Goal: Information Seeking & Learning: Learn about a topic

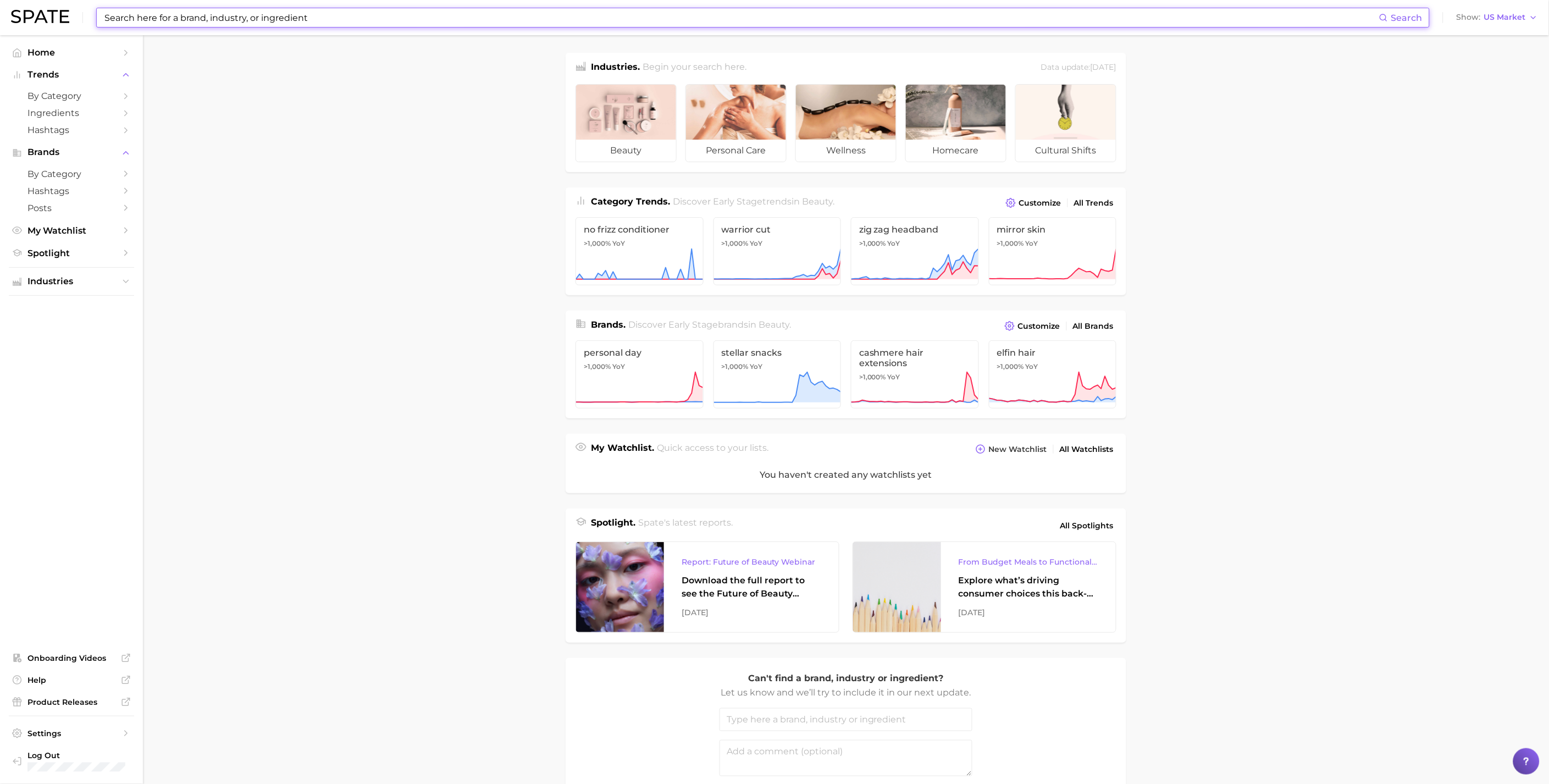
click at [607, 17] on input at bounding box center [741, 17] width 1276 height 19
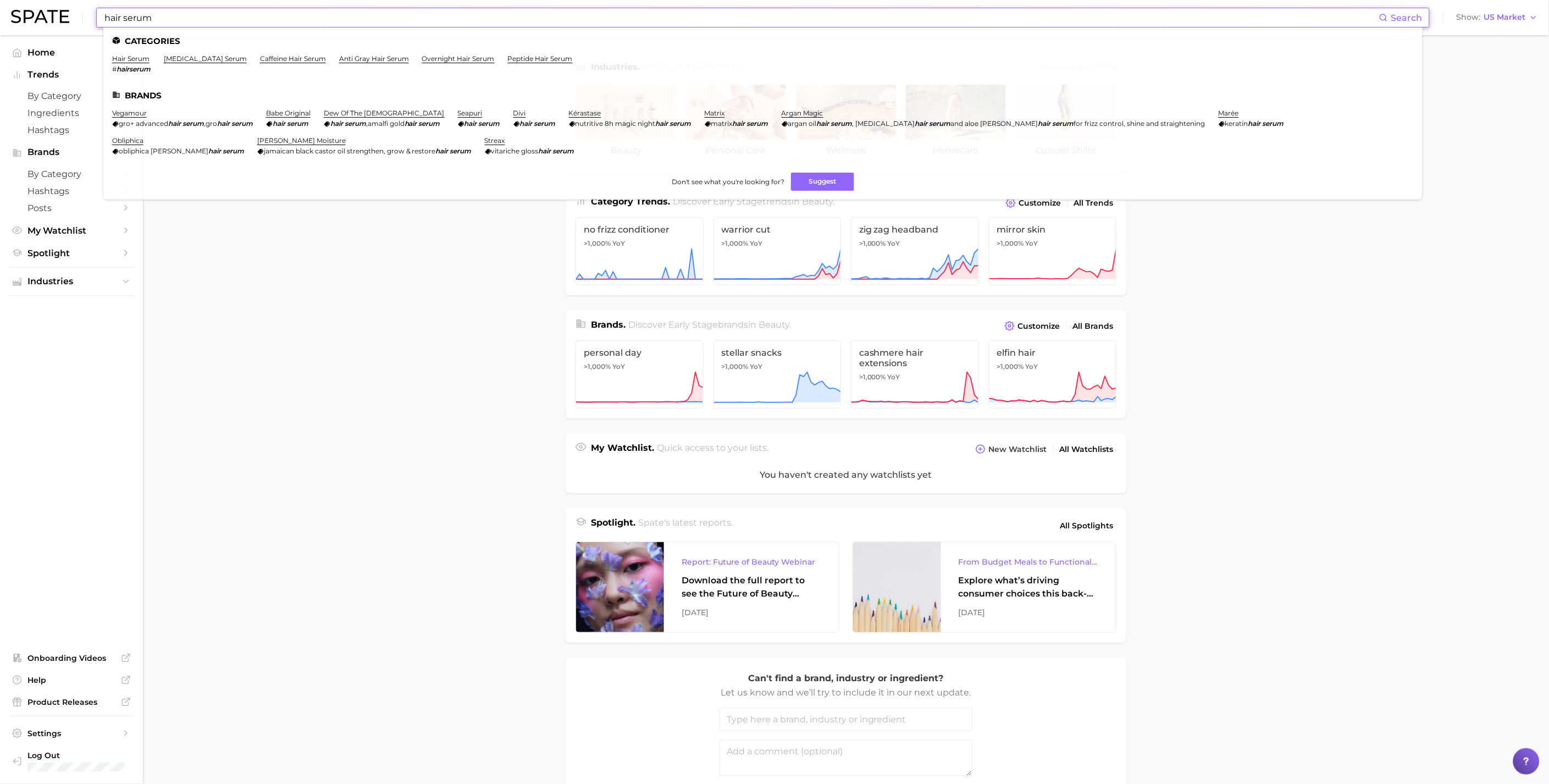
click at [138, 17] on input "hair serum" at bounding box center [741, 17] width 1276 height 19
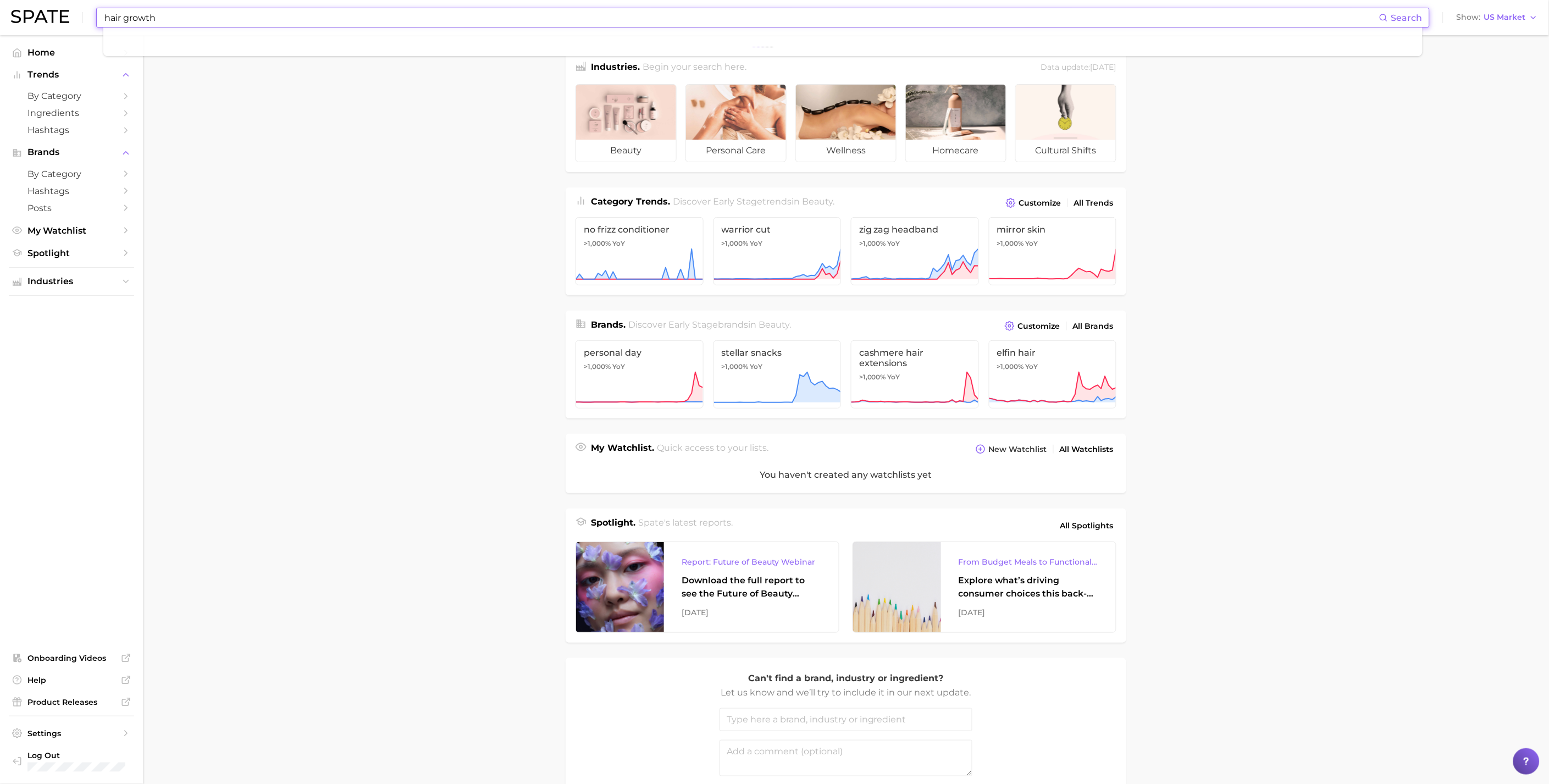
type input "hair growth"
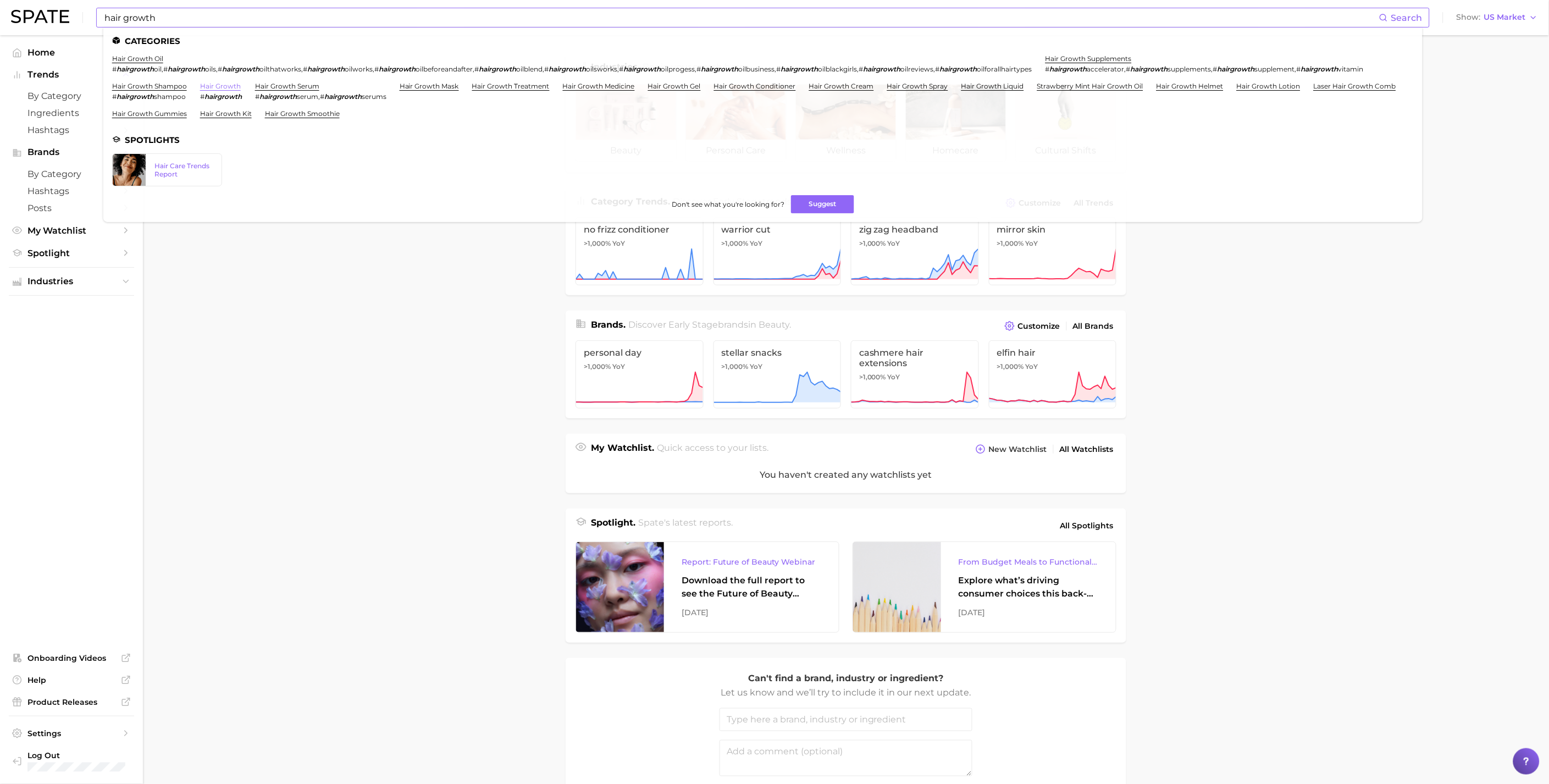
click at [229, 84] on link "hair growth" at bounding box center [221, 86] width 41 height 8
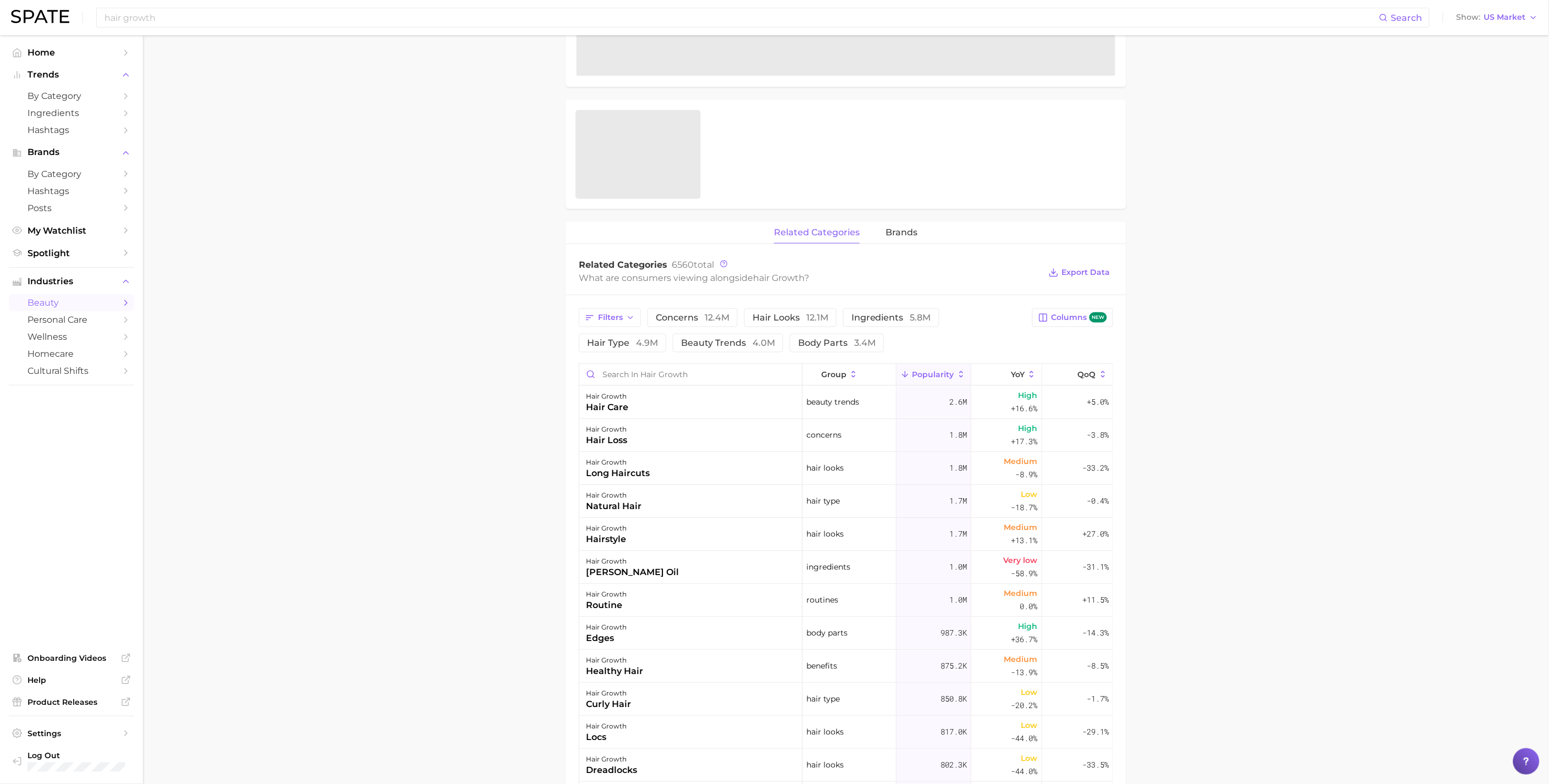
scroll to position [366, 0]
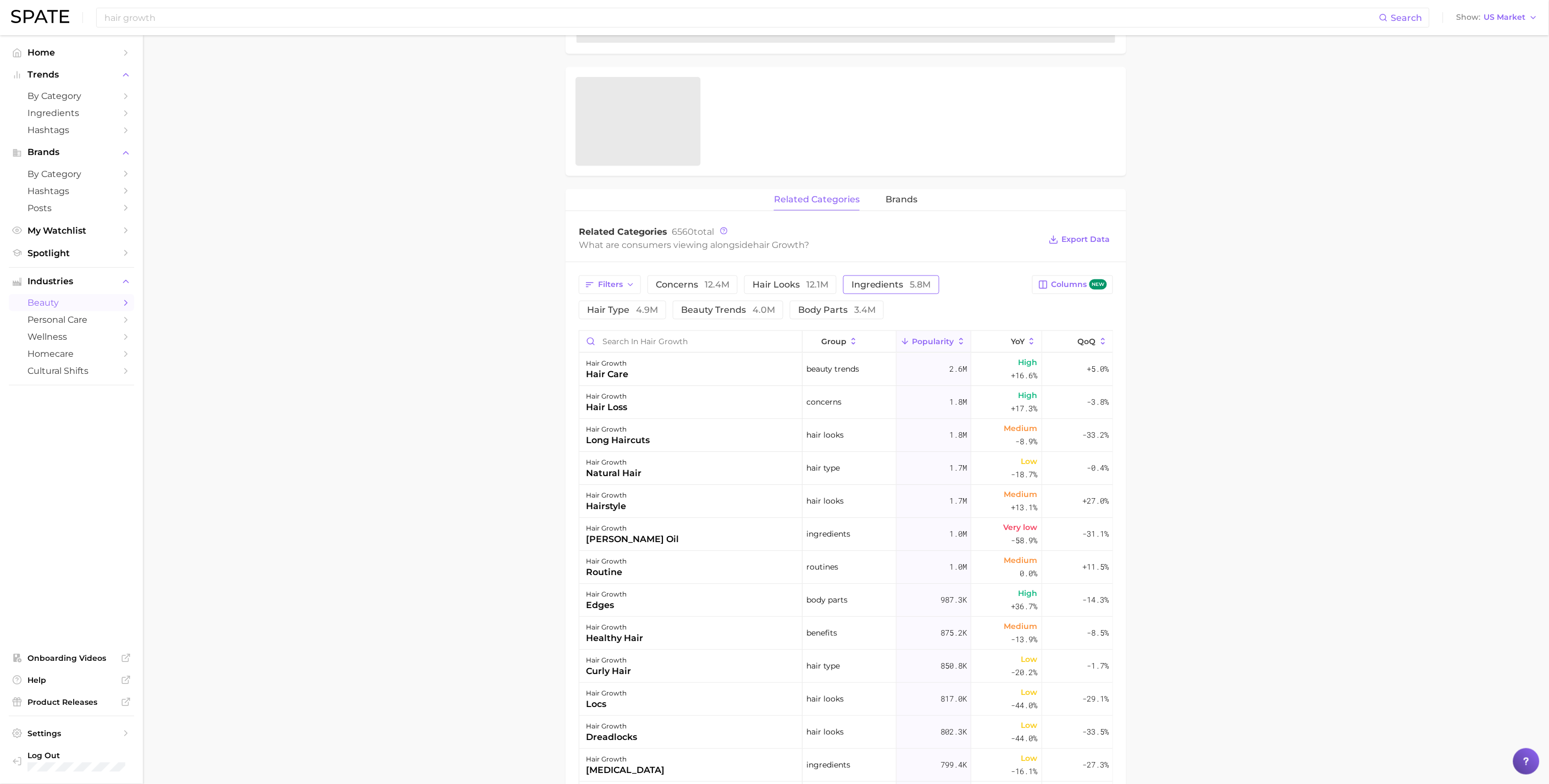
click at [873, 287] on span "ingredients 5.8m" at bounding box center [891, 284] width 80 height 9
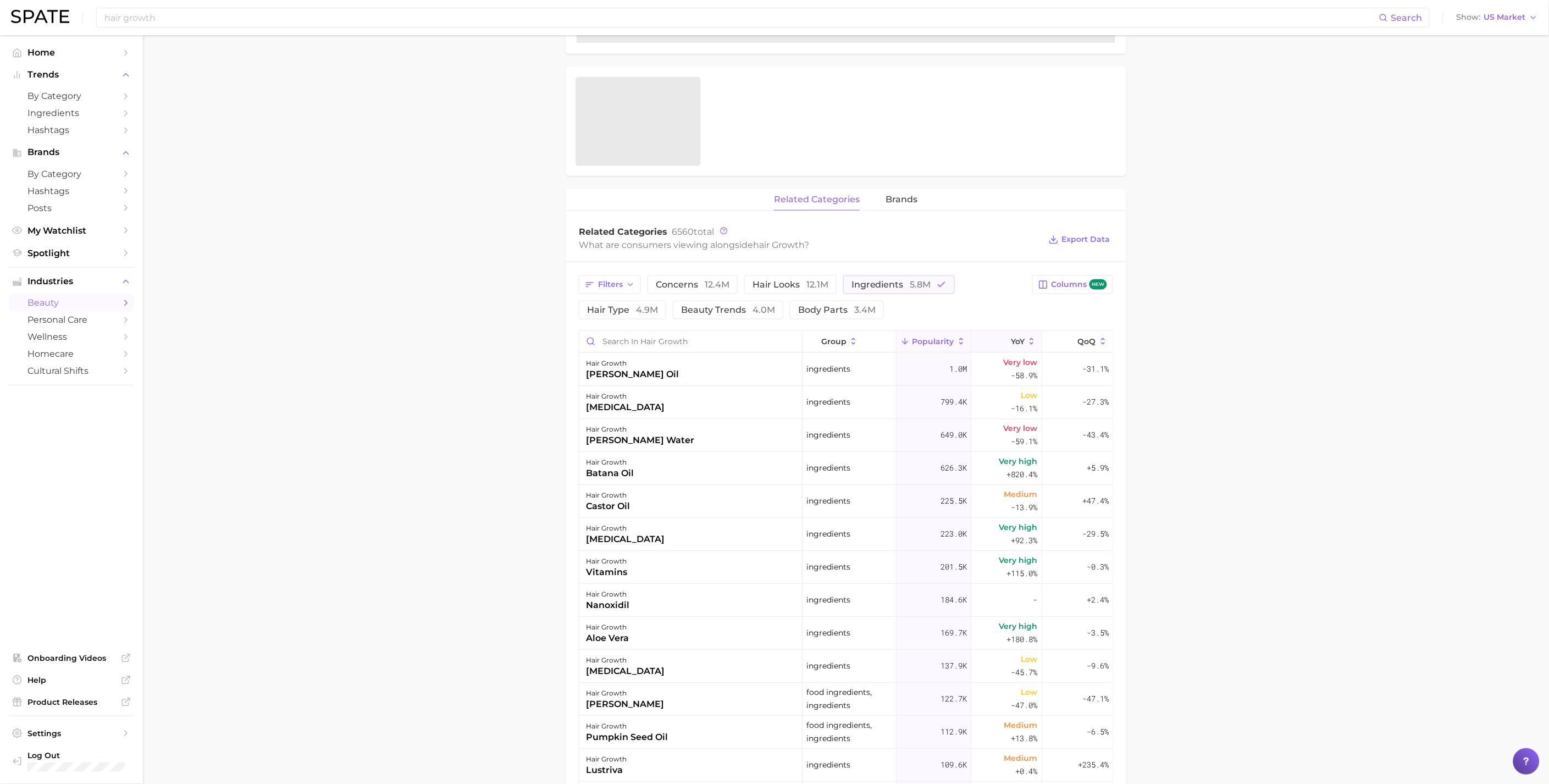
click at [1011, 338] on span "YoY" at bounding box center [1017, 341] width 14 height 9
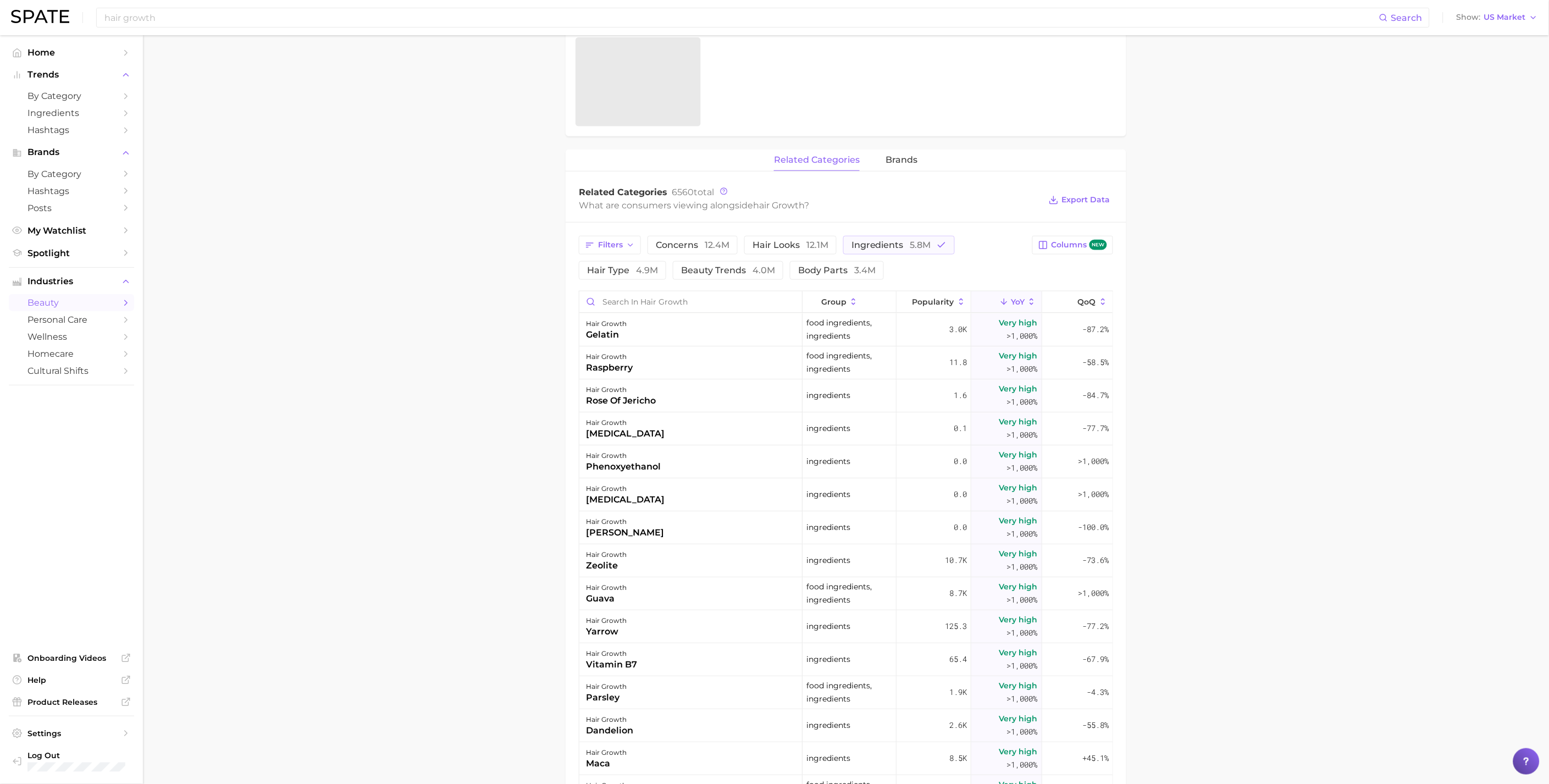
scroll to position [427, 0]
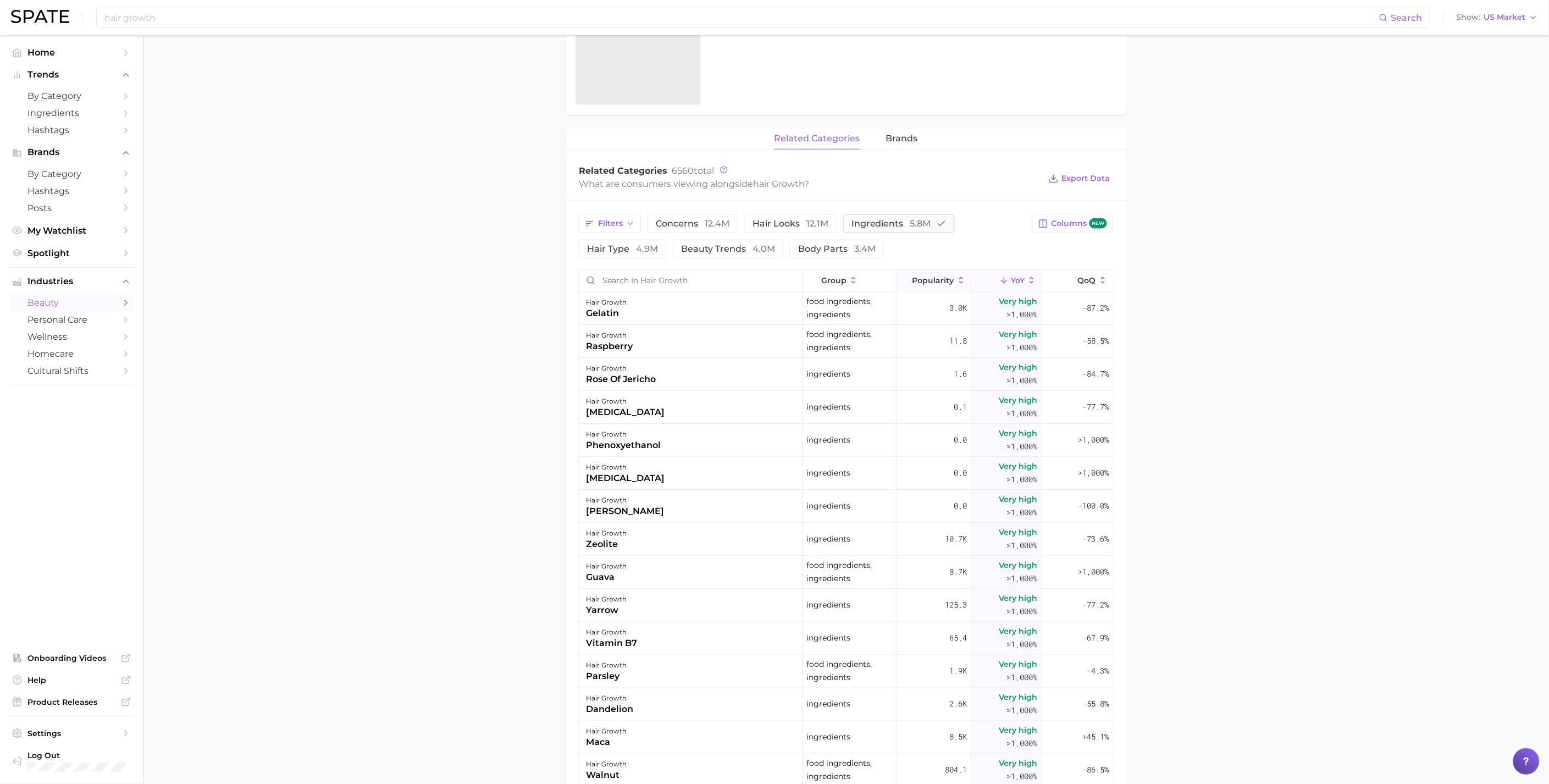
click at [940, 276] on span "Popularity" at bounding box center [933, 280] width 41 height 9
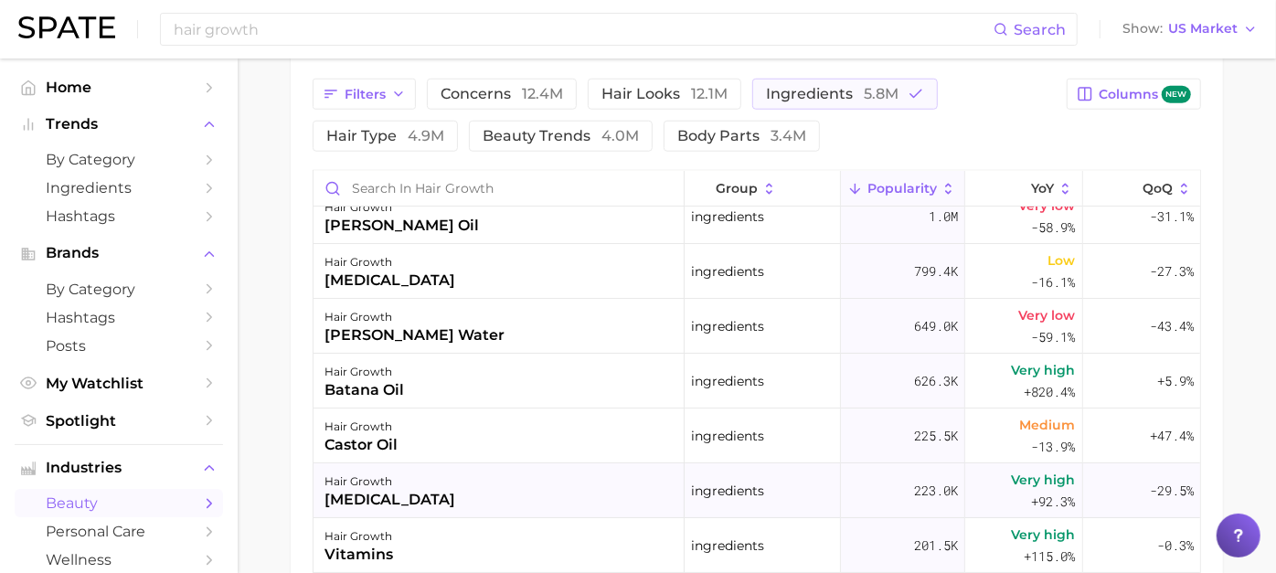
scroll to position [0, 0]
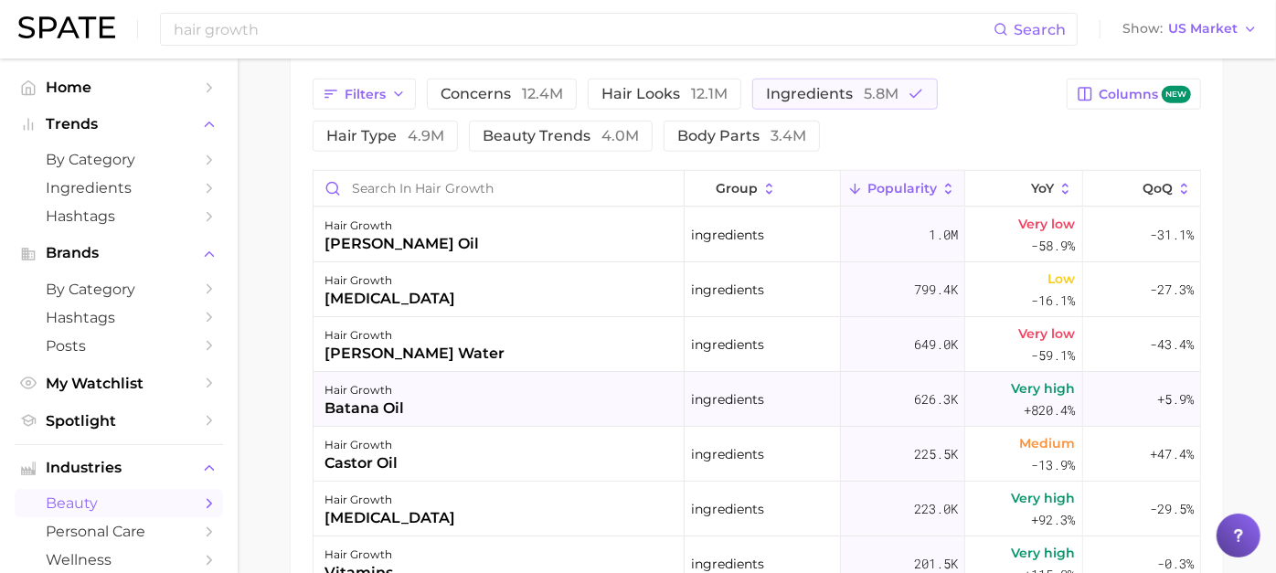
click at [1025, 411] on span "+820.4%" at bounding box center [1050, 410] width 51 height 22
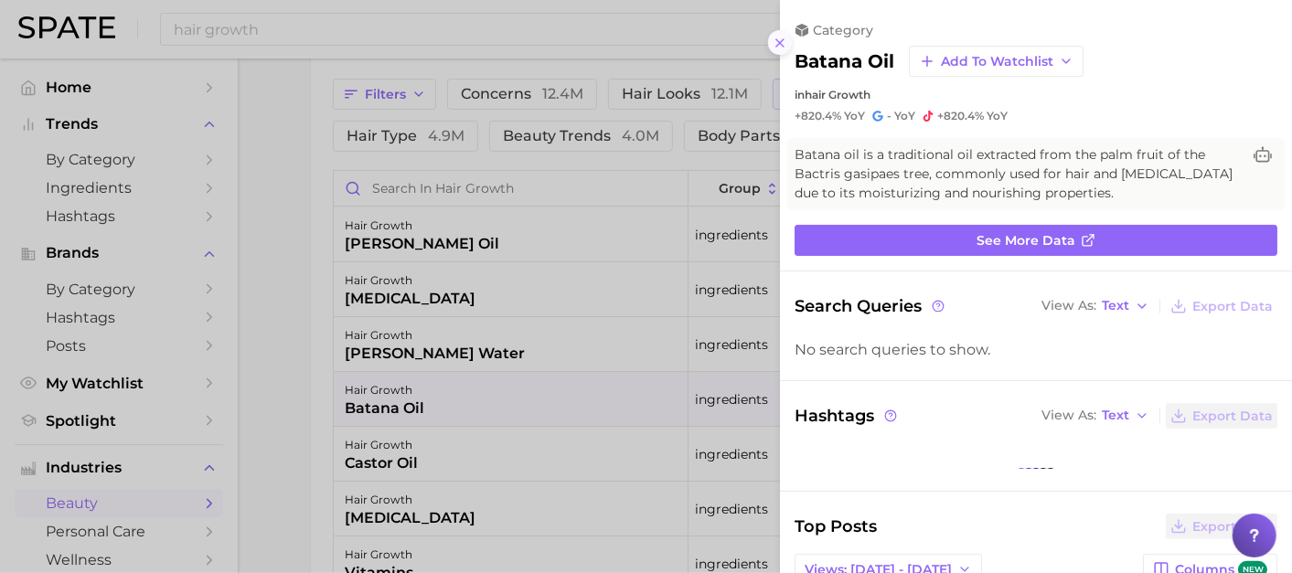
click at [788, 37] on button at bounding box center [780, 42] width 25 height 25
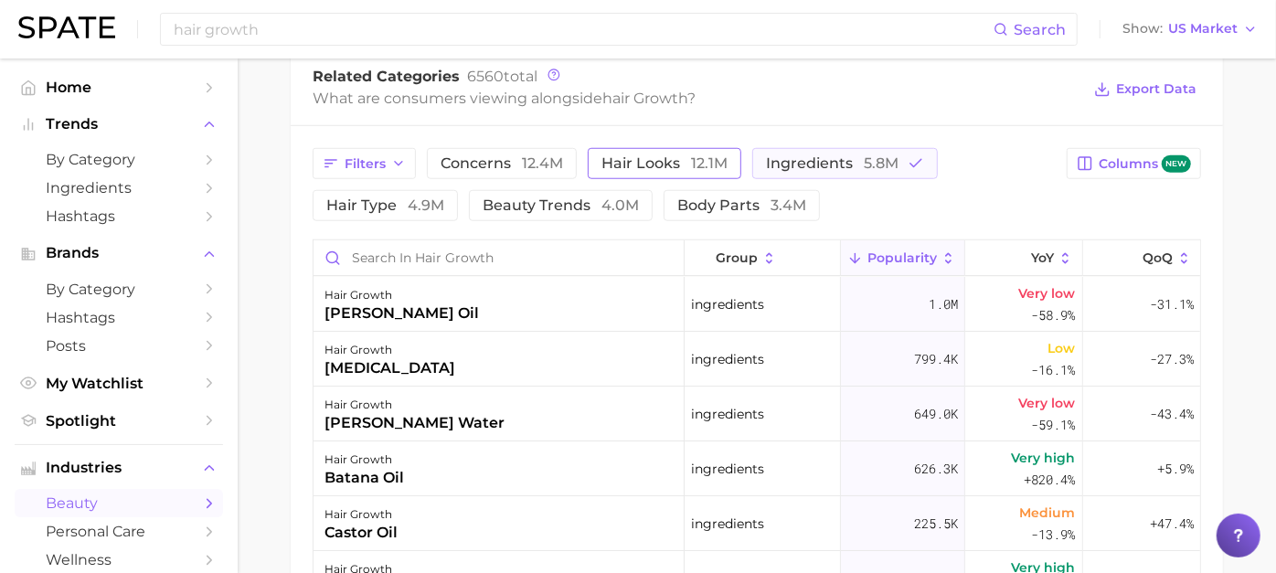
scroll to position [889, 0]
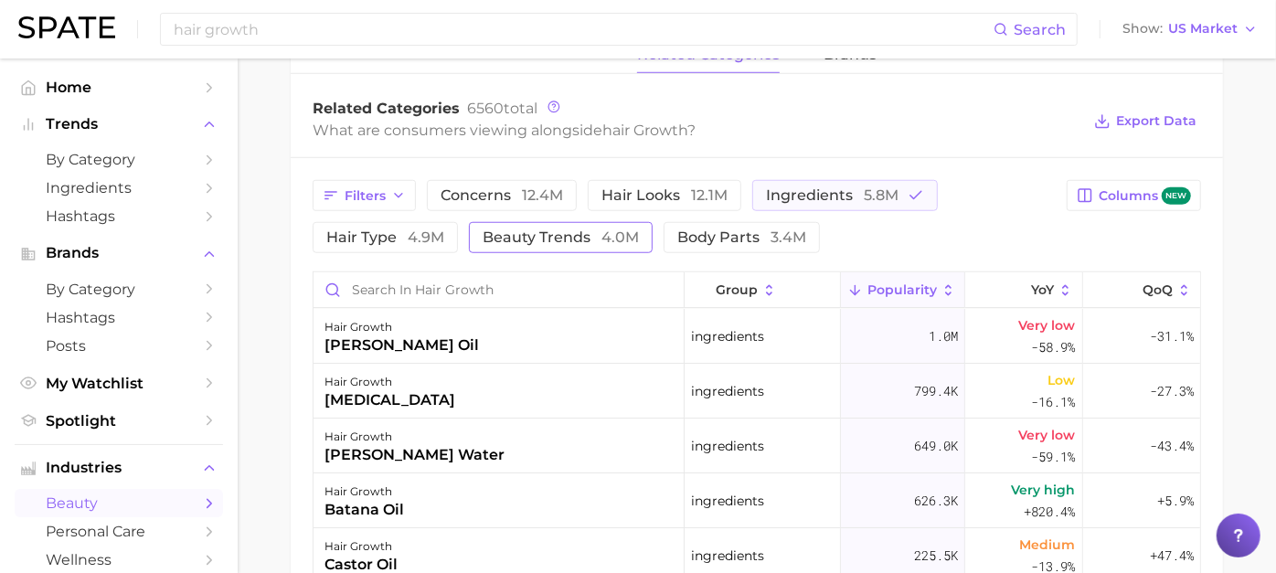
click at [619, 243] on span "beauty trends 4.0m" at bounding box center [561, 237] width 156 height 15
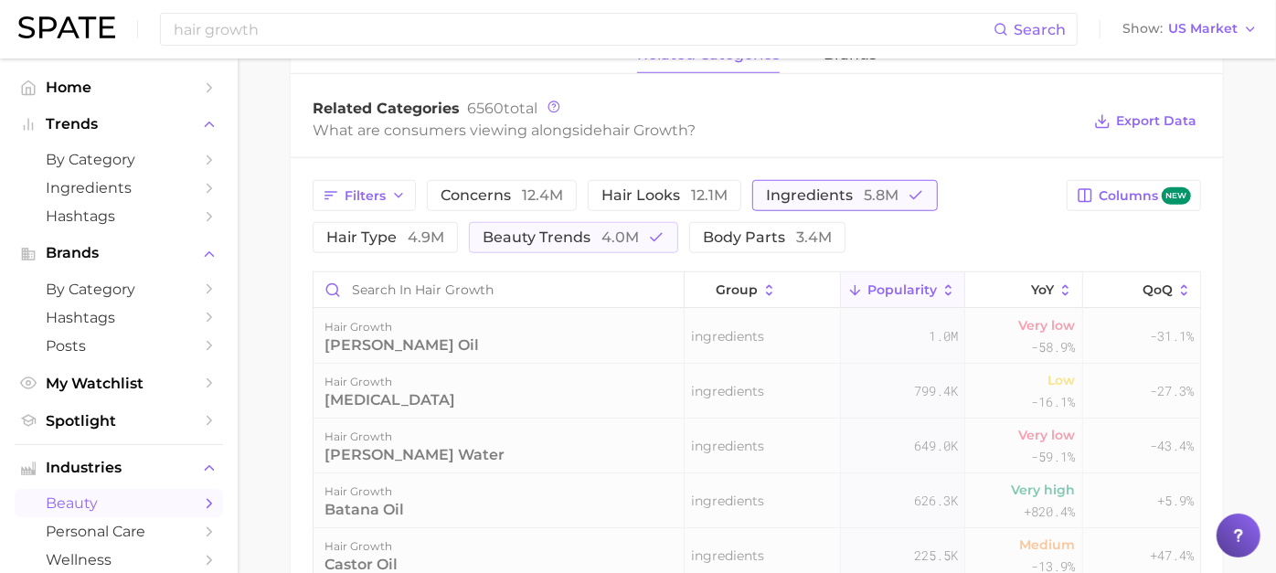
click at [868, 194] on span "ingredients 5.8m" at bounding box center [832, 195] width 133 height 15
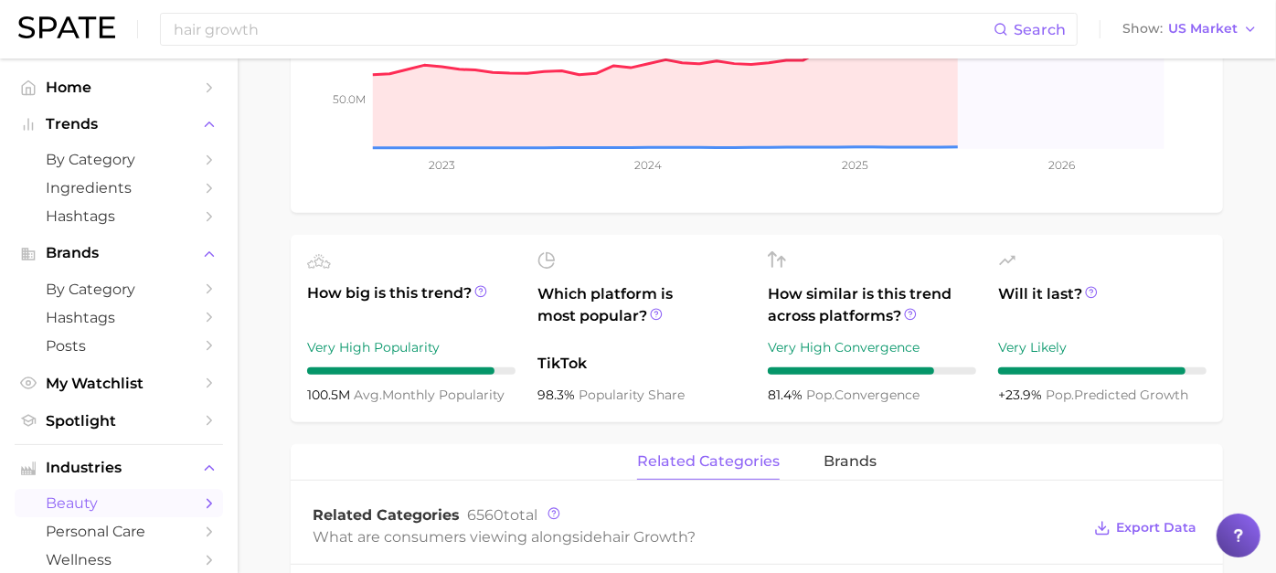
scroll to position [0, 0]
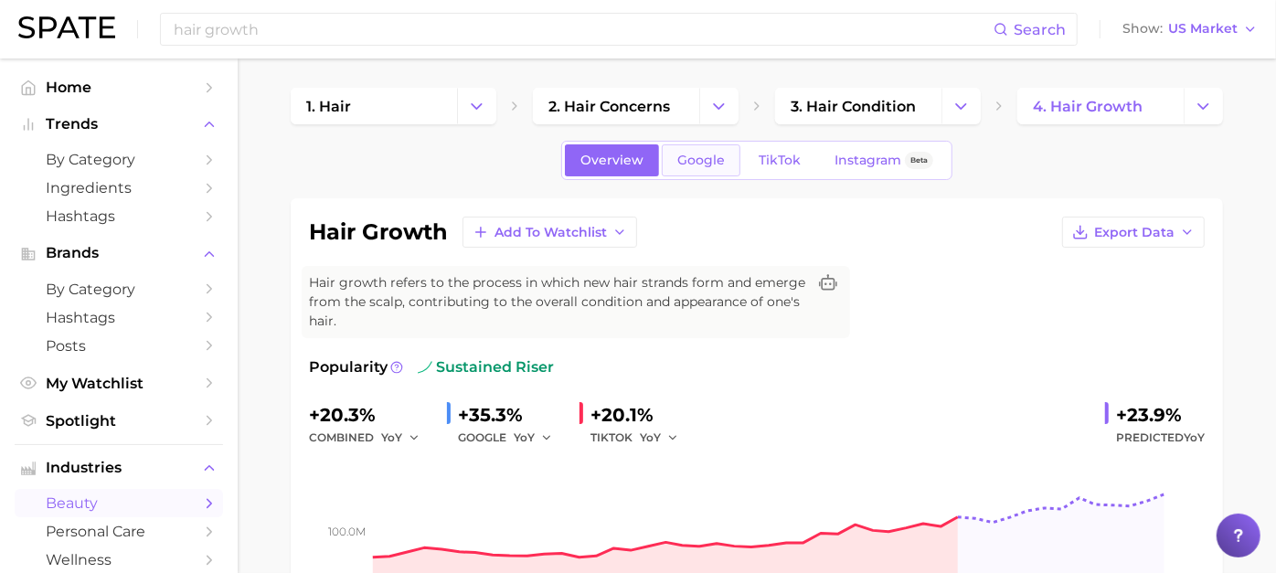
click at [708, 156] on span "Google" at bounding box center [701, 161] width 48 height 16
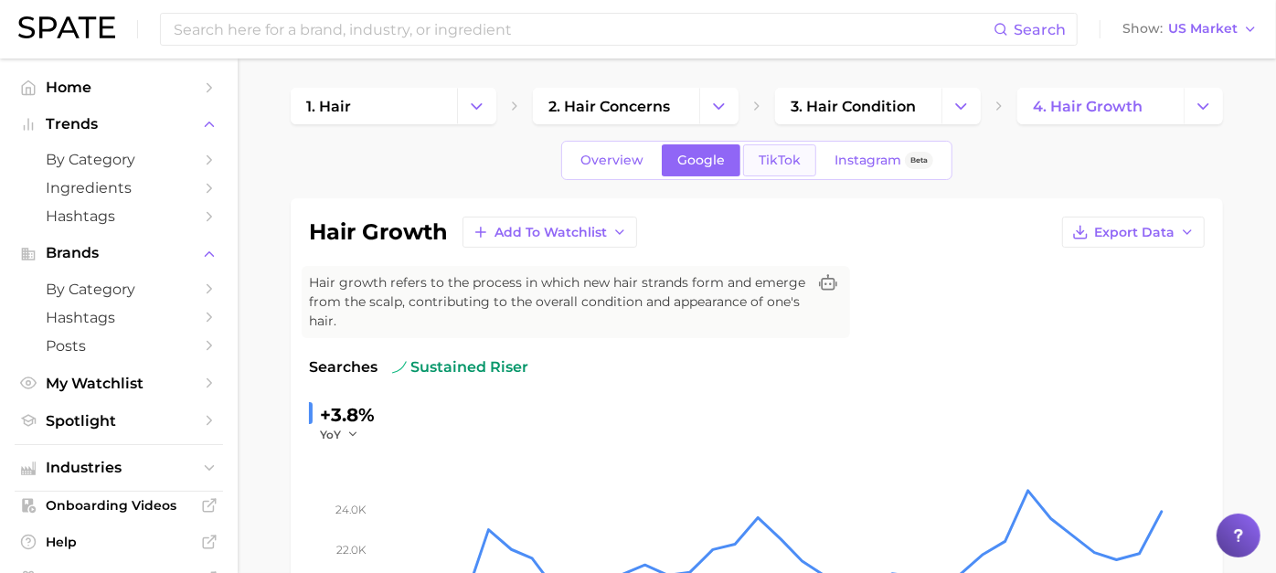
click at [788, 172] on link "TikTok" at bounding box center [779, 160] width 73 height 32
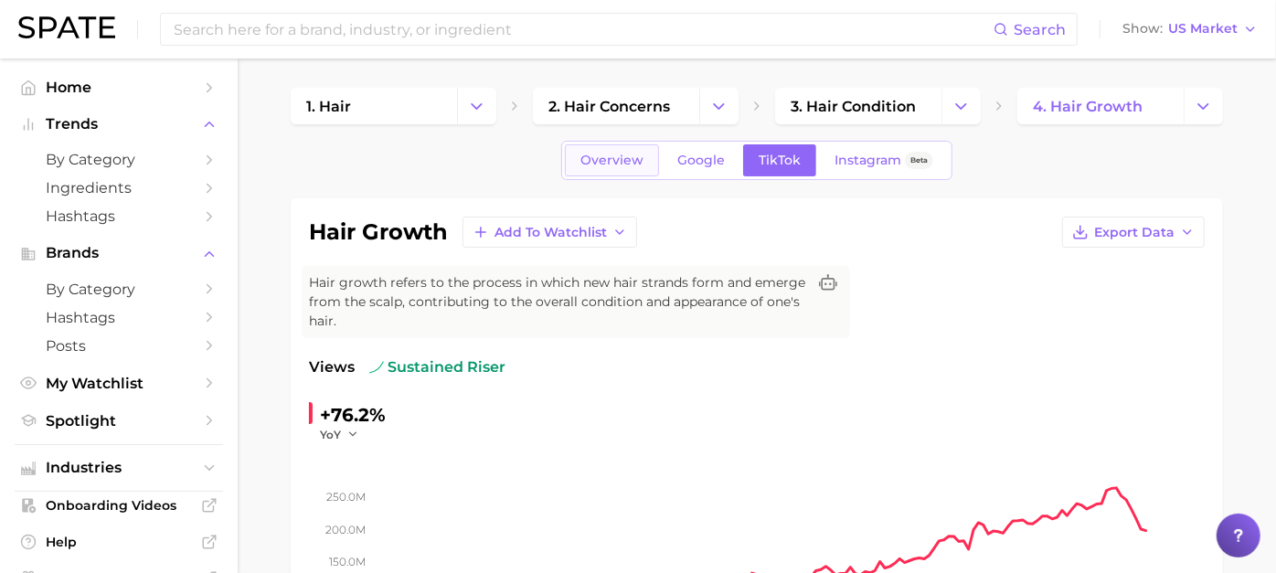
click at [598, 171] on link "Overview" at bounding box center [612, 160] width 94 height 32
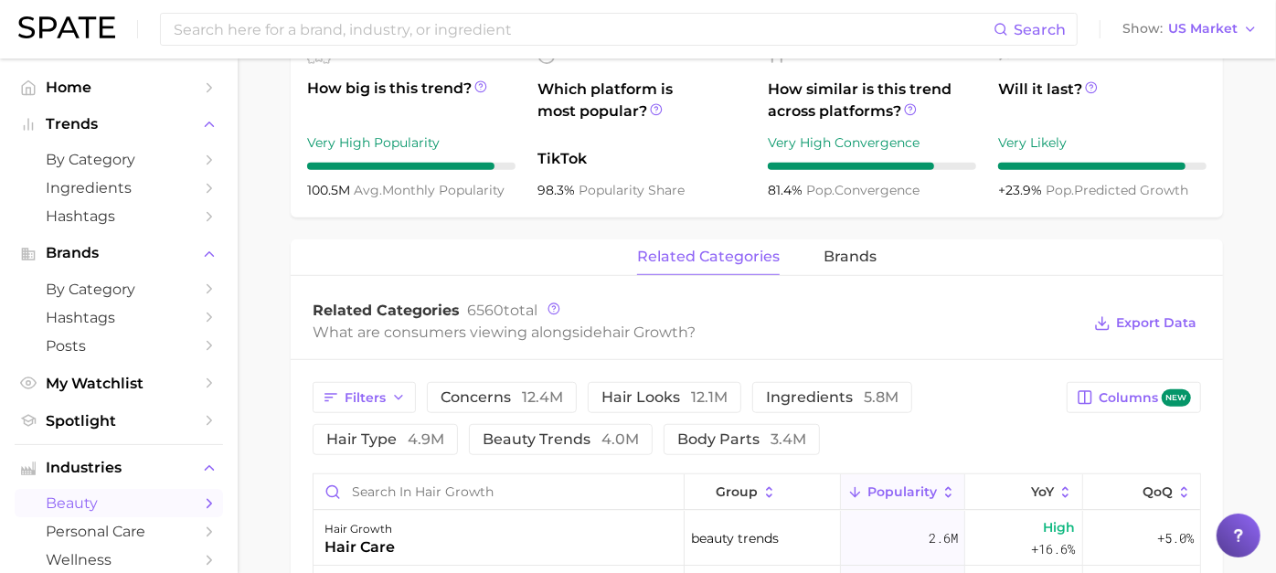
scroll to position [914, 0]
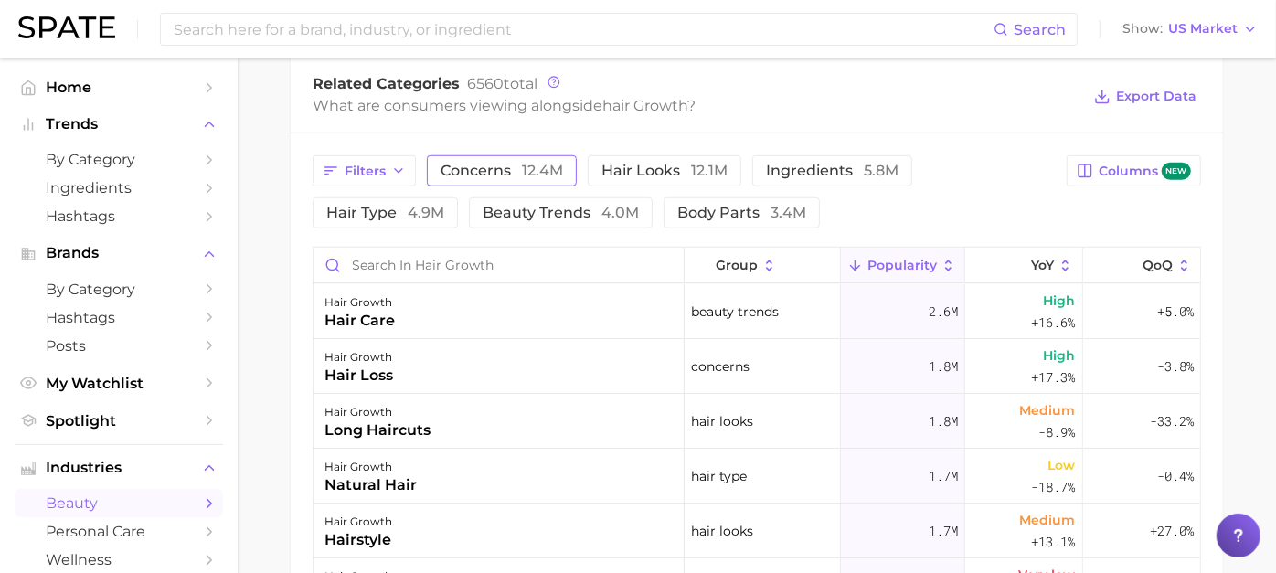
click at [563, 169] on span "12.4m" at bounding box center [542, 170] width 41 height 17
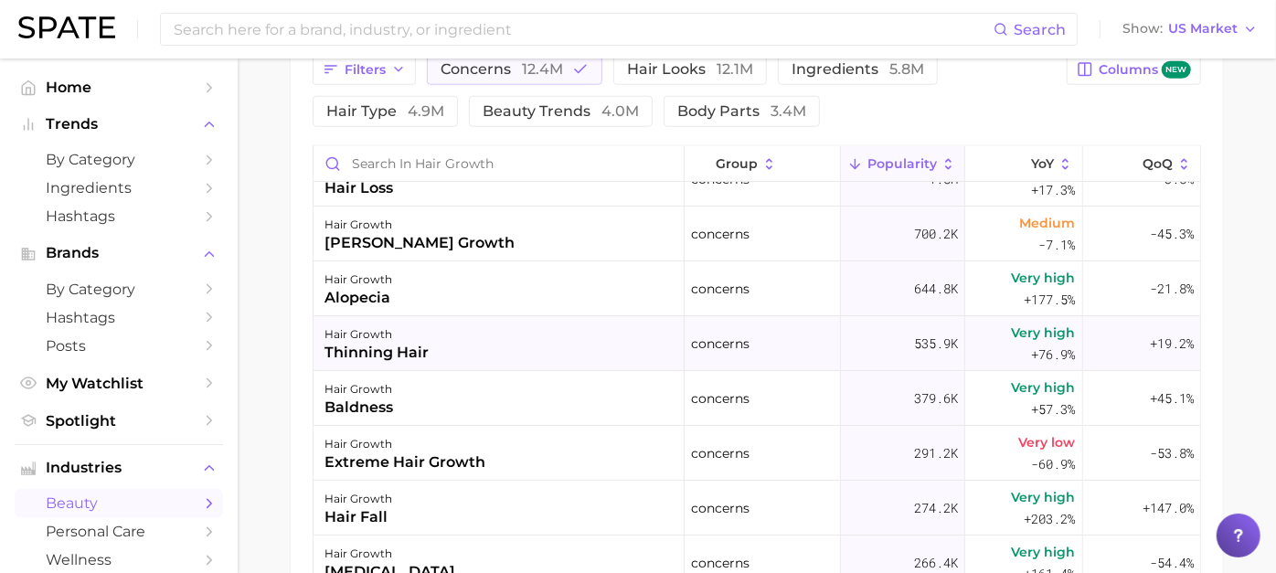
scroll to position [0, 0]
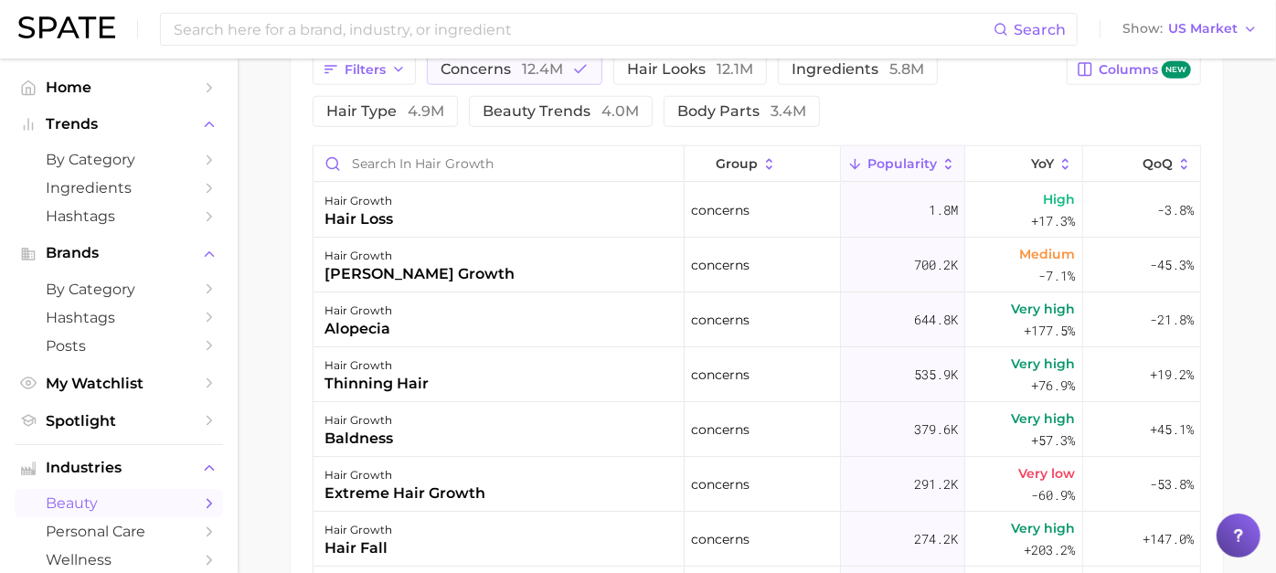
click at [315, 232] on div "Filters concerns 12.4m hair looks 12.1m ingredients 5.8m hair type 4.9m beauty …" at bounding box center [757, 386] width 932 height 708
click at [841, 72] on span "ingredients 5.8m" at bounding box center [858, 69] width 133 height 15
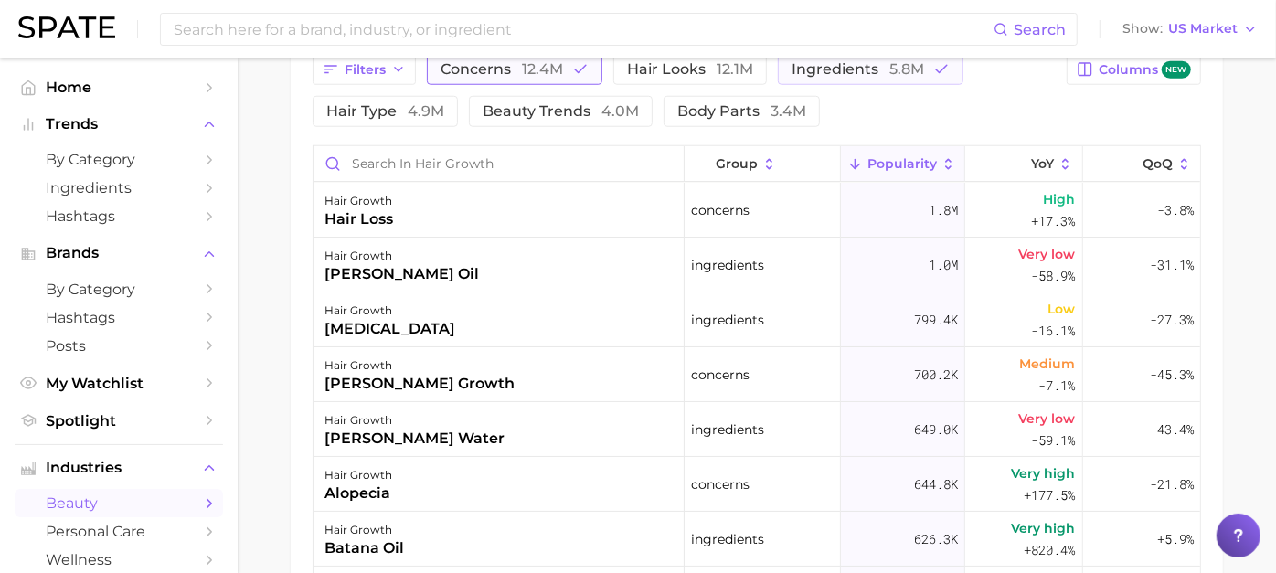
click at [561, 68] on span "12.4m" at bounding box center [542, 68] width 41 height 17
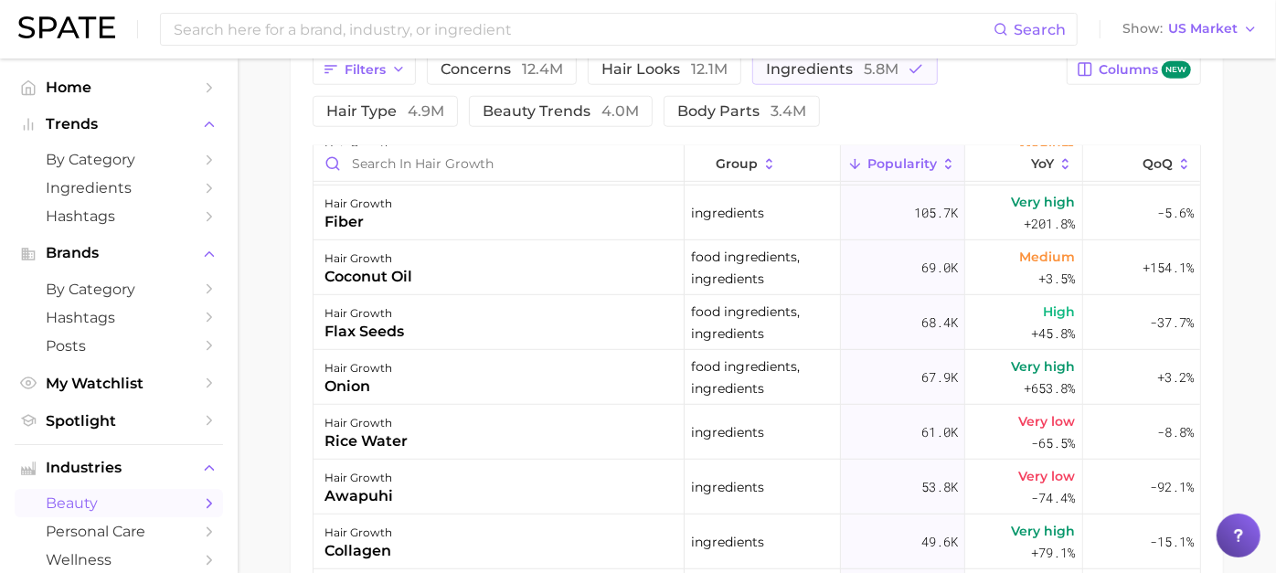
scroll to position [406, 0]
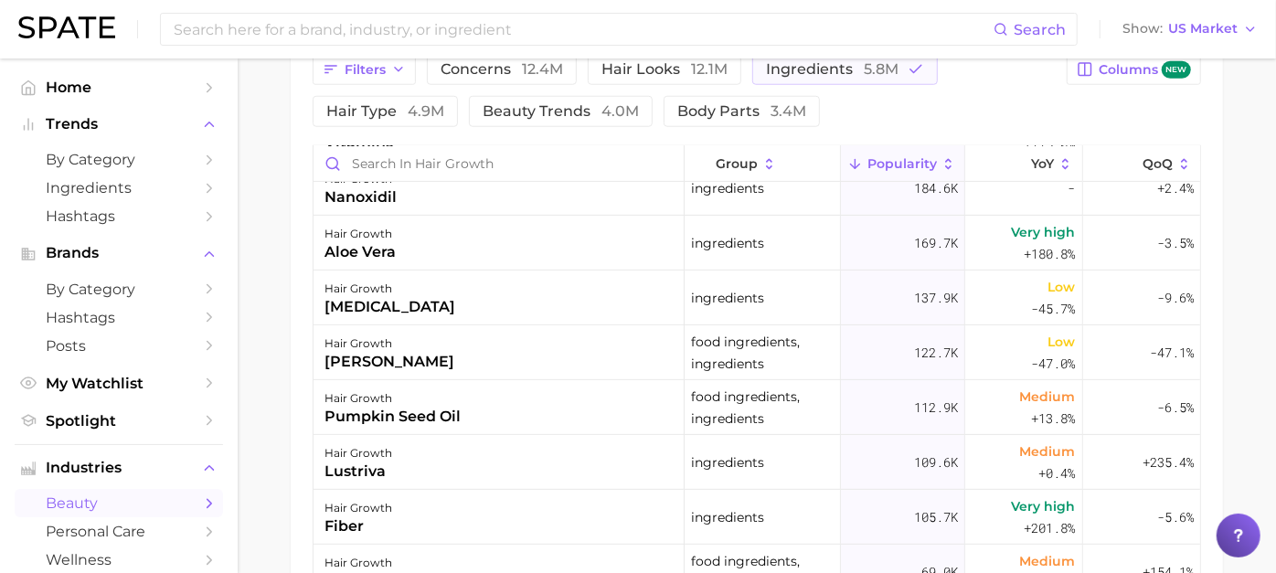
click at [1016, 139] on div "Filters concerns 12.4m hair looks 12.1m ingredients 5.8m hair type 4.9m beauty …" at bounding box center [757, 386] width 932 height 708
click at [1014, 151] on button "YoY" at bounding box center [1024, 164] width 118 height 36
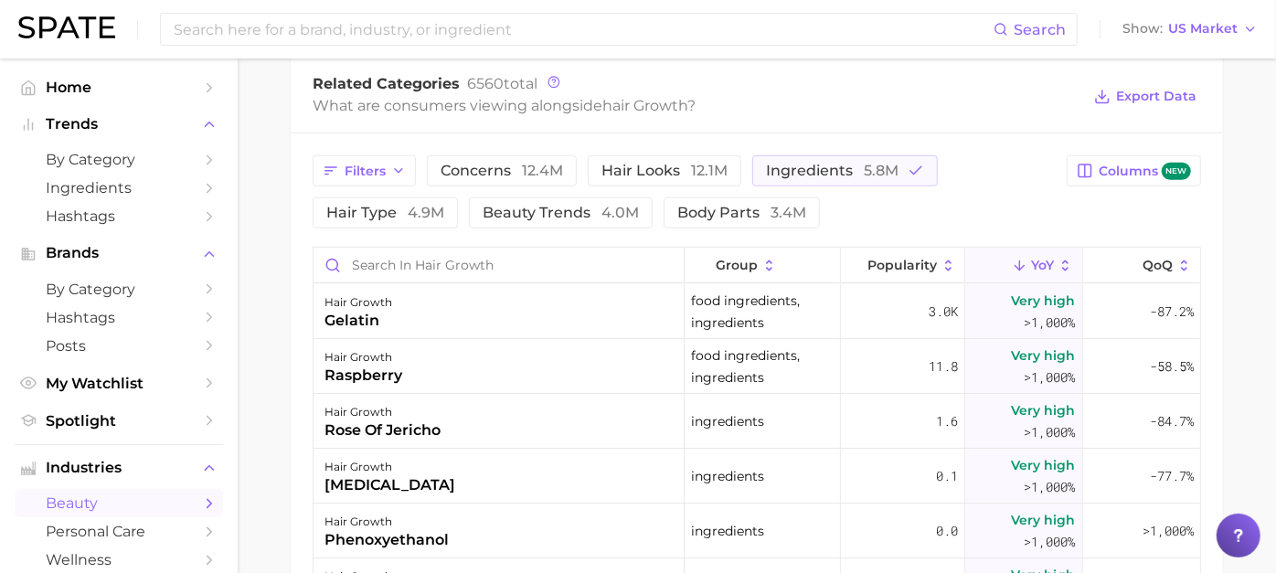
click at [1218, 318] on main "1. hair 2. hair concerns 3. hair condition 4. hair growth Overview Google TikTo…" at bounding box center [757, 38] width 1038 height 1789
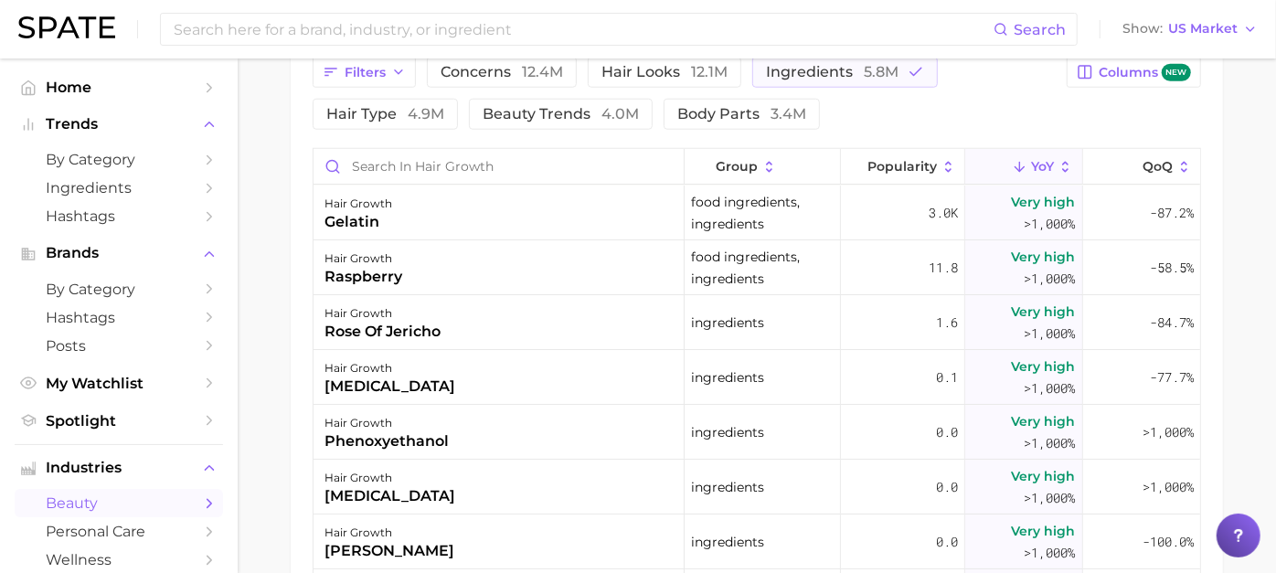
scroll to position [979, 0]
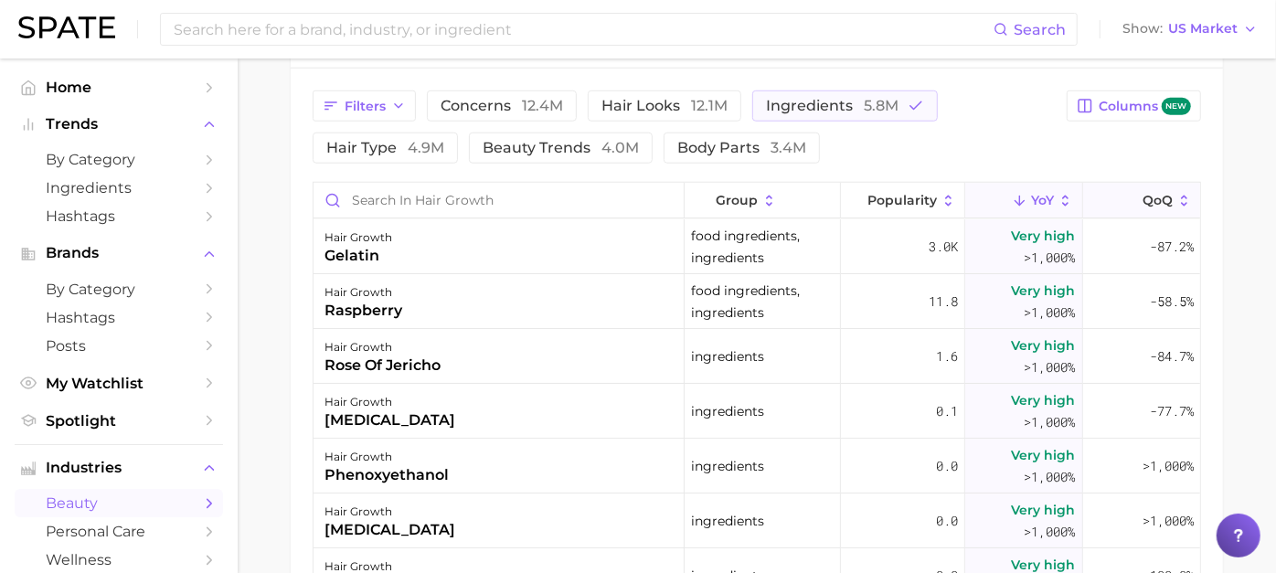
click at [1143, 200] on span "QoQ" at bounding box center [1158, 200] width 30 height 15
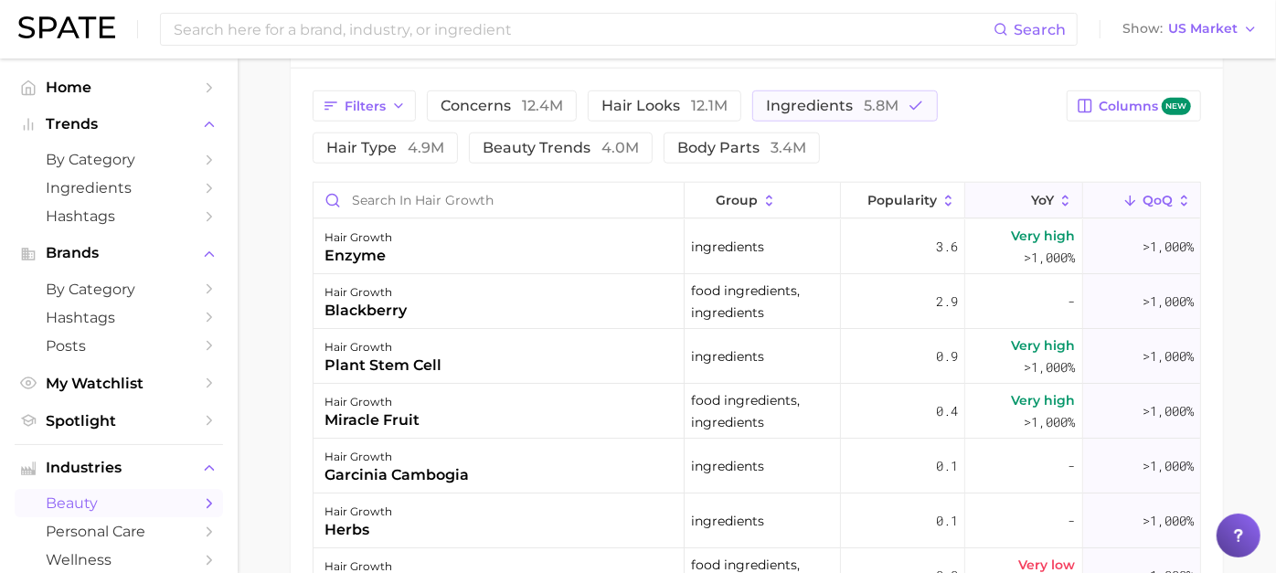
click at [1012, 193] on icon at bounding box center [1020, 201] width 16 height 16
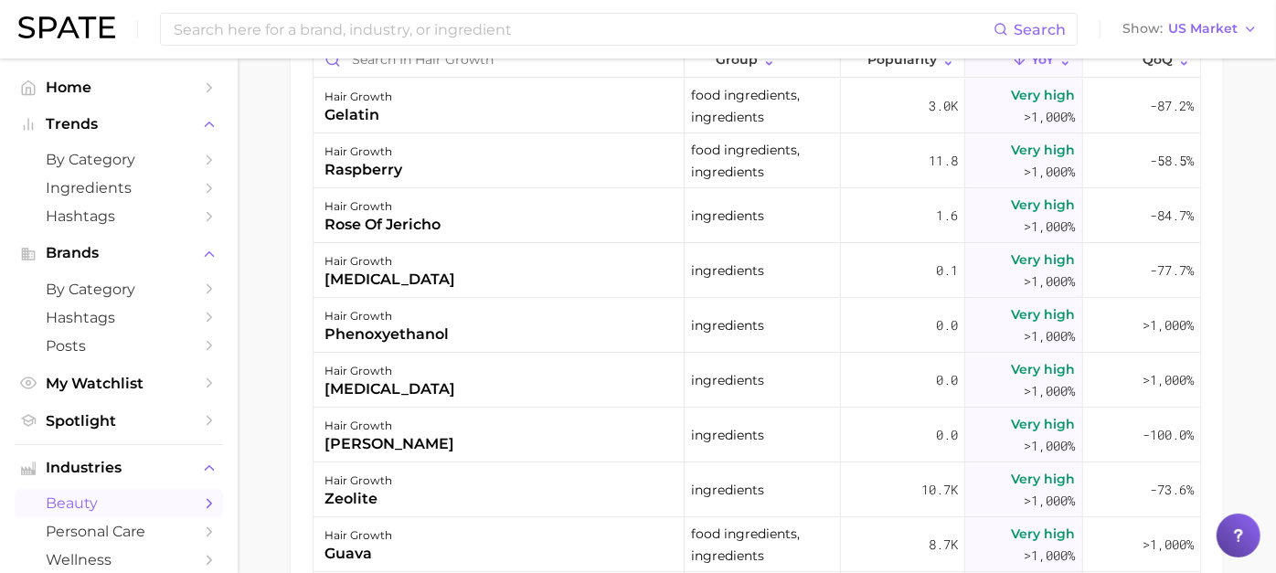
scroll to position [1130, 0]
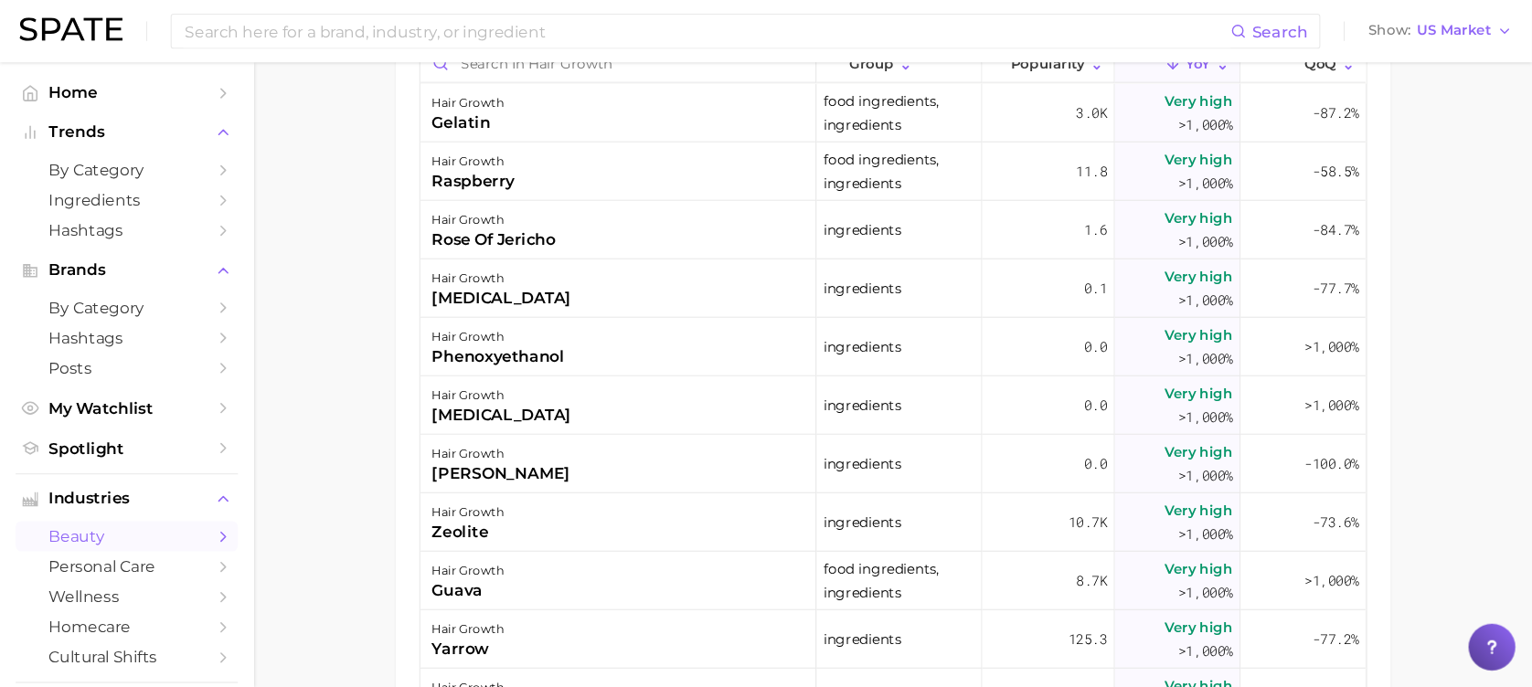
scroll to position [1119, 0]
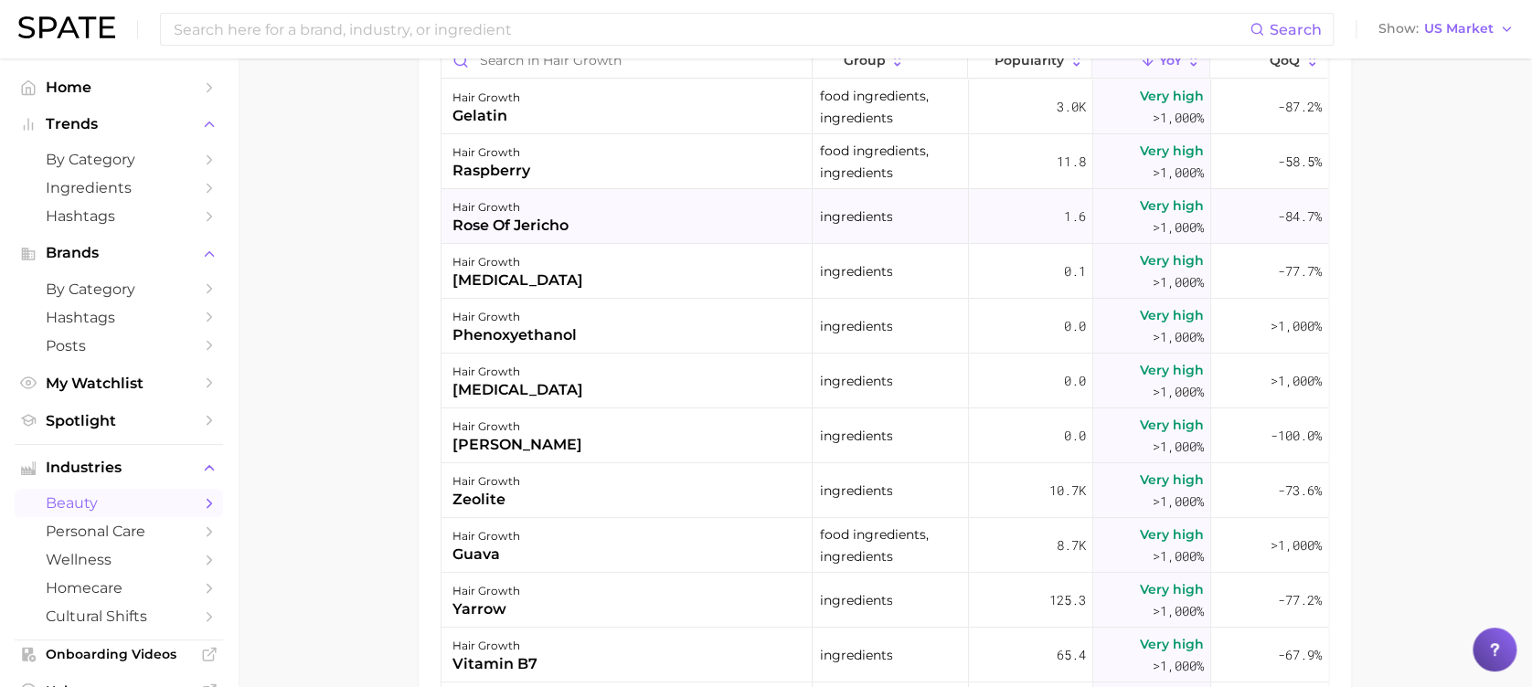
drag, startPoint x: 1233, startPoint y: 0, endPoint x: 442, endPoint y: 240, distance: 826.5
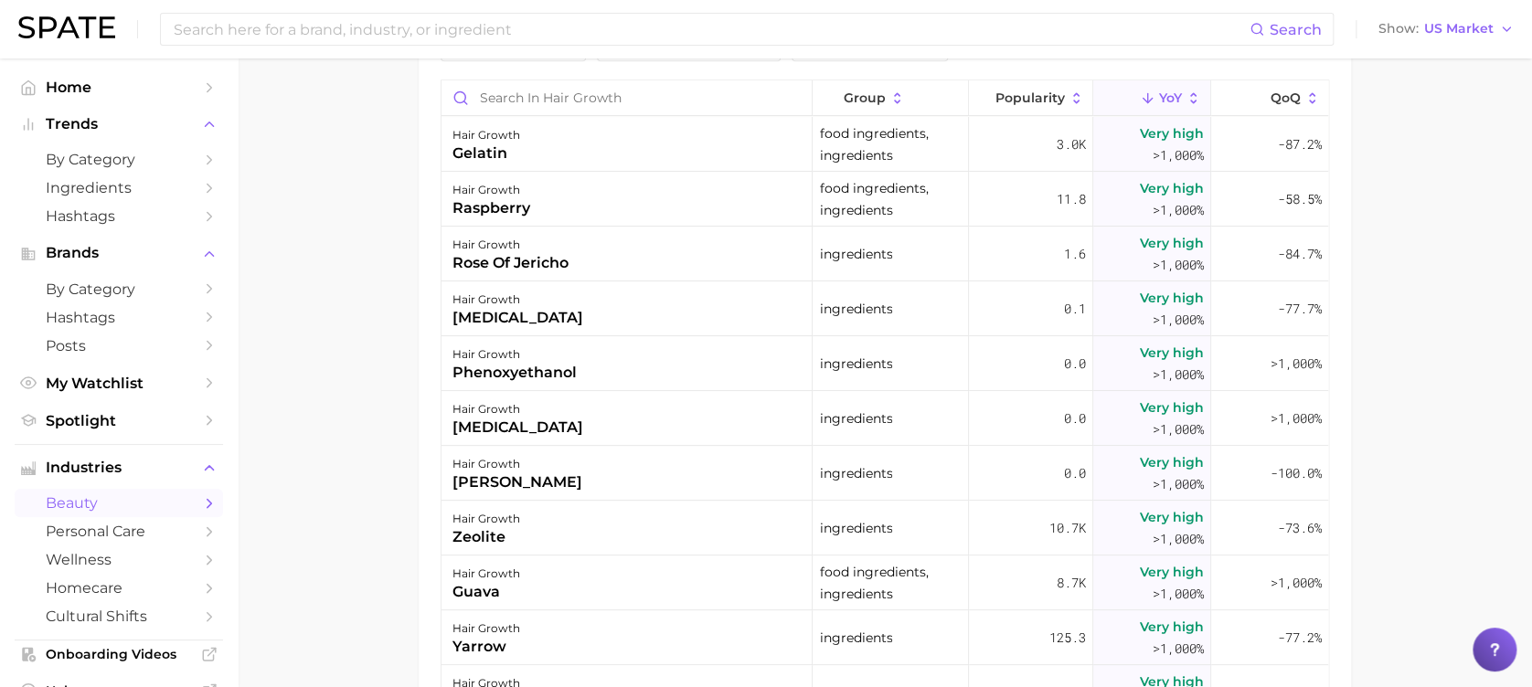
scroll to position [1091, 0]
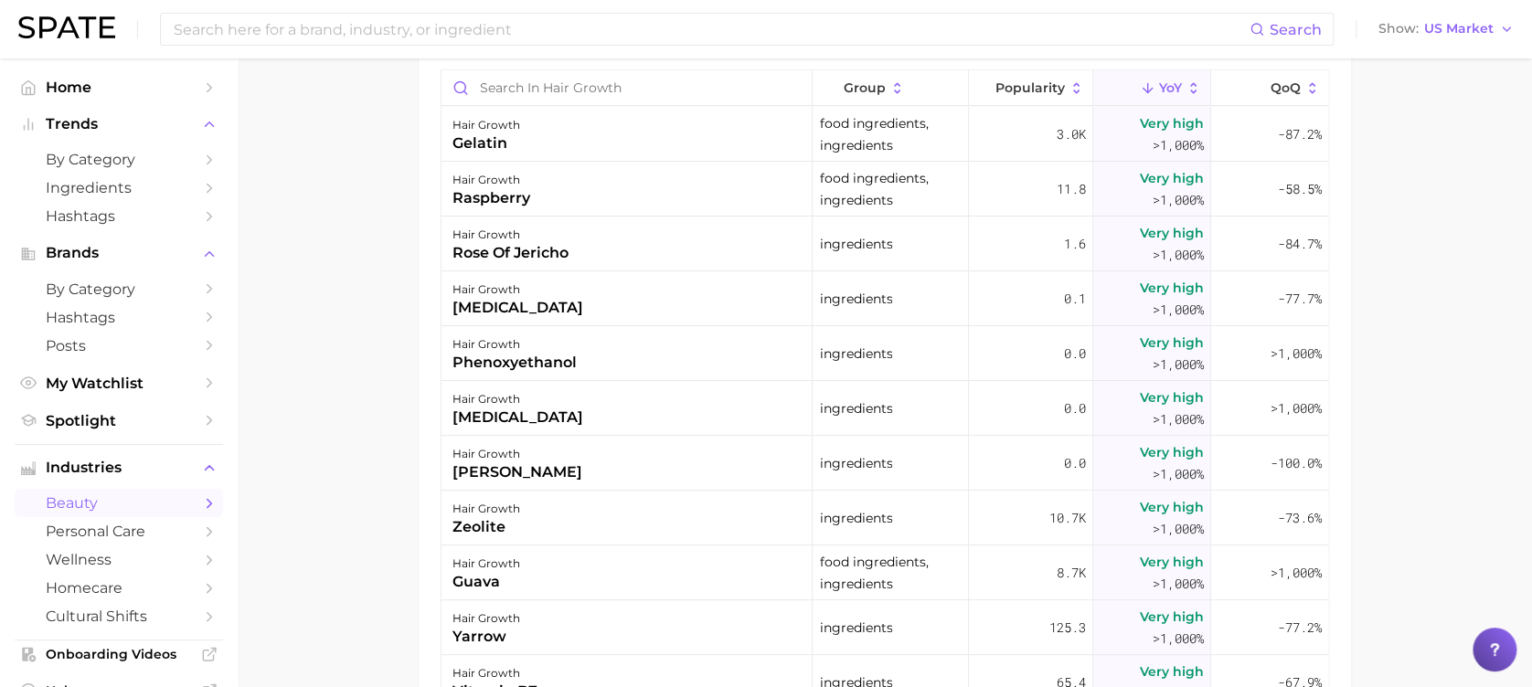
drag, startPoint x: 1451, startPoint y: 392, endPoint x: 1535, endPoint y: 396, distance: 84.2
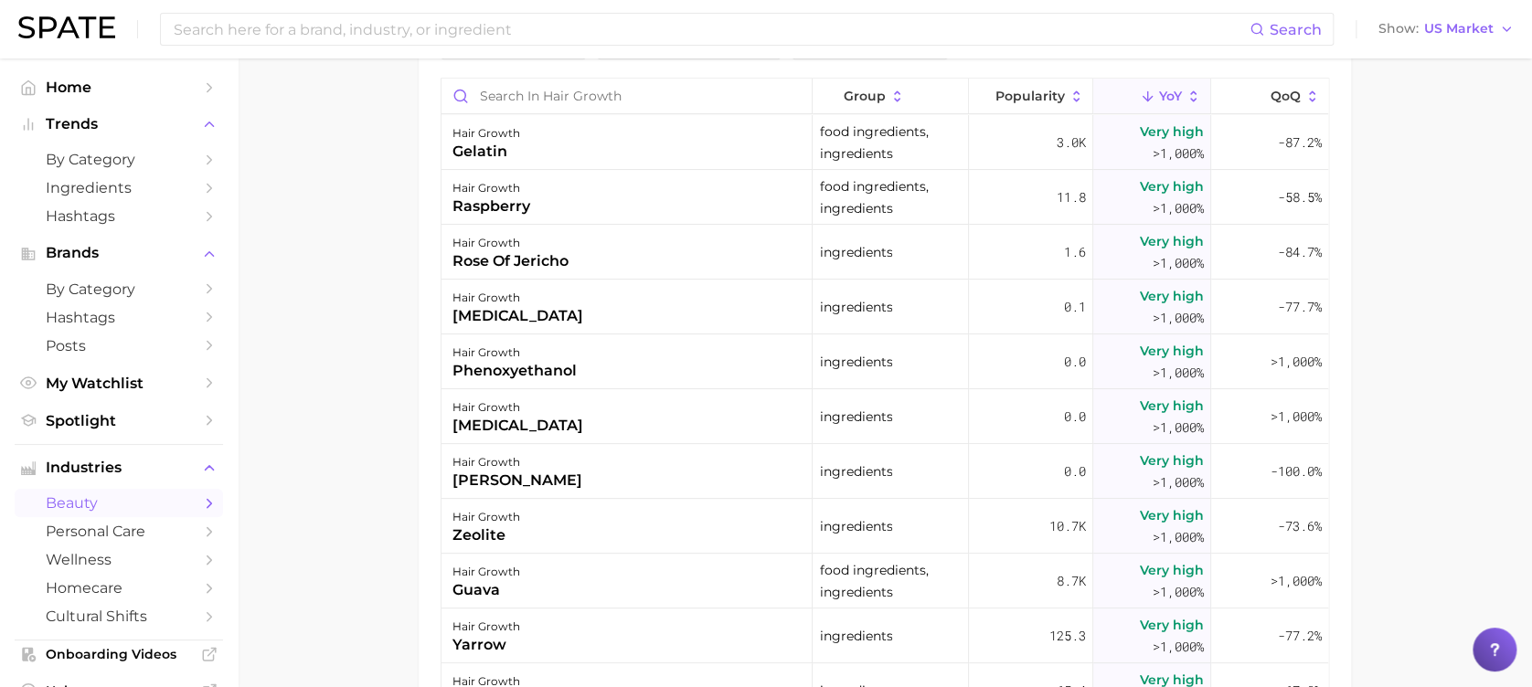
scroll to position [1081, 0]
click at [281, 42] on input at bounding box center [711, 29] width 1078 height 31
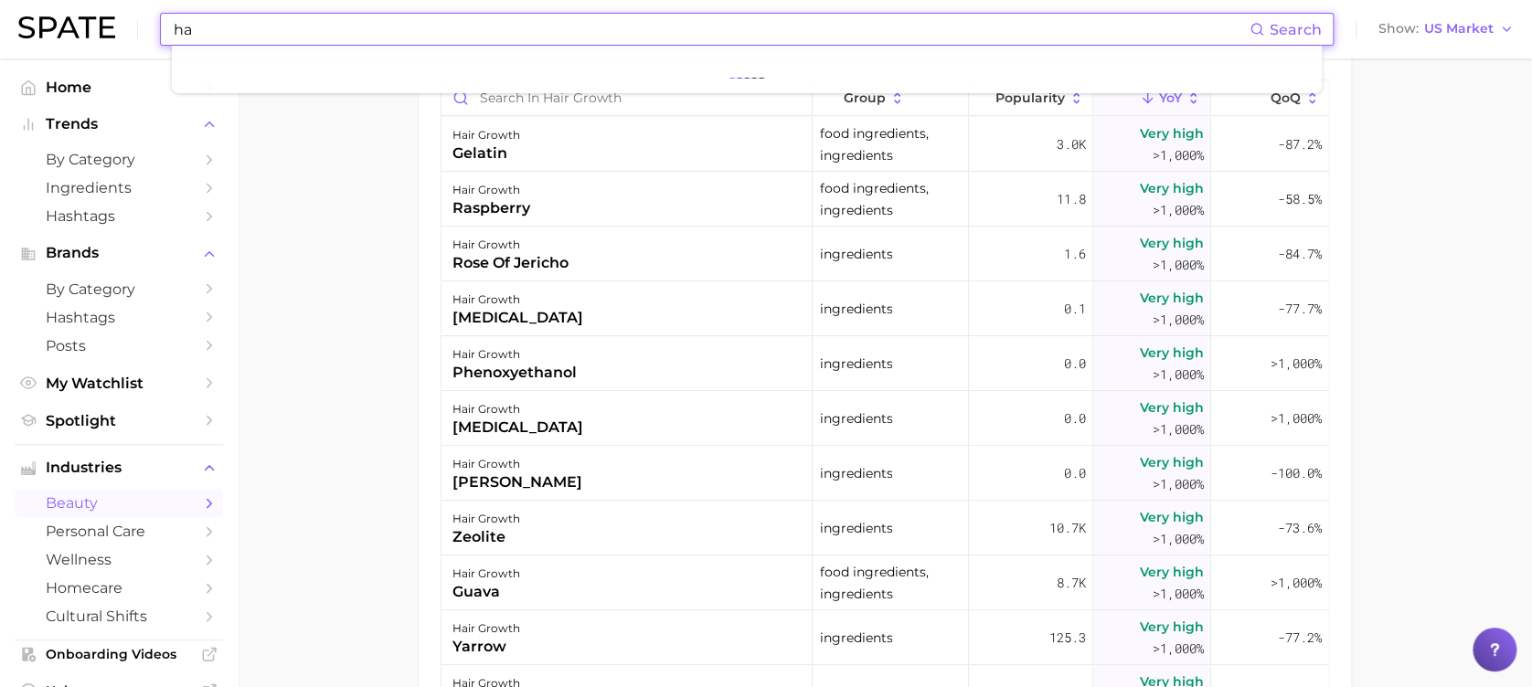
type input "h"
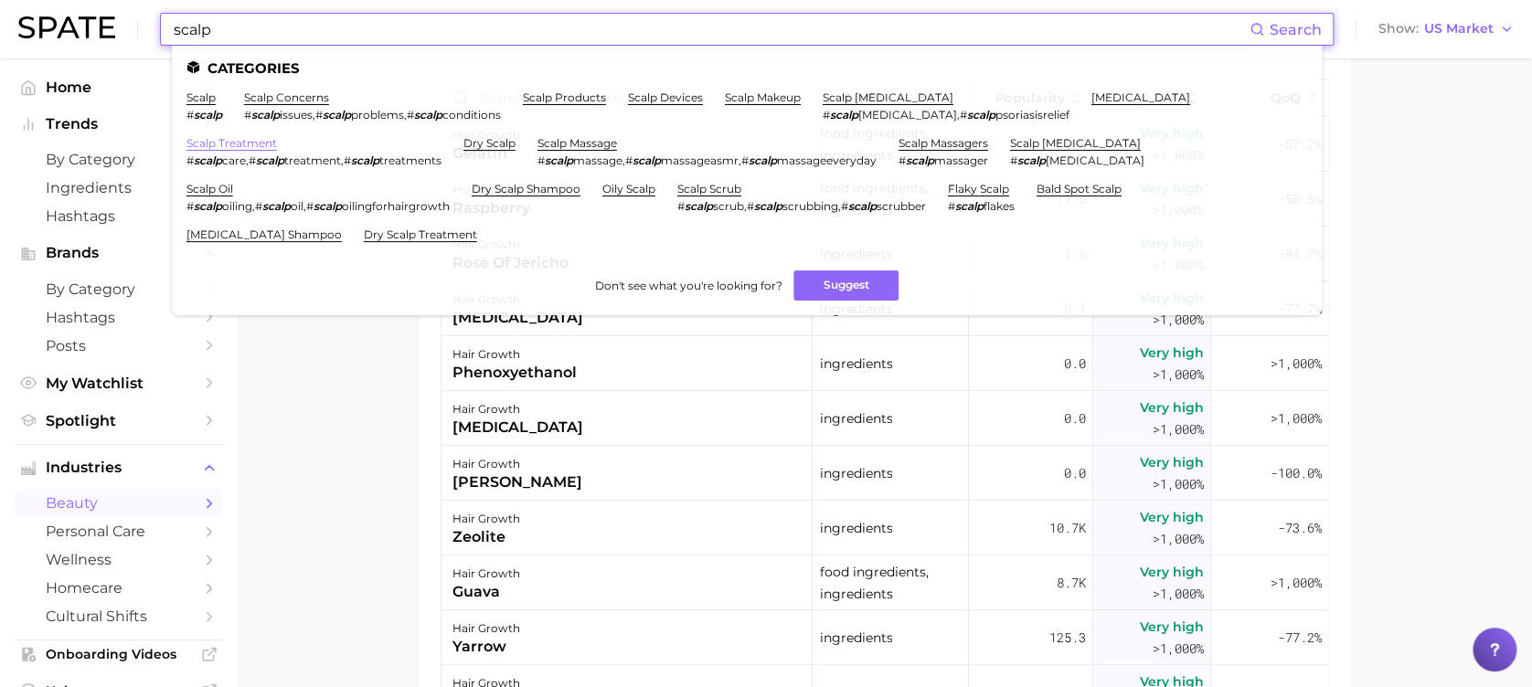
type input "scalp"
click at [220, 140] on link "scalp treatment" at bounding box center [231, 143] width 90 height 14
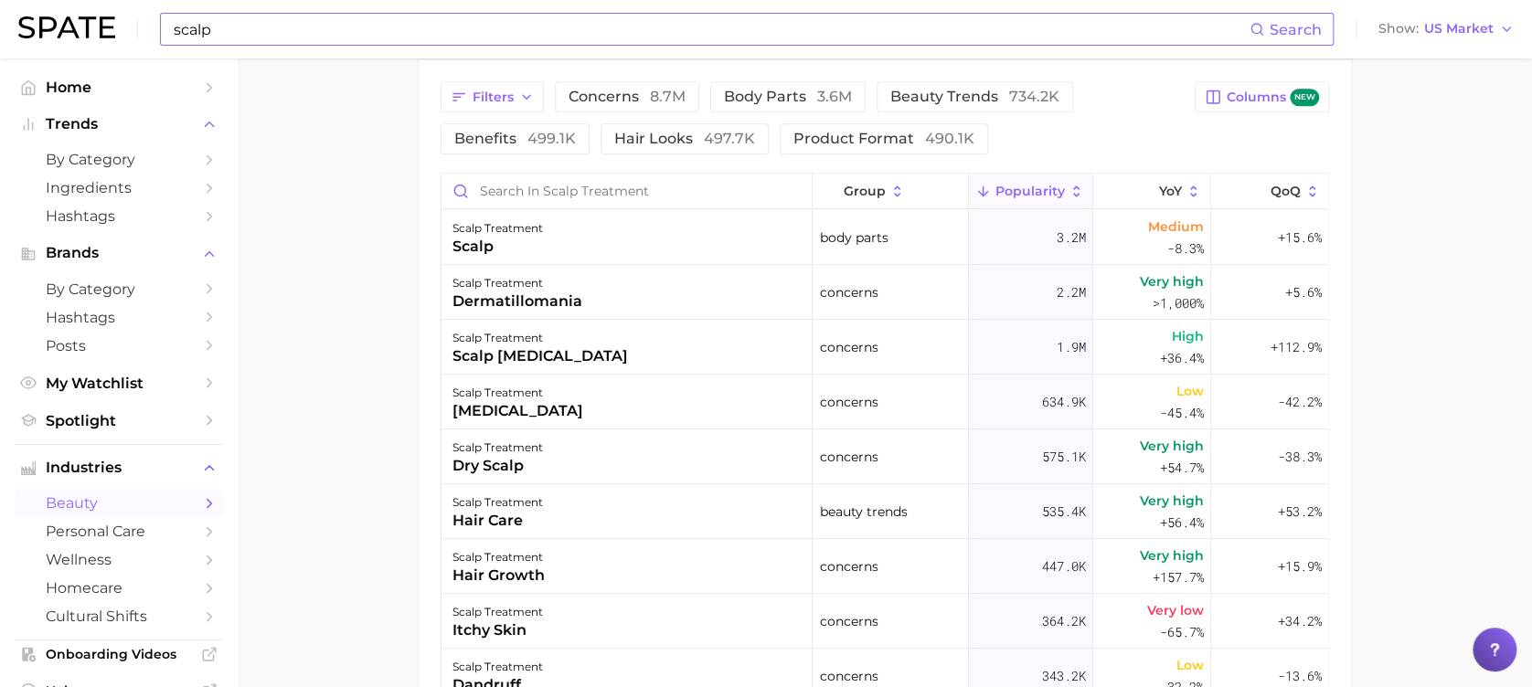
scroll to position [974, 0]
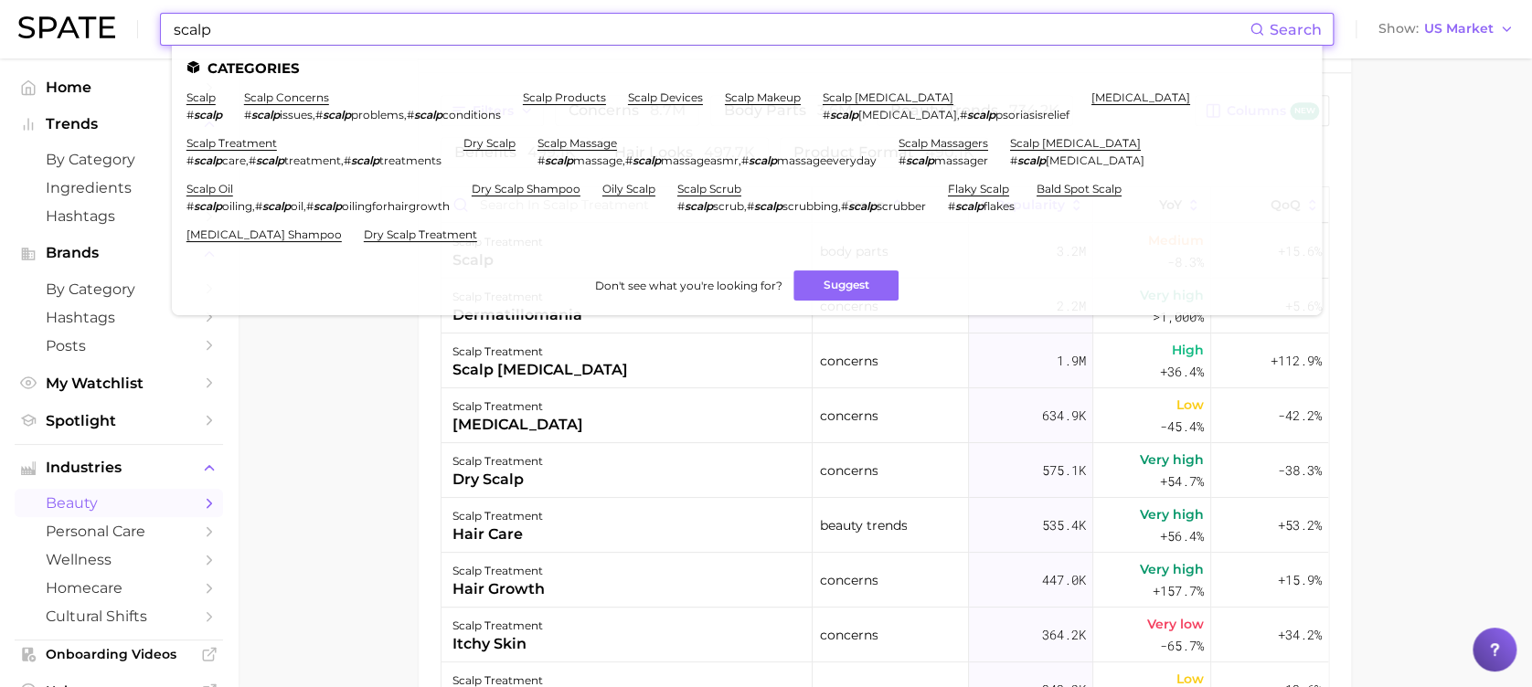
click at [402, 31] on input "scalp" at bounding box center [711, 29] width 1078 height 31
click at [212, 188] on link "scalp oil" at bounding box center [209, 189] width 47 height 14
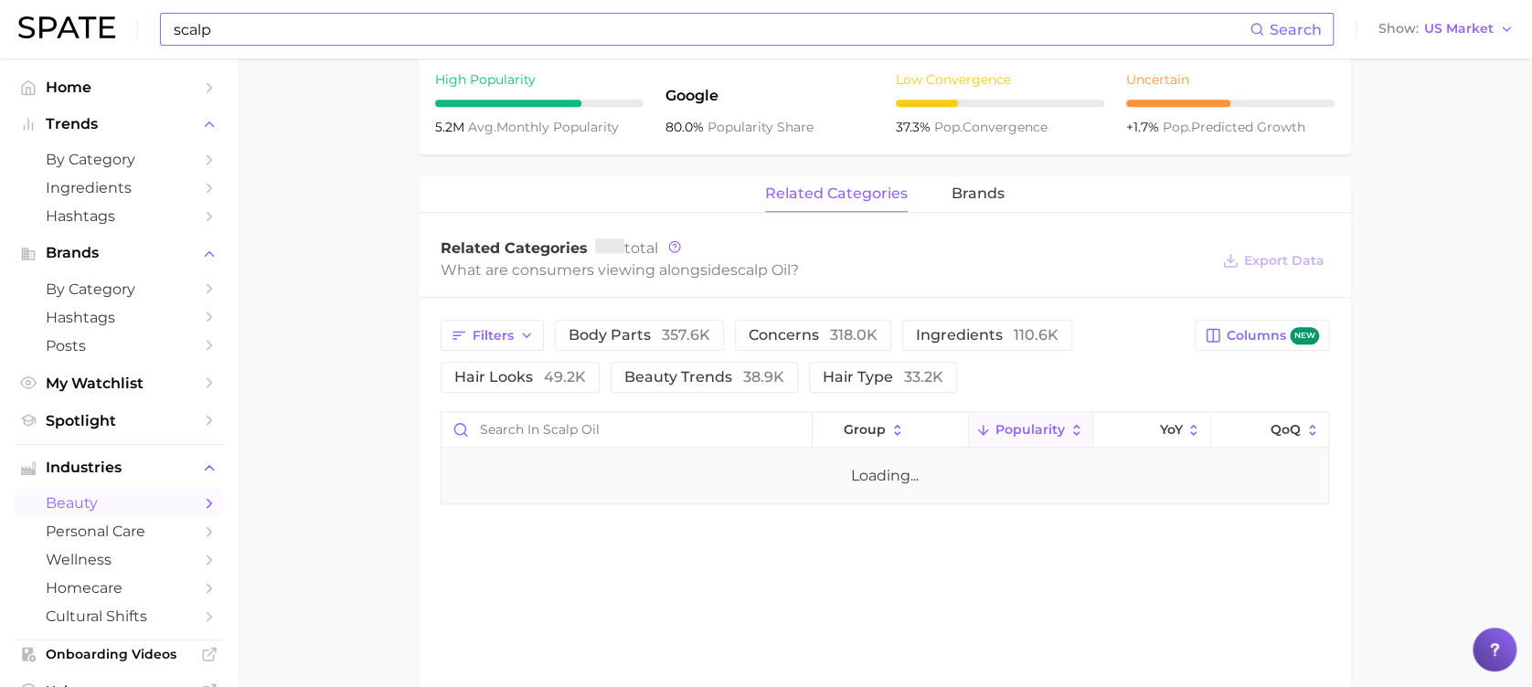
scroll to position [729, 0]
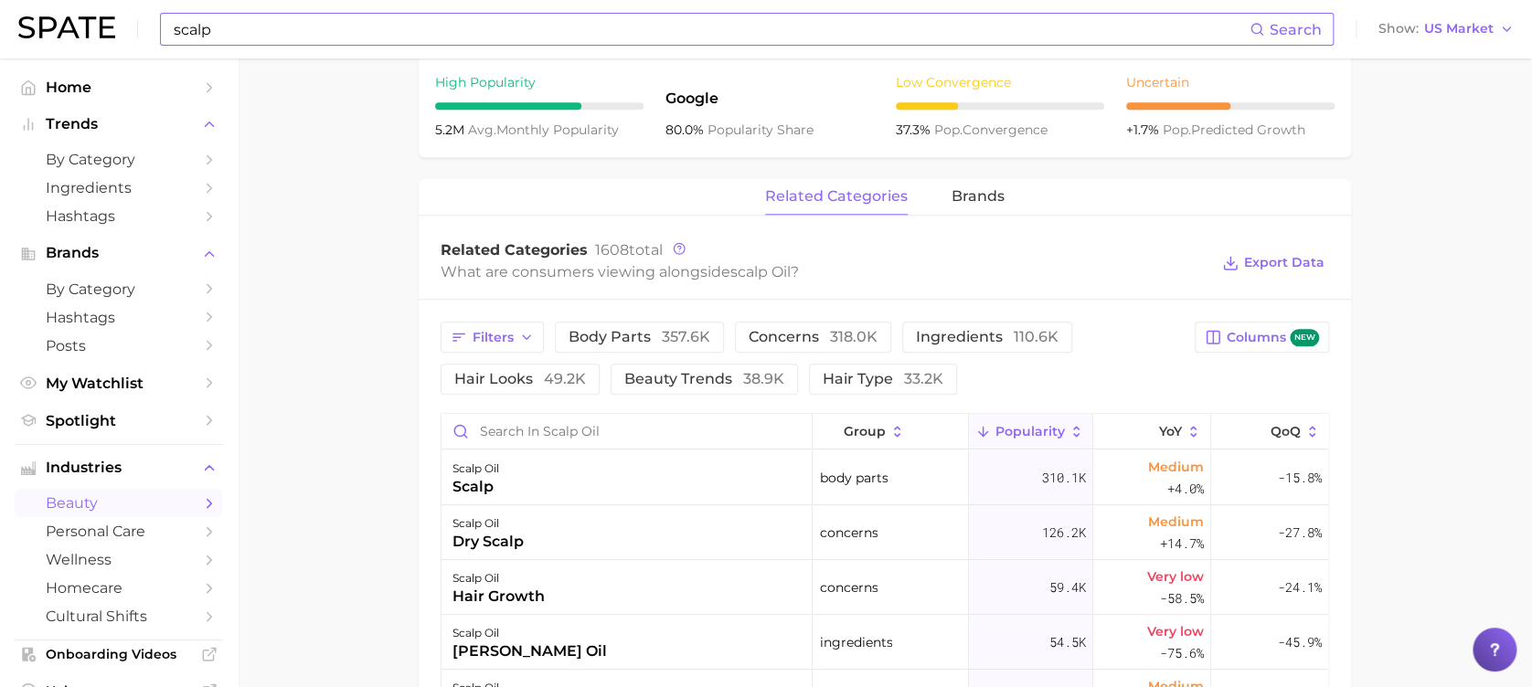
click at [385, 30] on input "scalp" at bounding box center [711, 29] width 1078 height 31
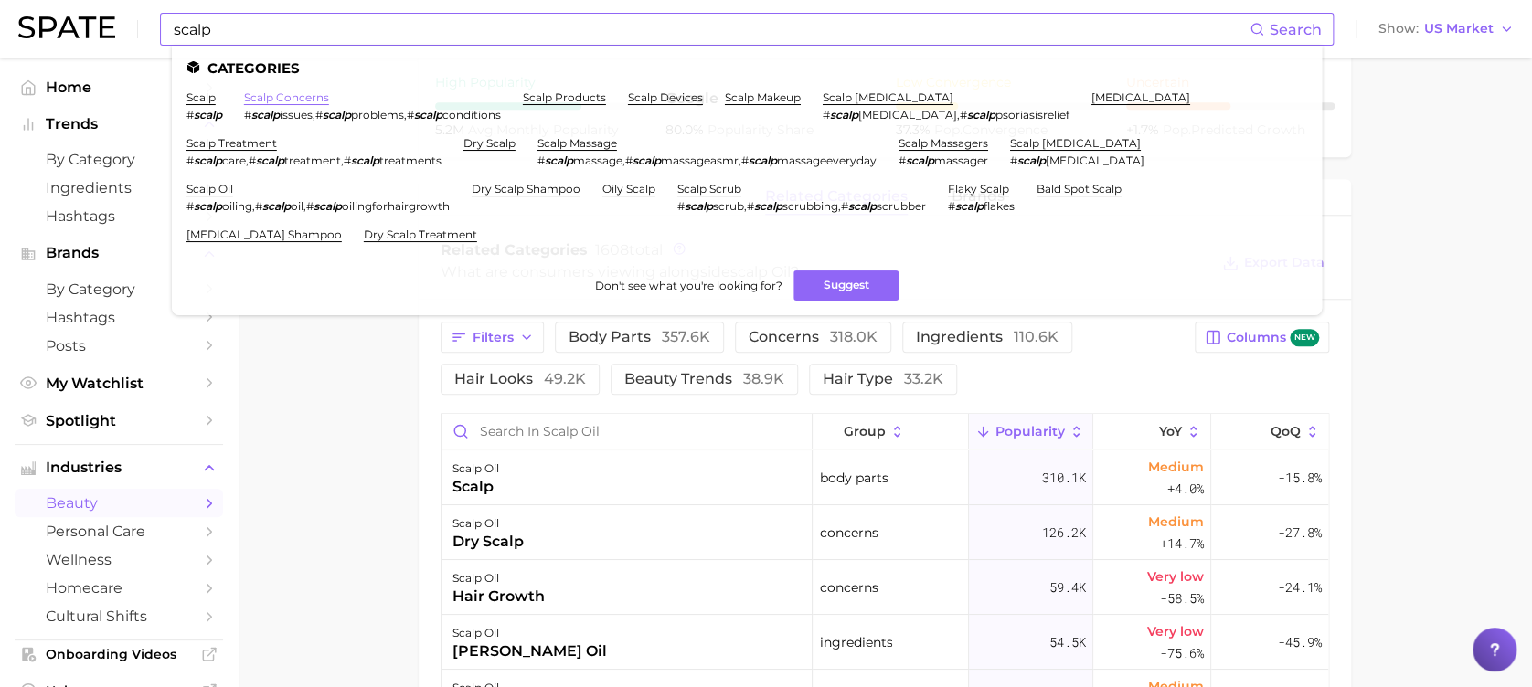
click at [314, 101] on link "scalp concerns" at bounding box center [286, 97] width 85 height 14
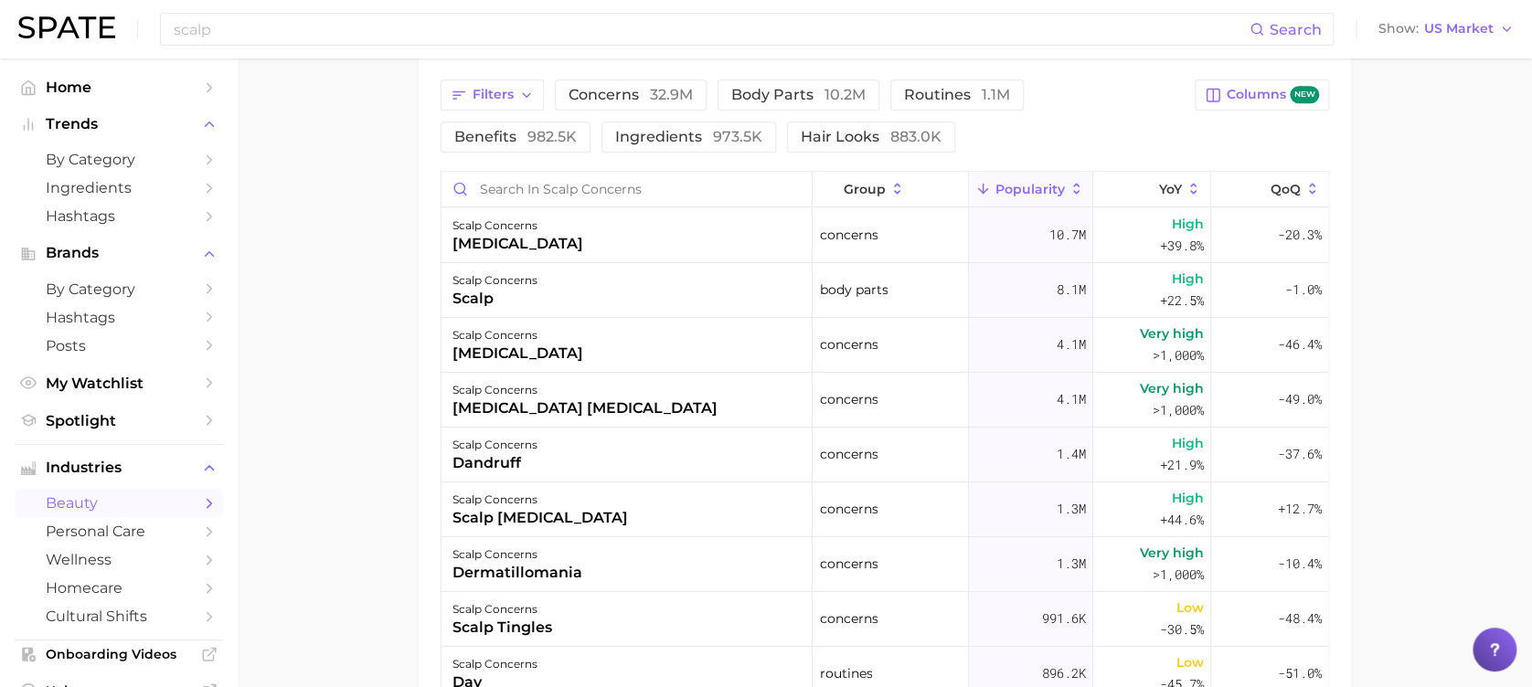
scroll to position [731, 0]
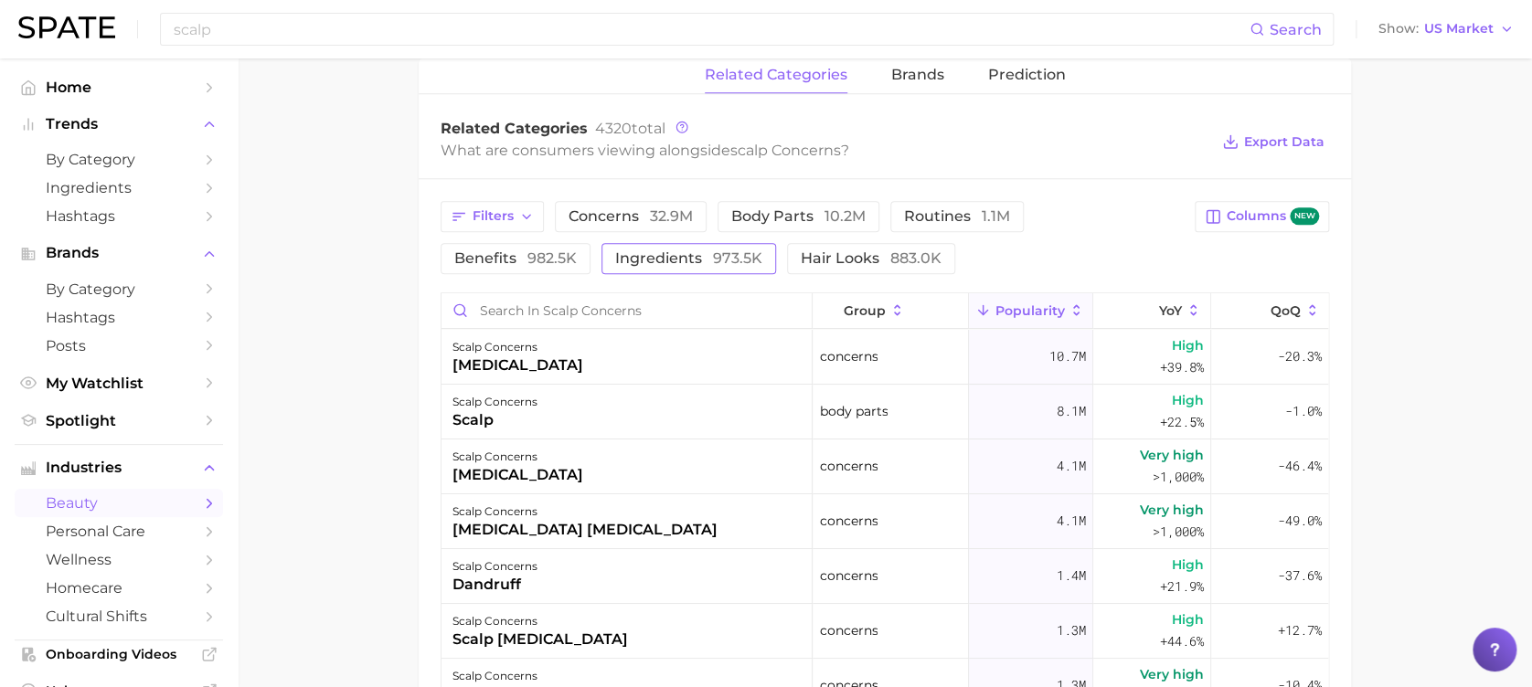
click at [601, 244] on button "ingredients 973.5k" at bounding box center [688, 258] width 175 height 31
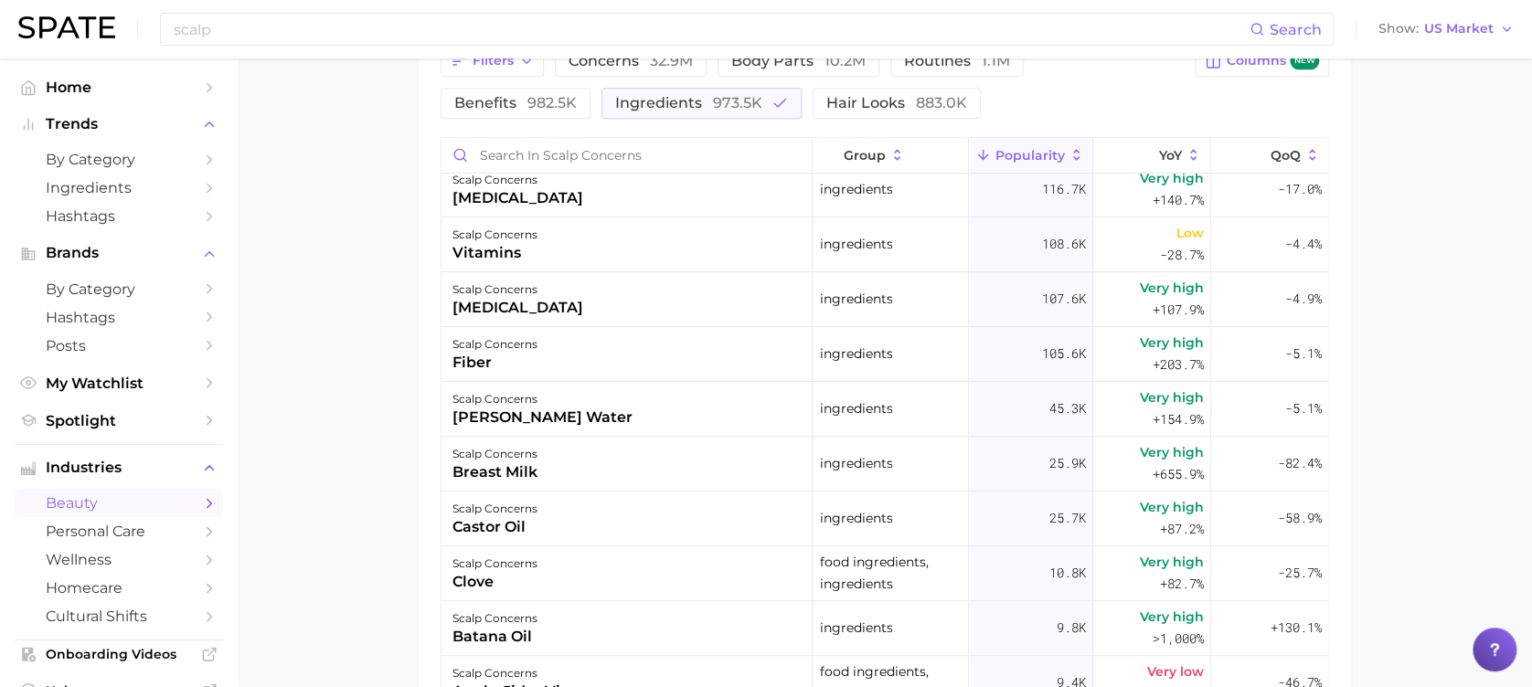
scroll to position [853, 0]
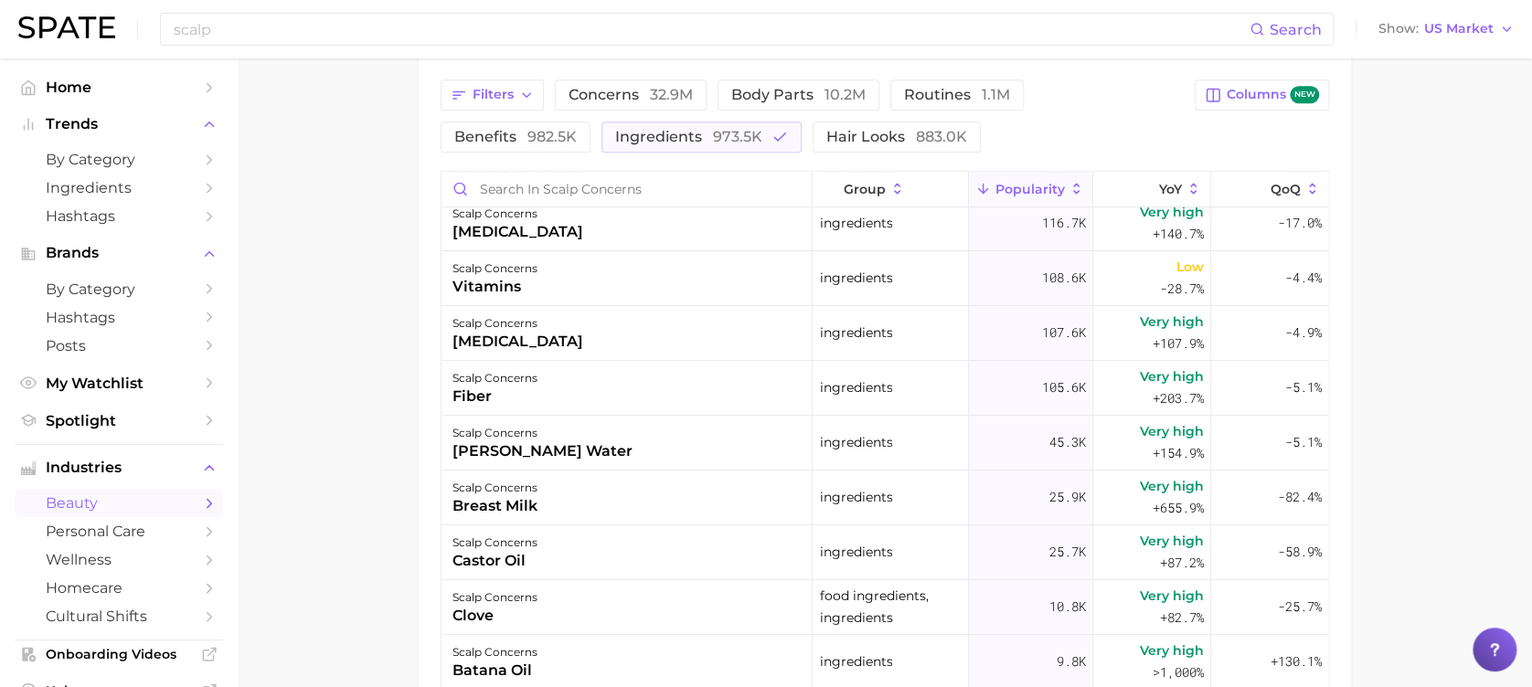
click at [1529, 360] on main "1. hair 2. hair concerns 3. scalp concerns 4. Subcategory Overview Google TikTo…" at bounding box center [885, 89] width 1294 height 1766
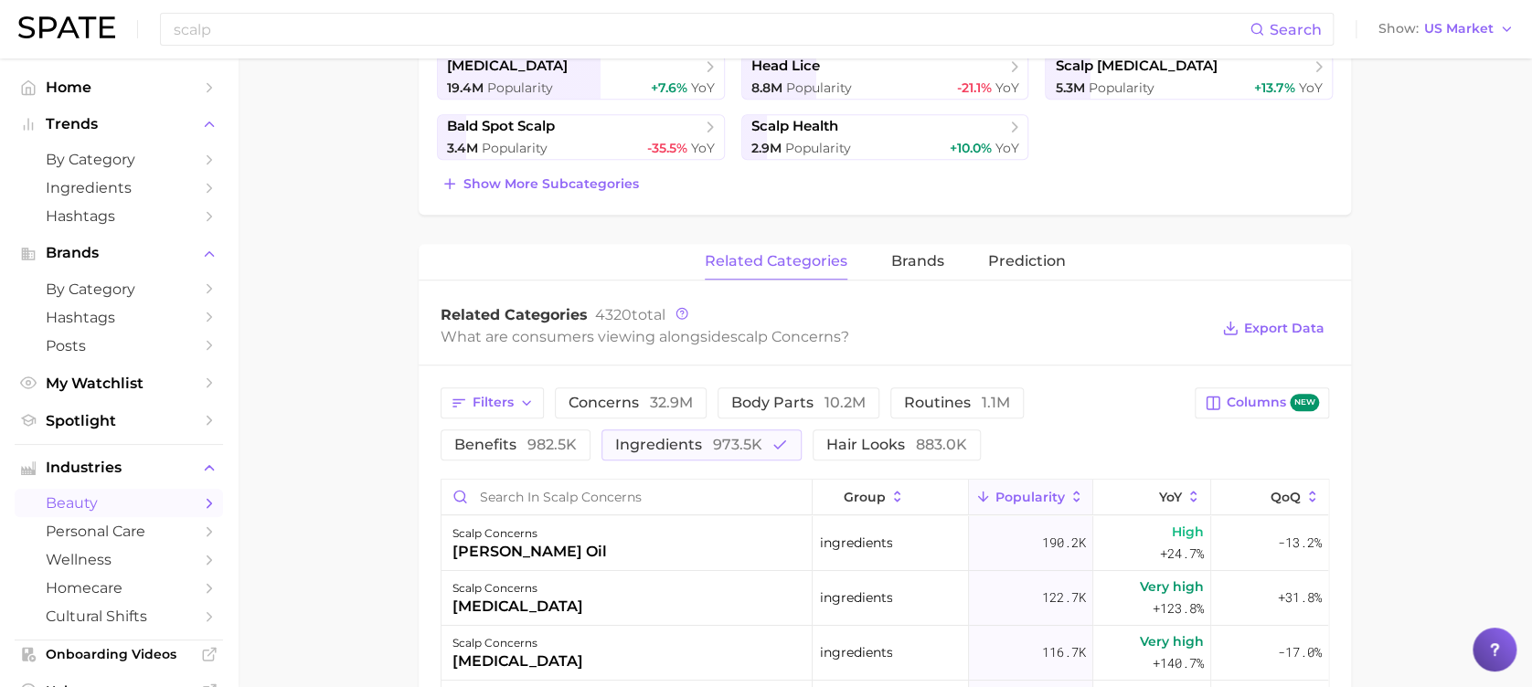
scroll to position [498, 0]
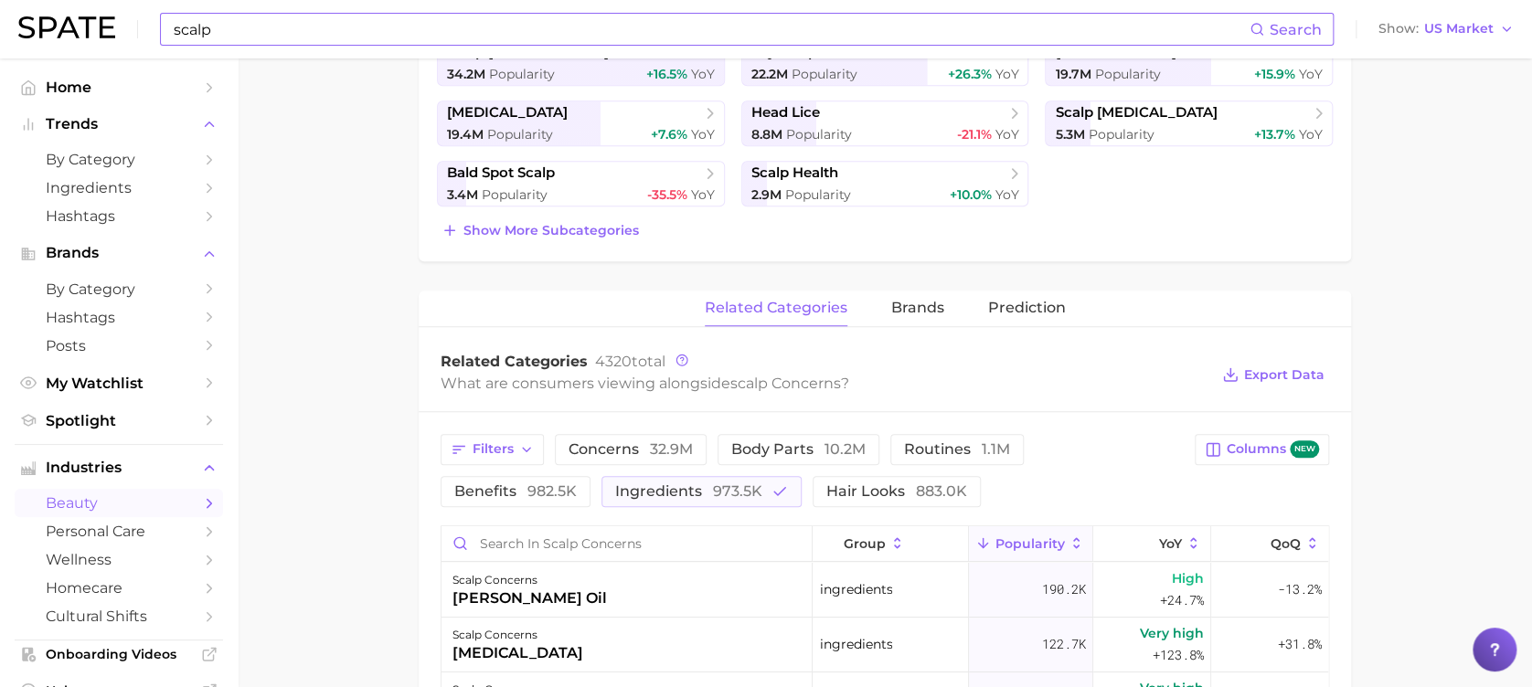
click at [241, 23] on input "scalp" at bounding box center [711, 29] width 1078 height 31
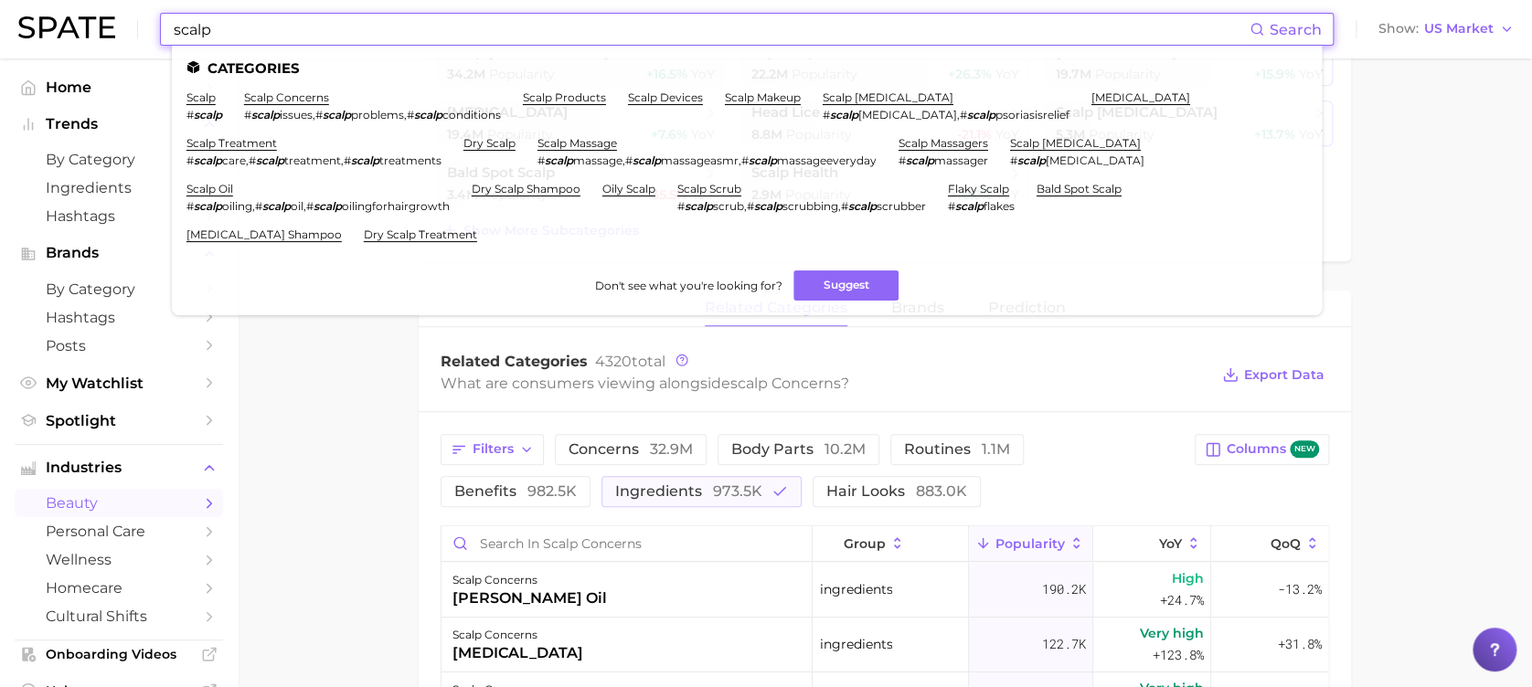
drag, startPoint x: 229, startPoint y: 26, endPoint x: 88, endPoint y: 24, distance: 141.7
click at [88, 24] on div "scalp Search Categories scalp # scalp scalp concerns # scalp issues , # scalp p…" at bounding box center [766, 29] width 1496 height 59
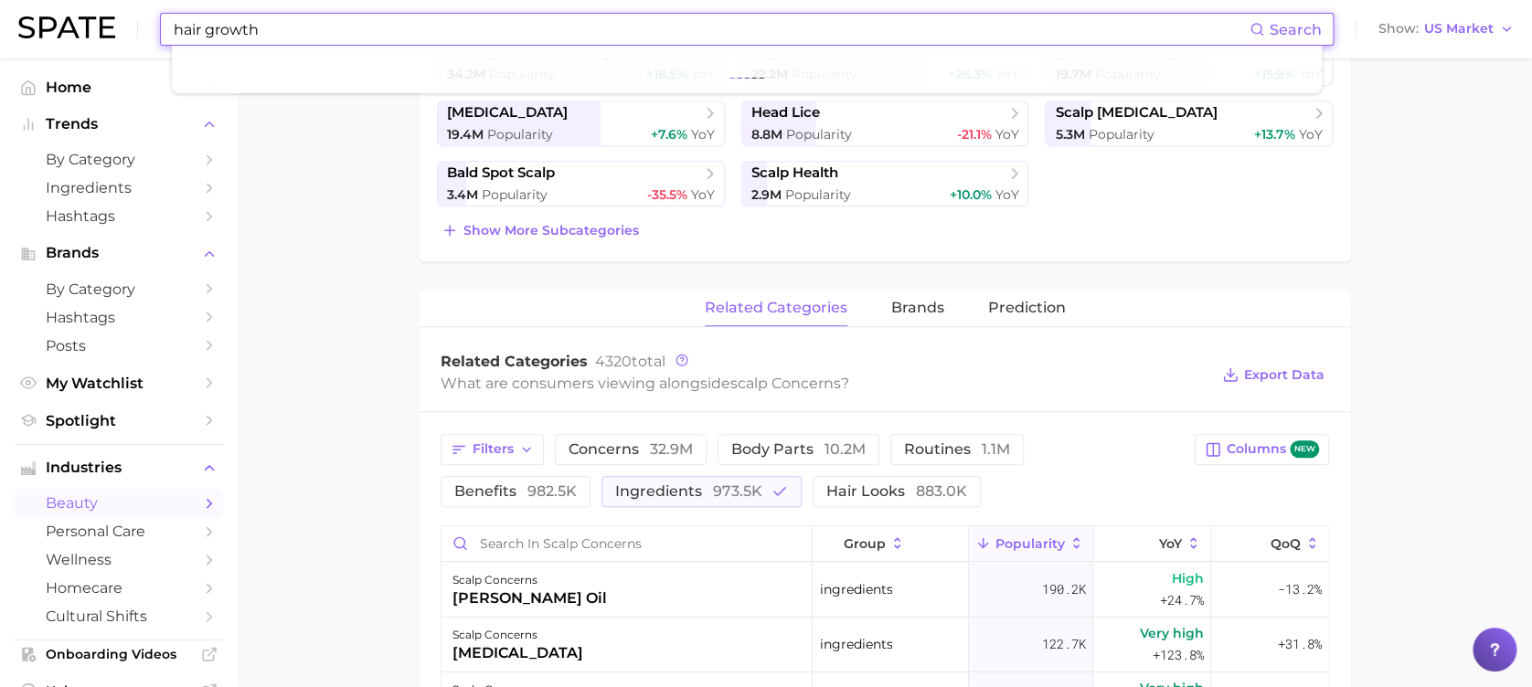
type input "hair growth"
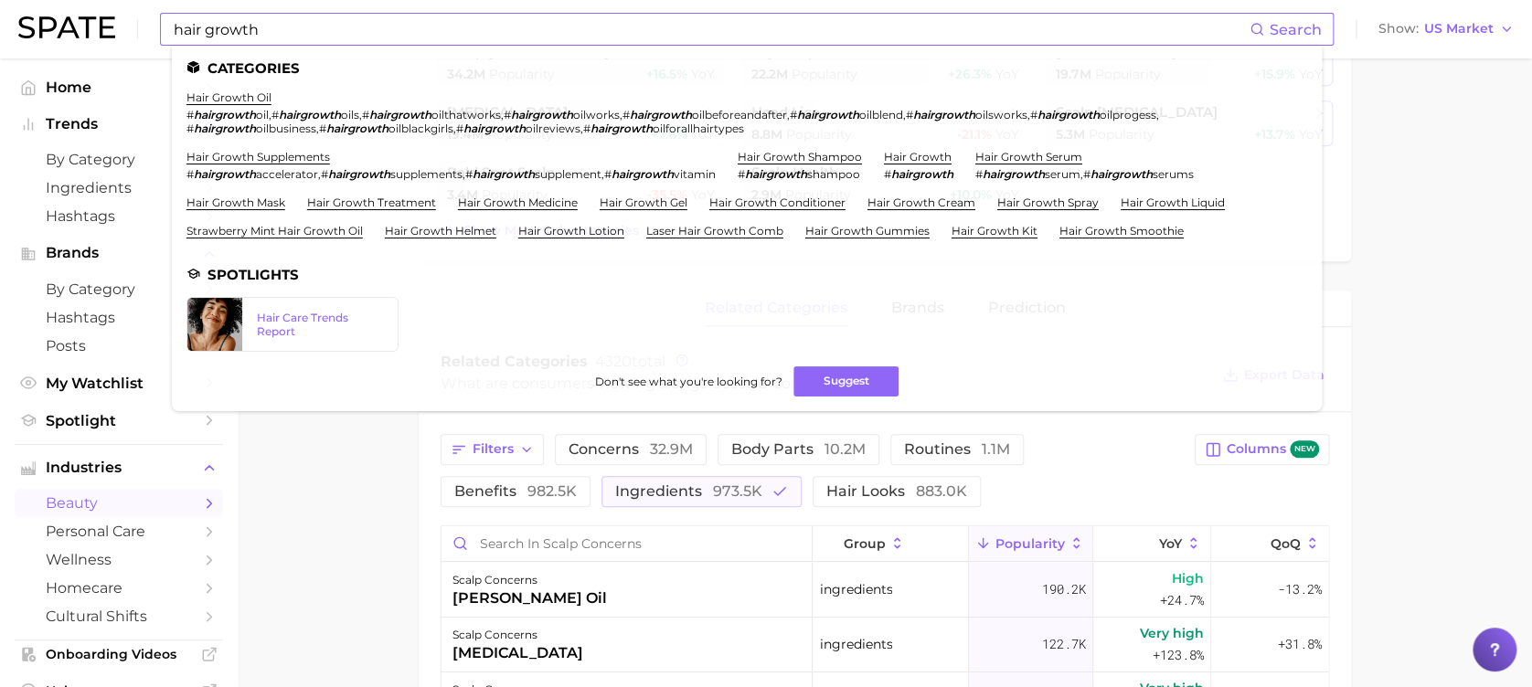
click at [915, 144] on ul "hair growth oil # hairgrowth oil , # hairgrowth oils , # hairgrowth oilthatwork…" at bounding box center [746, 171] width 1121 height 162
click at [917, 152] on link "hair growth" at bounding box center [918, 157] width 68 height 14
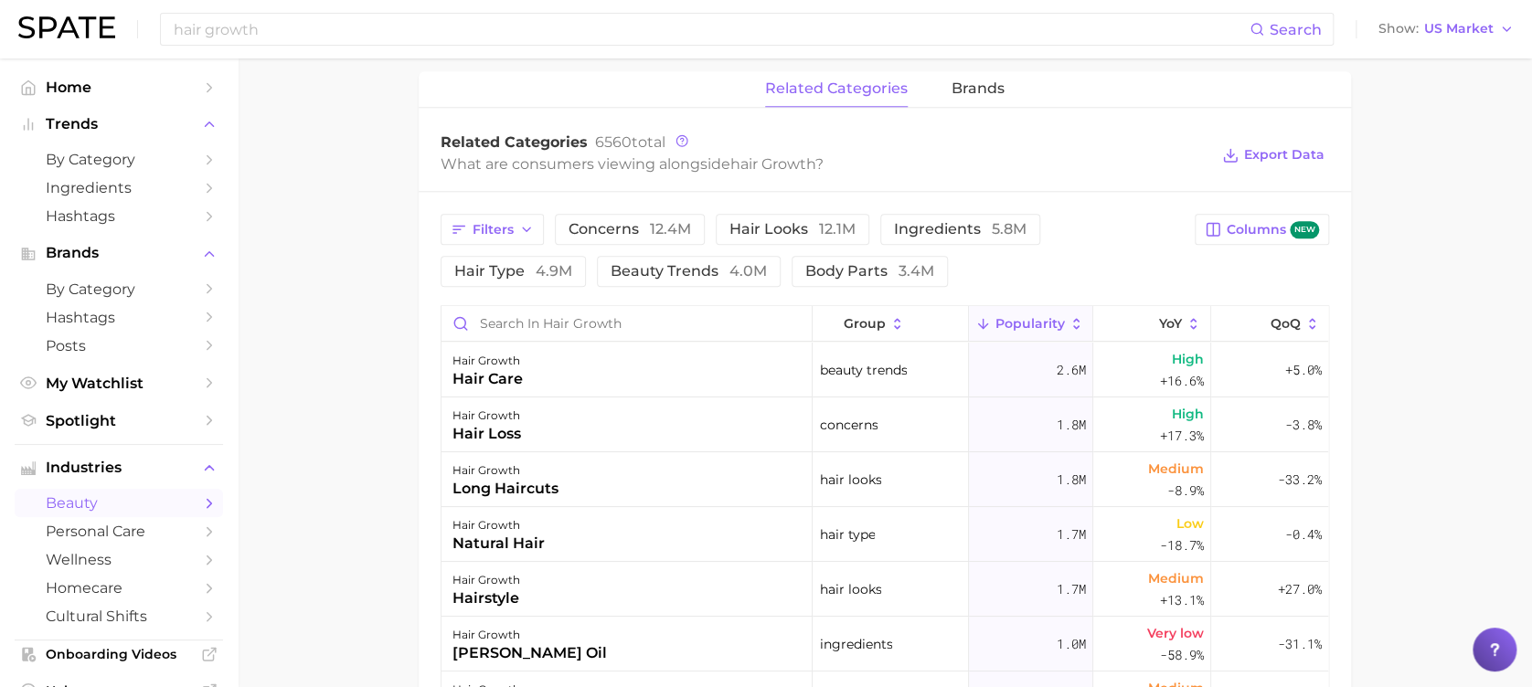
scroll to position [853, 0]
click at [960, 225] on span "ingredients 5.8m" at bounding box center [960, 232] width 133 height 15
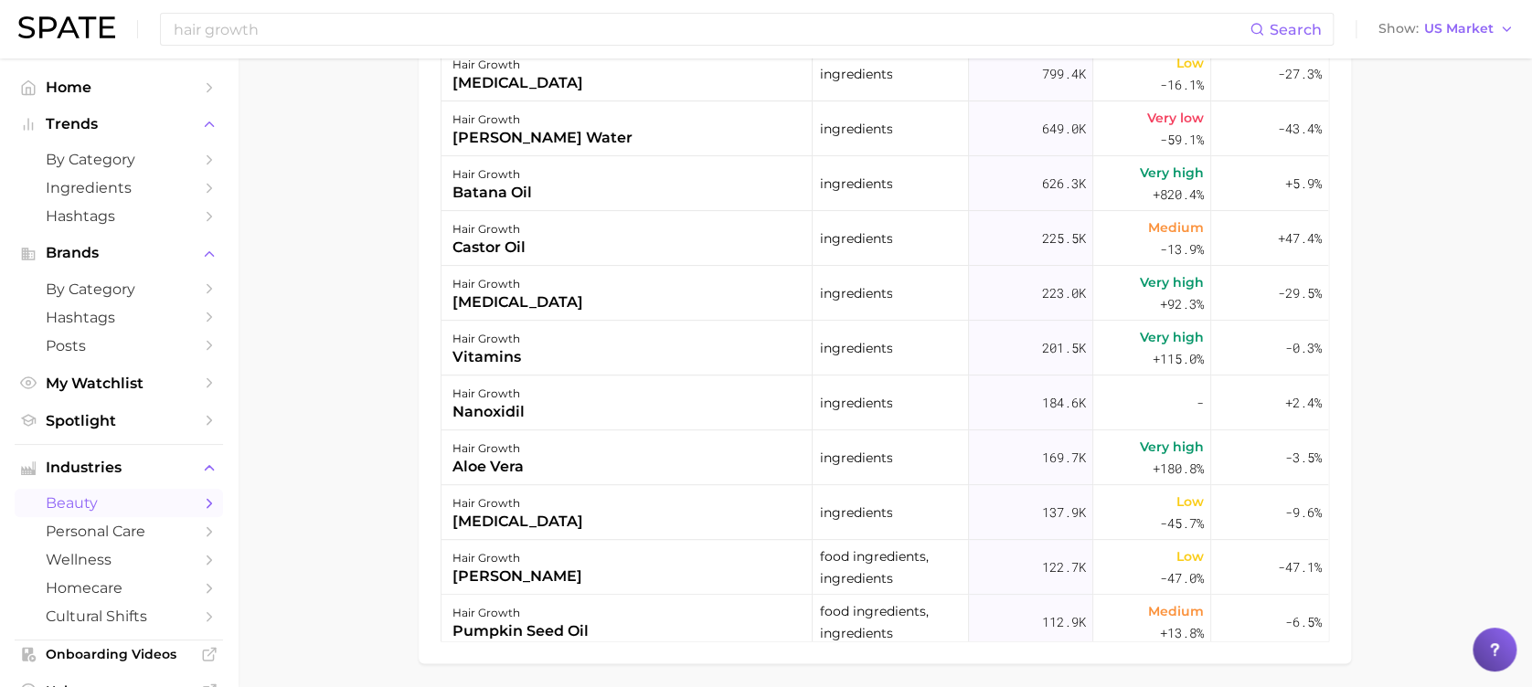
scroll to position [1219, 0]
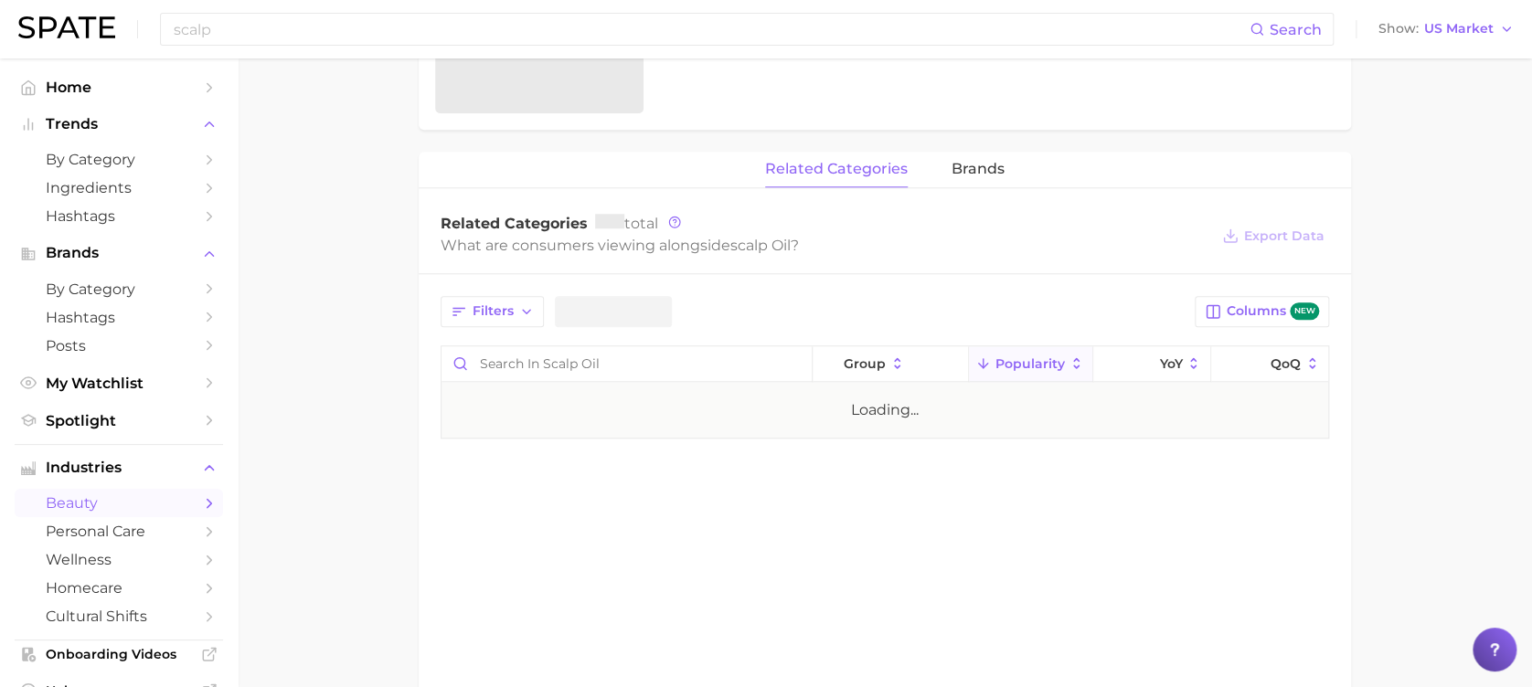
scroll to position [750, 0]
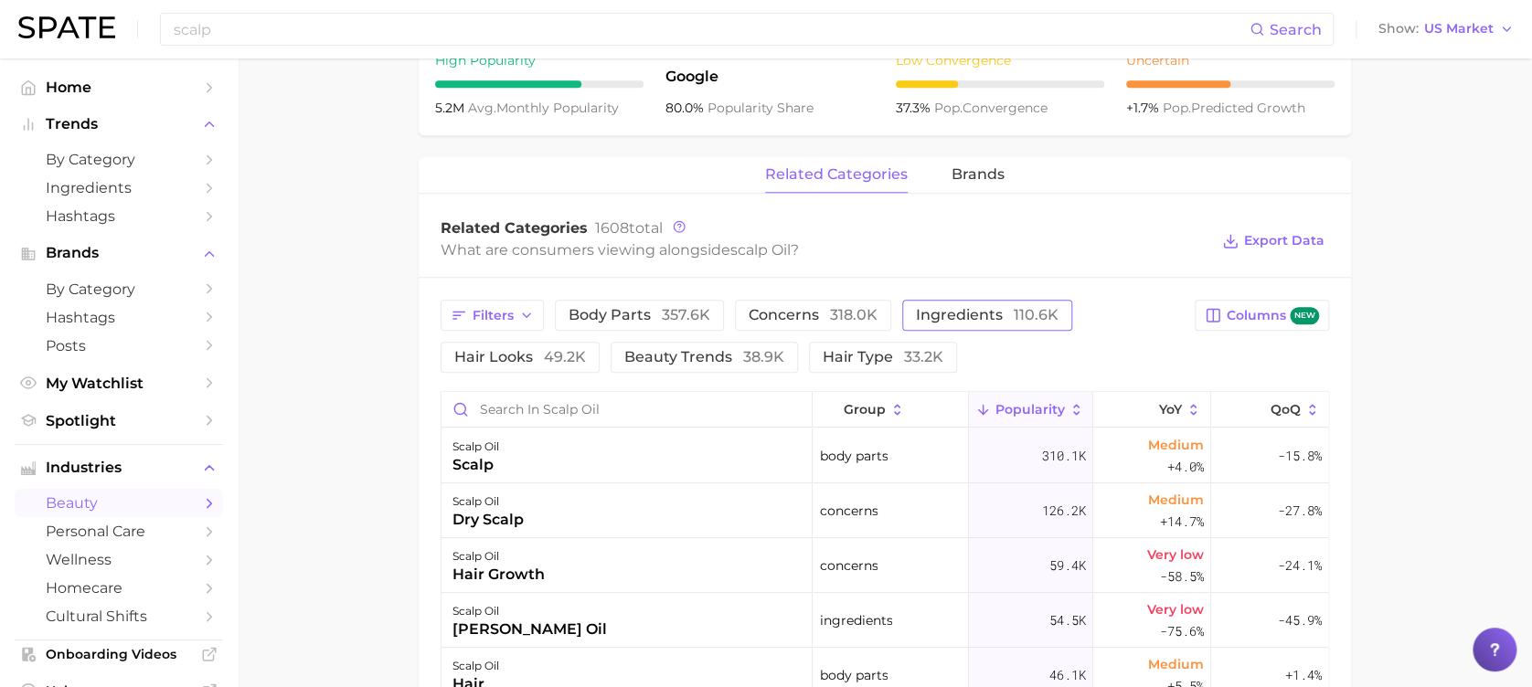
click at [947, 310] on span "ingredients 110.6k" at bounding box center [987, 315] width 143 height 15
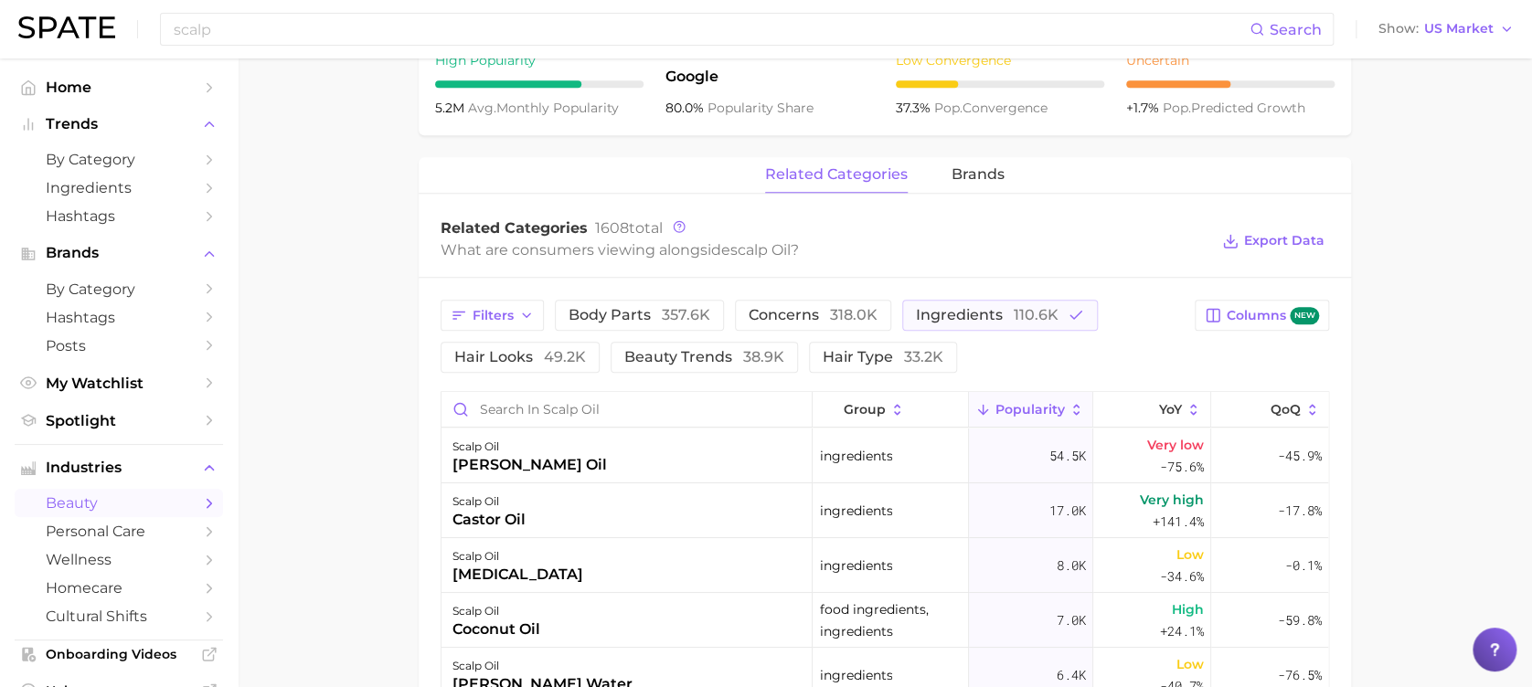
scroll to position [872, 0]
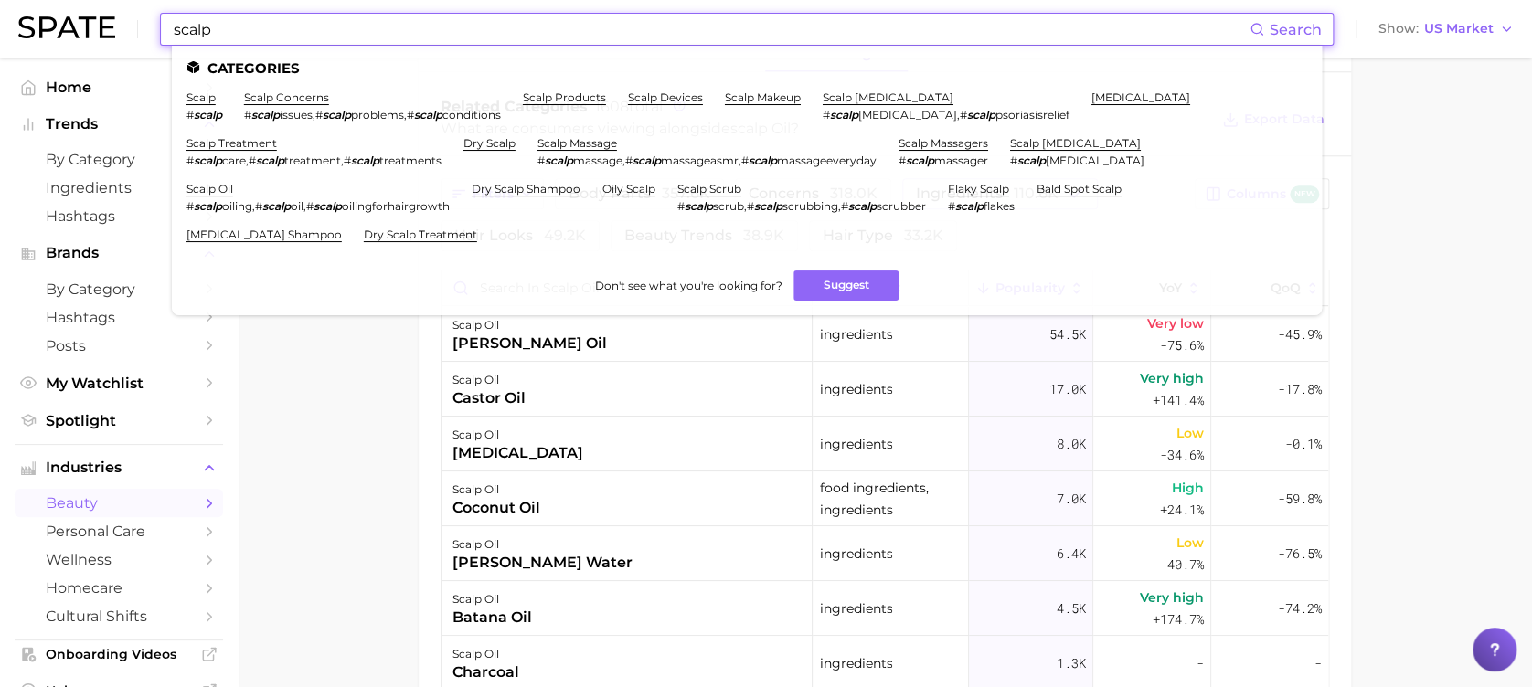
click at [341, 15] on input "scalp" at bounding box center [711, 29] width 1078 height 31
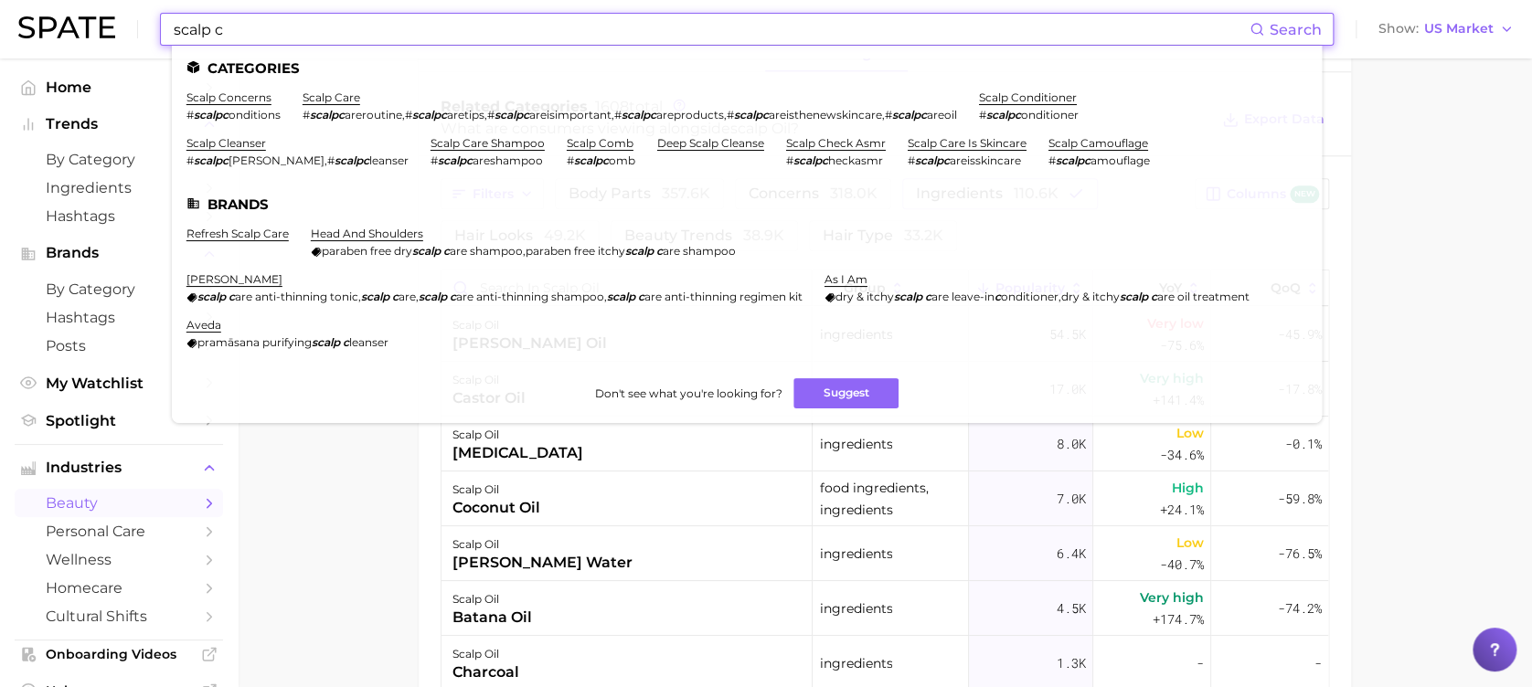
type input "scalp c"
click at [257, 90] on ul "Categories scalp concerns # scalpc onditions scalp care # scalpc areroutine , #…" at bounding box center [747, 235] width 1150 height 378
click at [353, 90] on link "scalp care" at bounding box center [332, 97] width 58 height 14
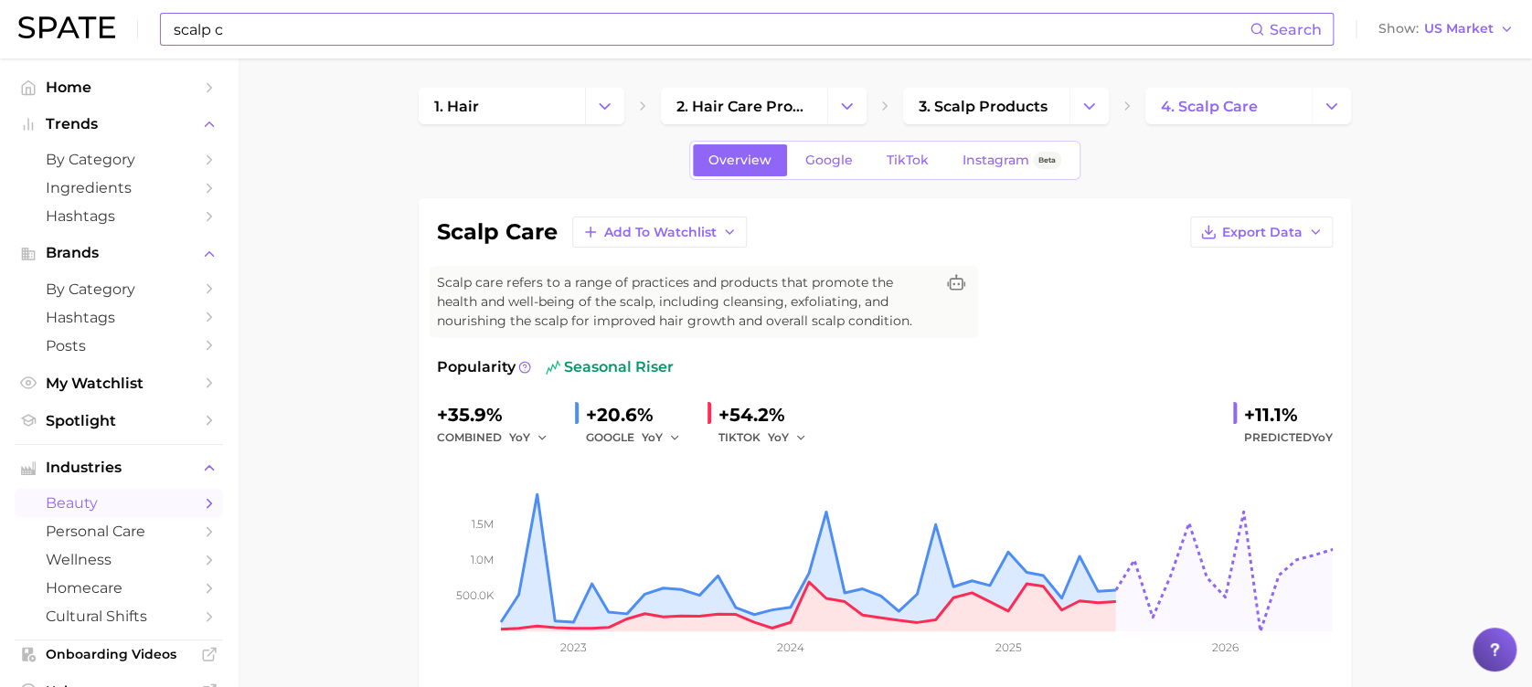
scroll to position [731, 0]
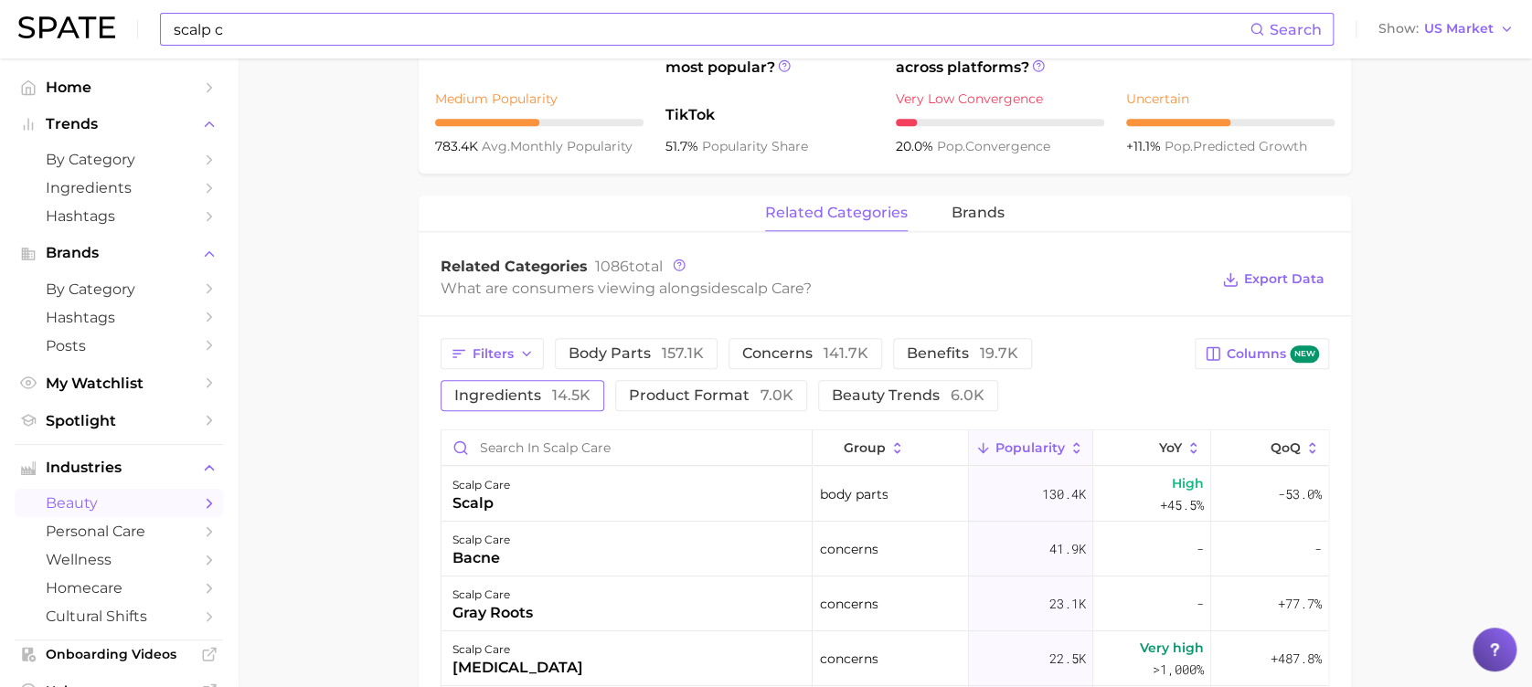
click at [559, 388] on span "14.5k" at bounding box center [571, 395] width 38 height 17
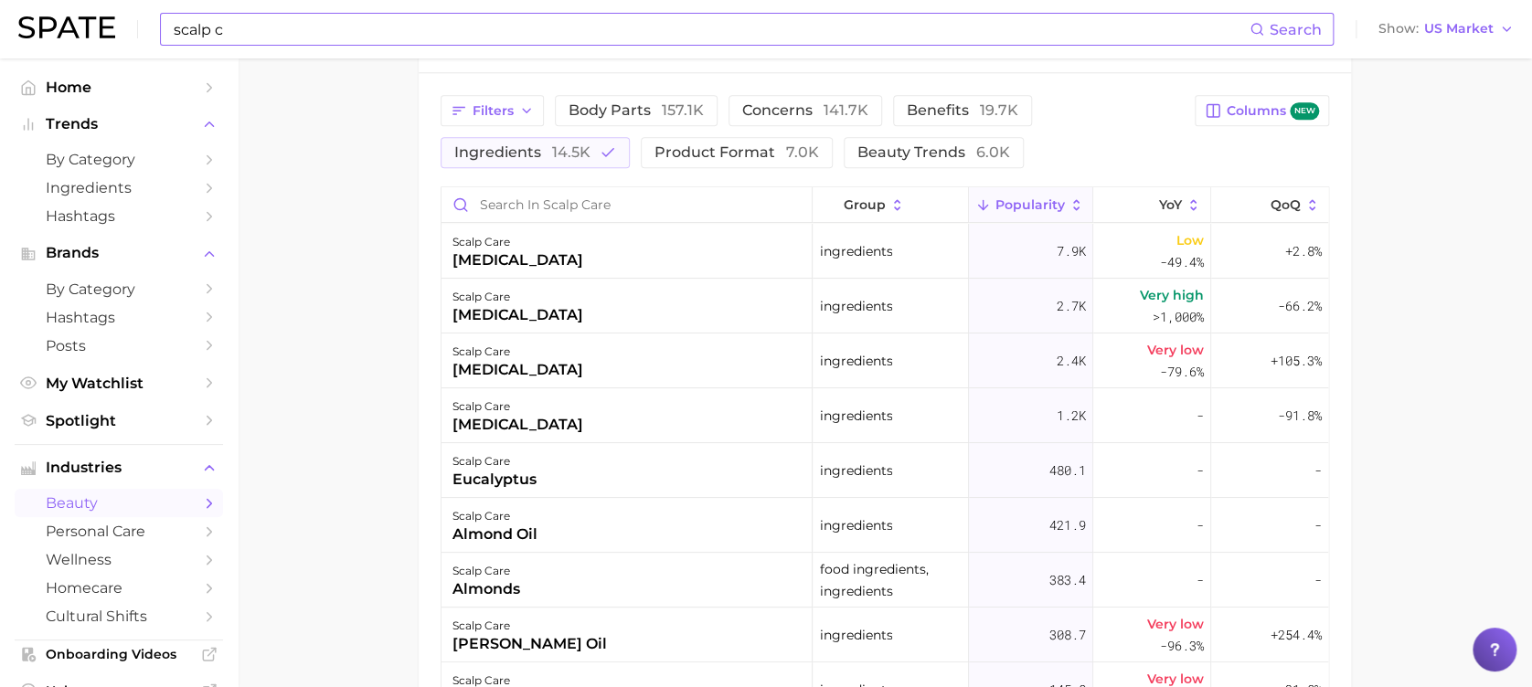
scroll to position [853, 0]
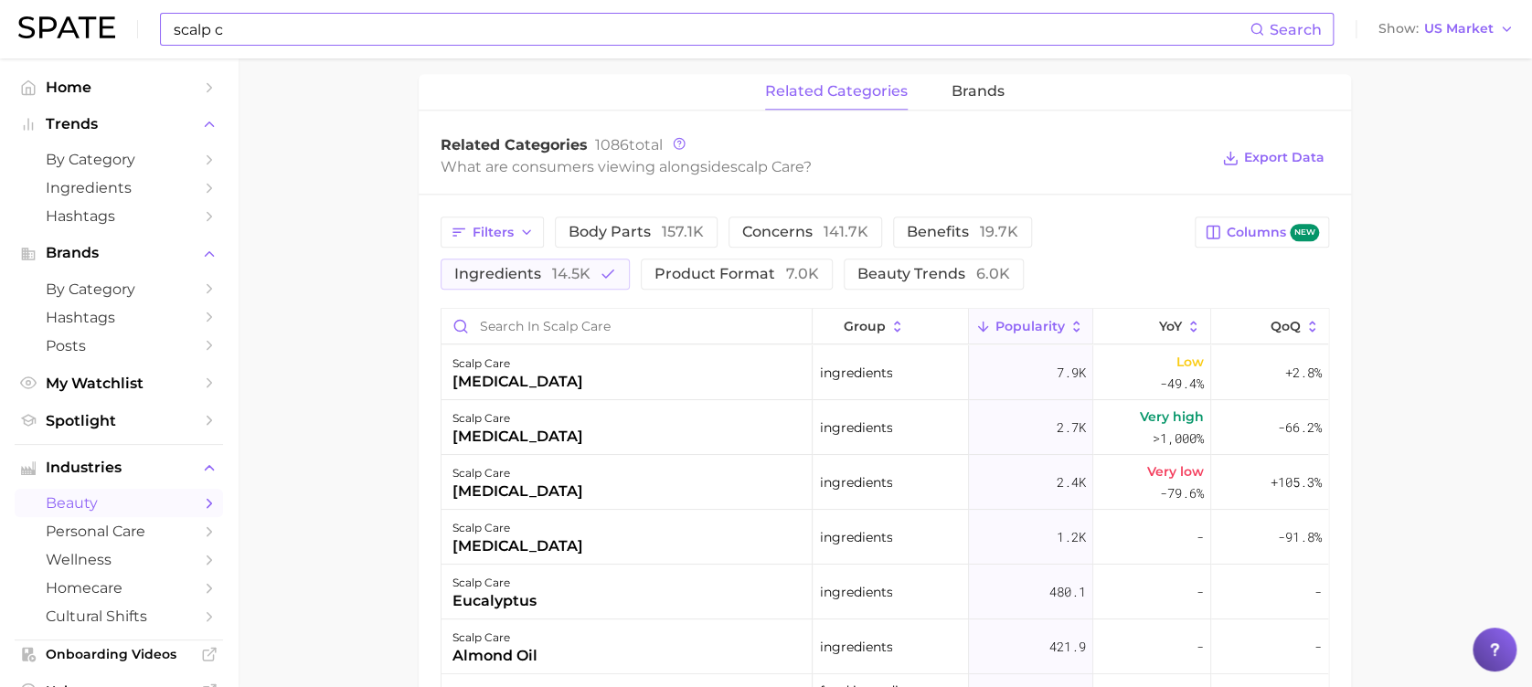
click at [1030, 326] on span "Popularity" at bounding box center [1029, 326] width 69 height 15
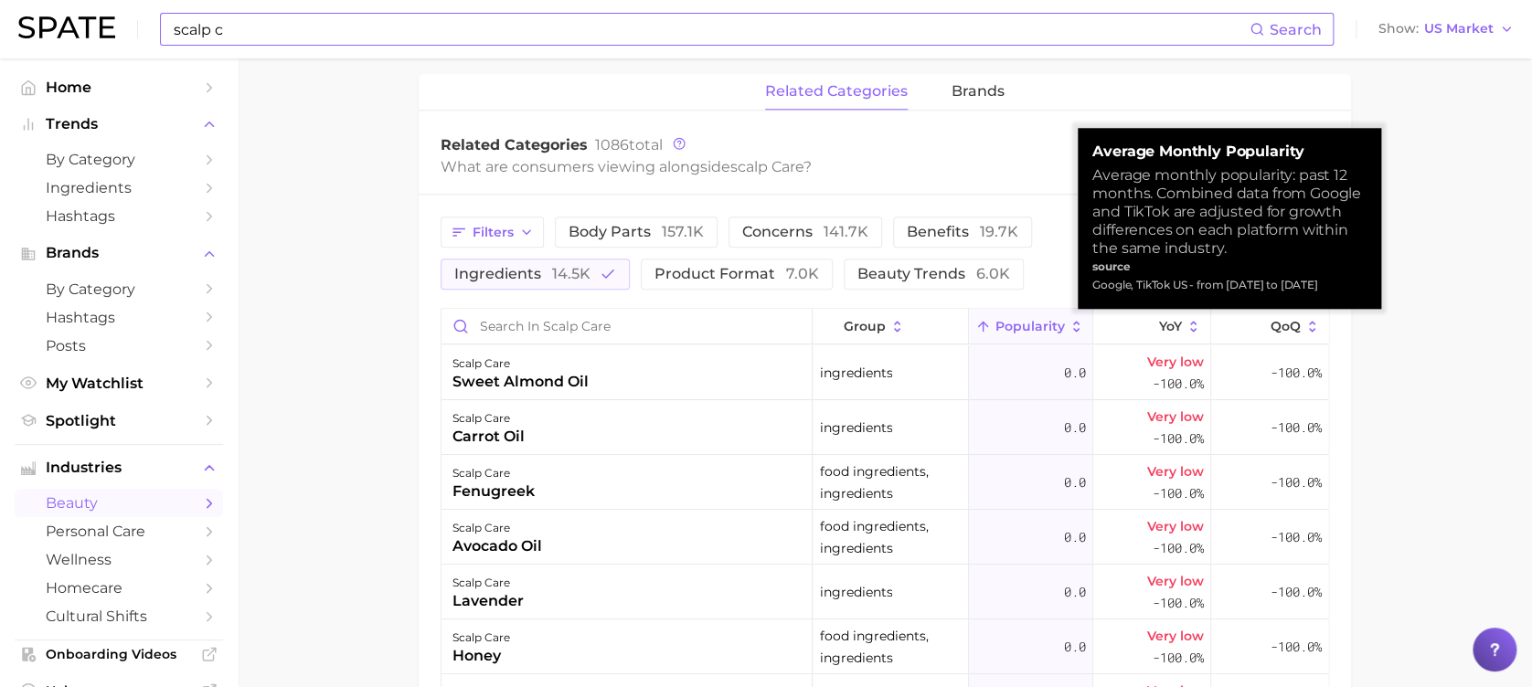
click at [1030, 326] on span "Popularity" at bounding box center [1029, 326] width 69 height 15
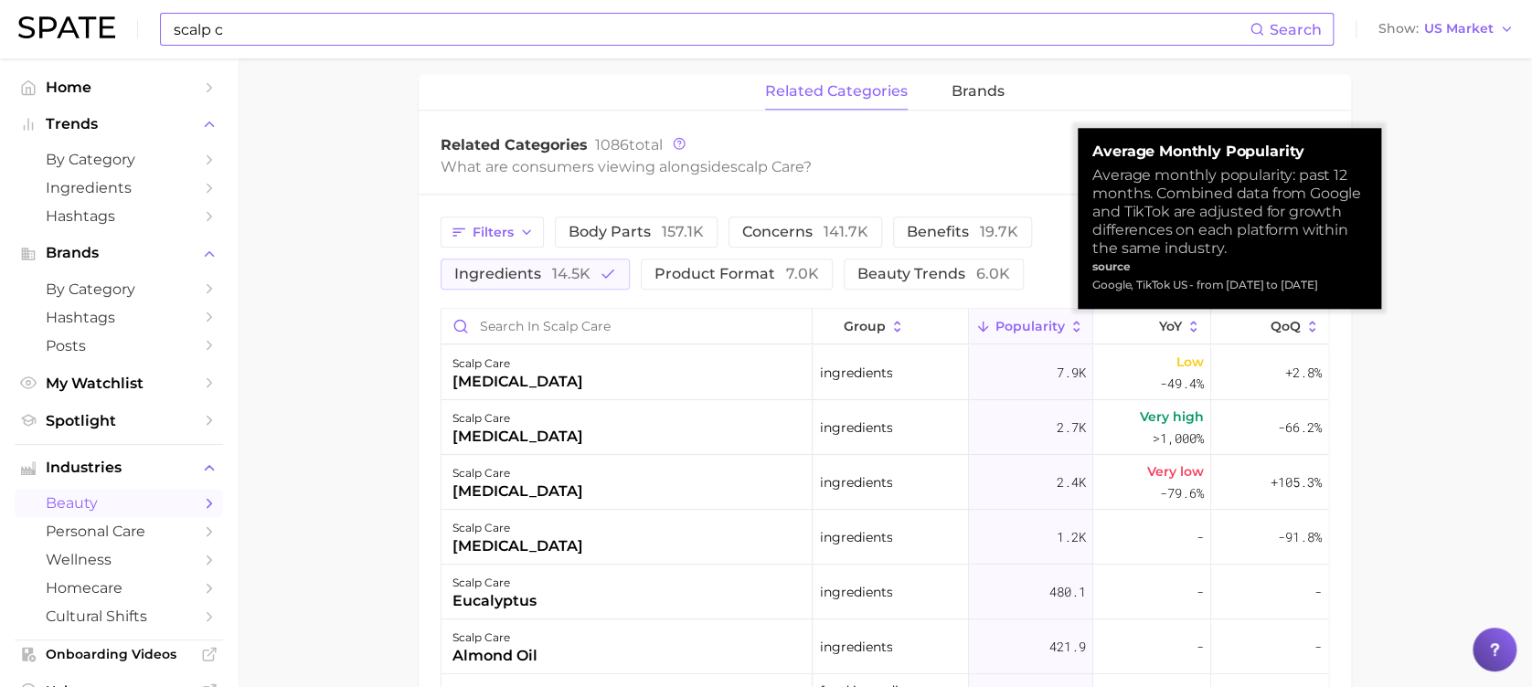
click at [1030, 325] on span "Popularity" at bounding box center [1029, 326] width 69 height 15
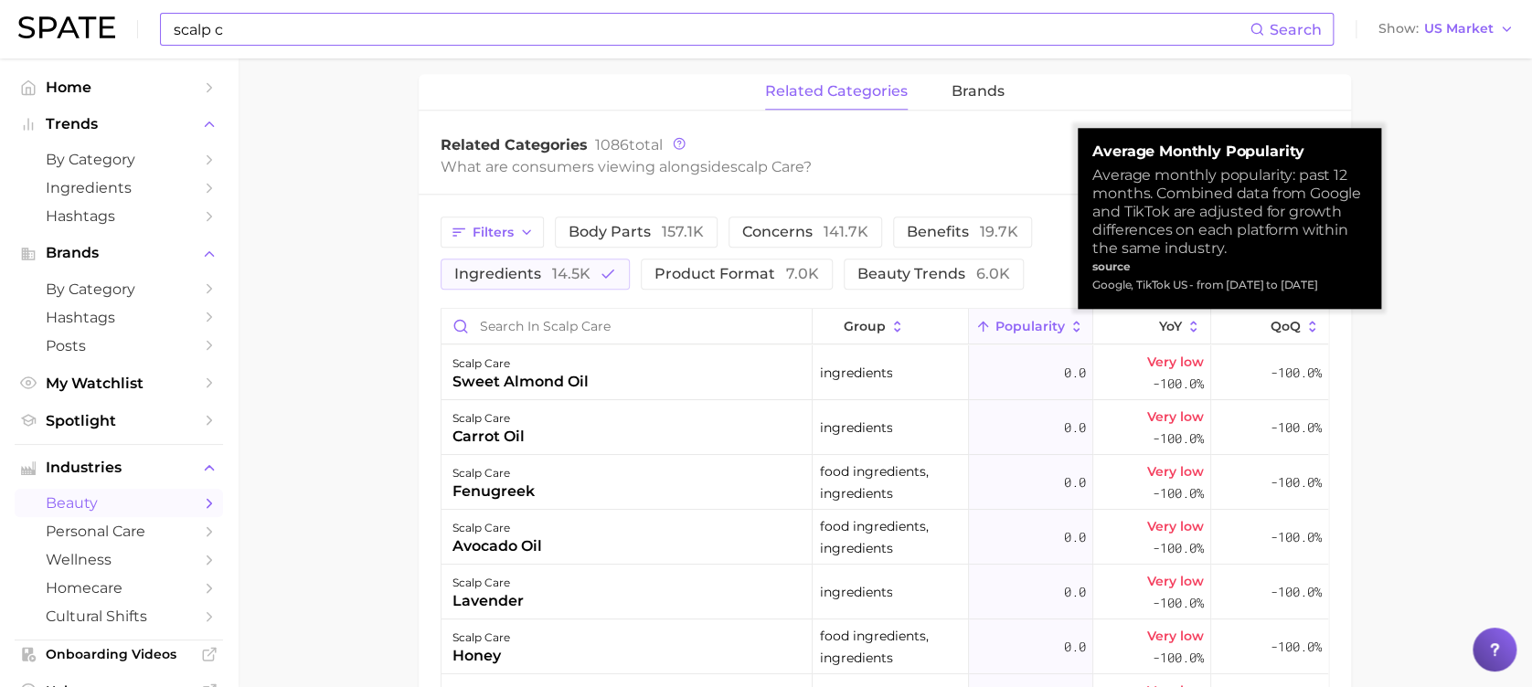
click at [1030, 325] on span "Popularity" at bounding box center [1029, 326] width 69 height 15
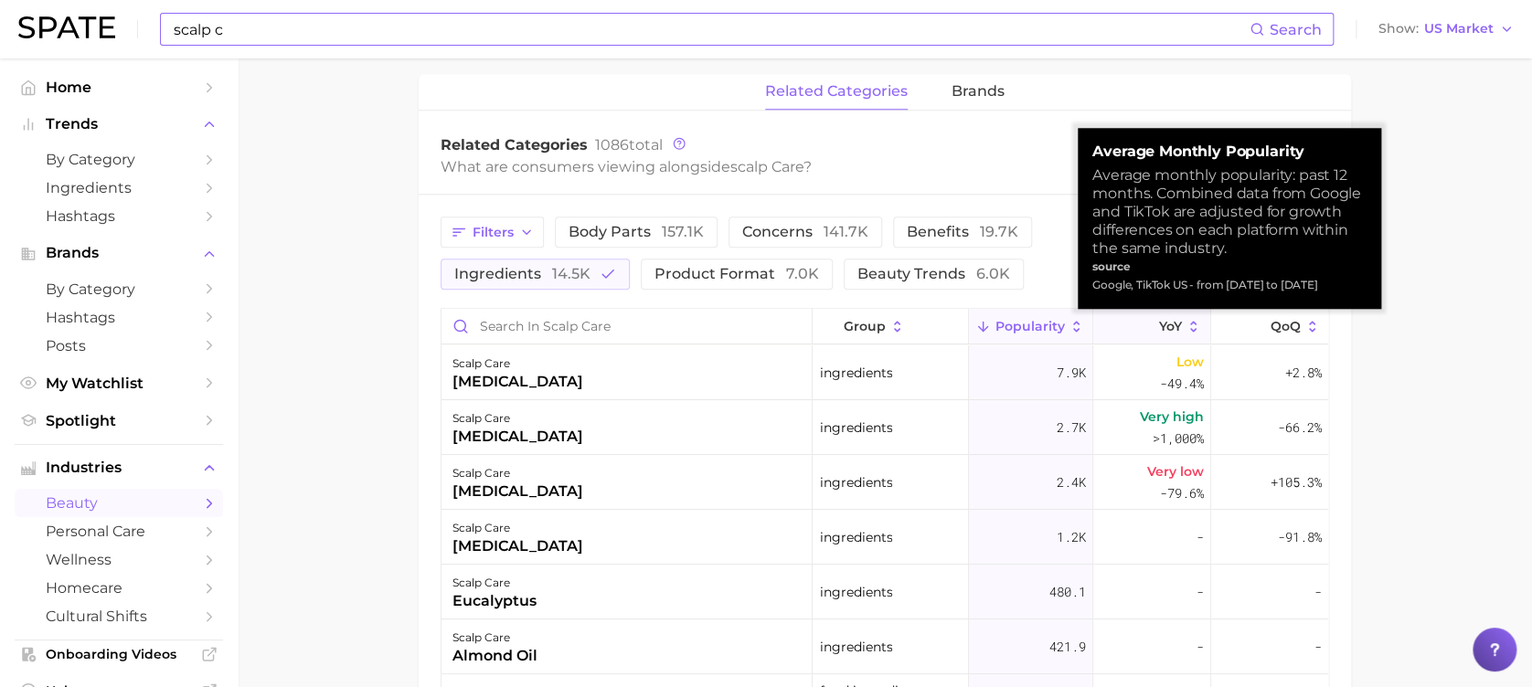
click at [1111, 319] on button "YoY" at bounding box center [1152, 327] width 118 height 36
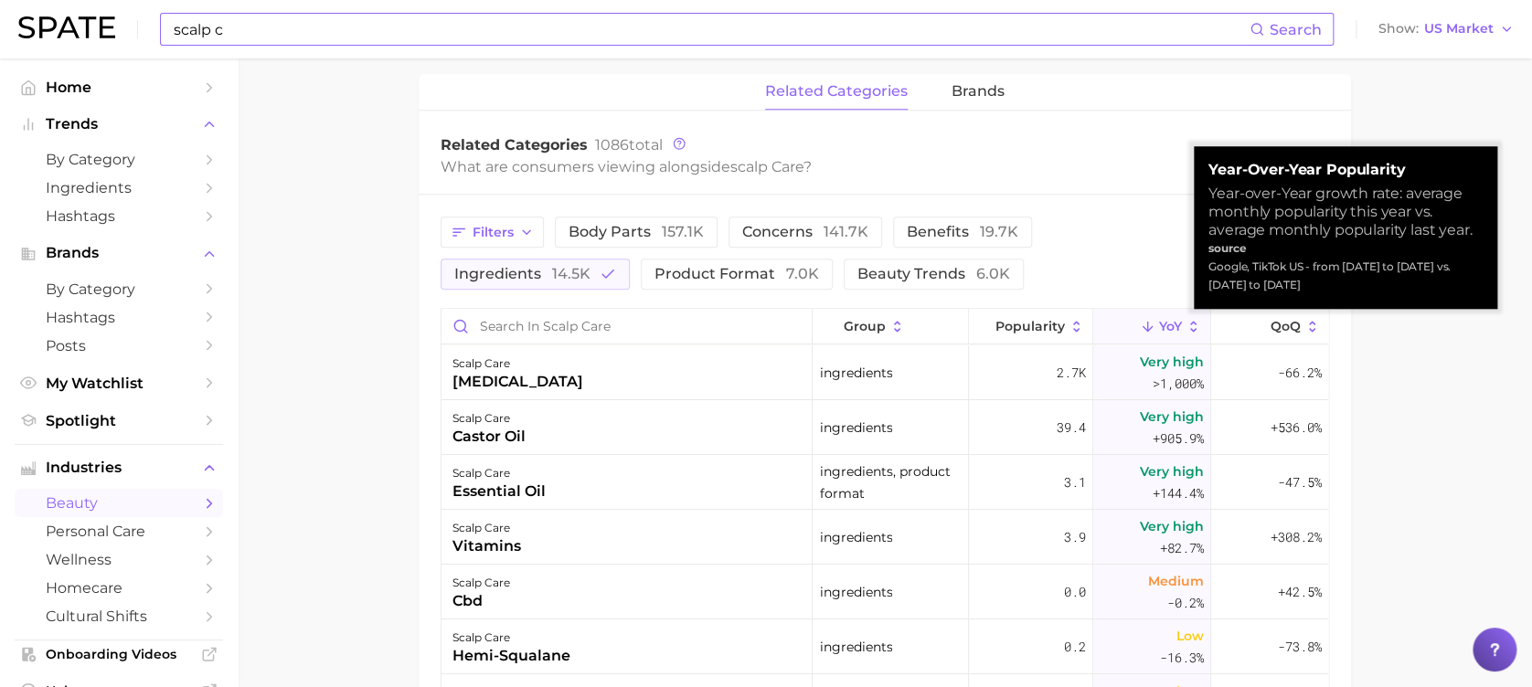
click at [1111, 319] on button "YoY" at bounding box center [1152, 327] width 118 height 36
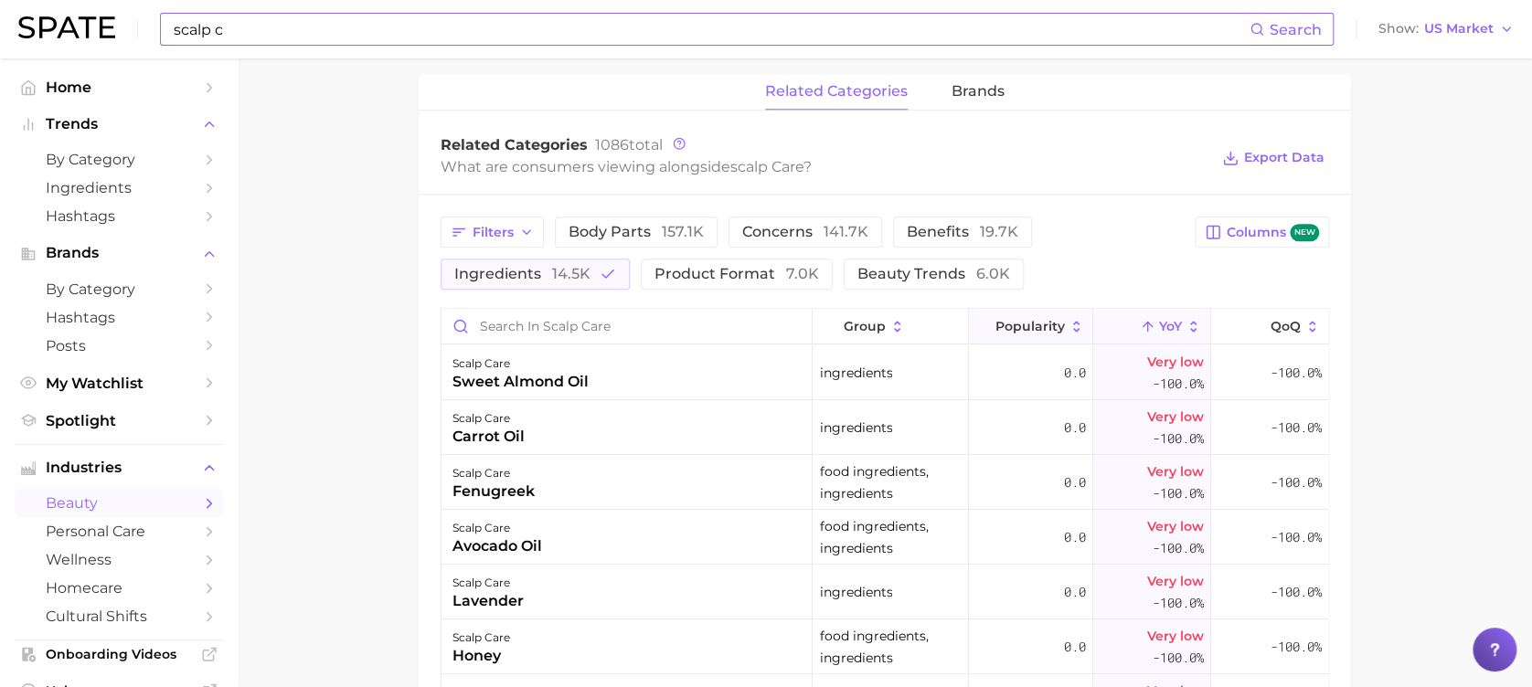
click at [1016, 327] on span "Popularity" at bounding box center [1029, 326] width 69 height 15
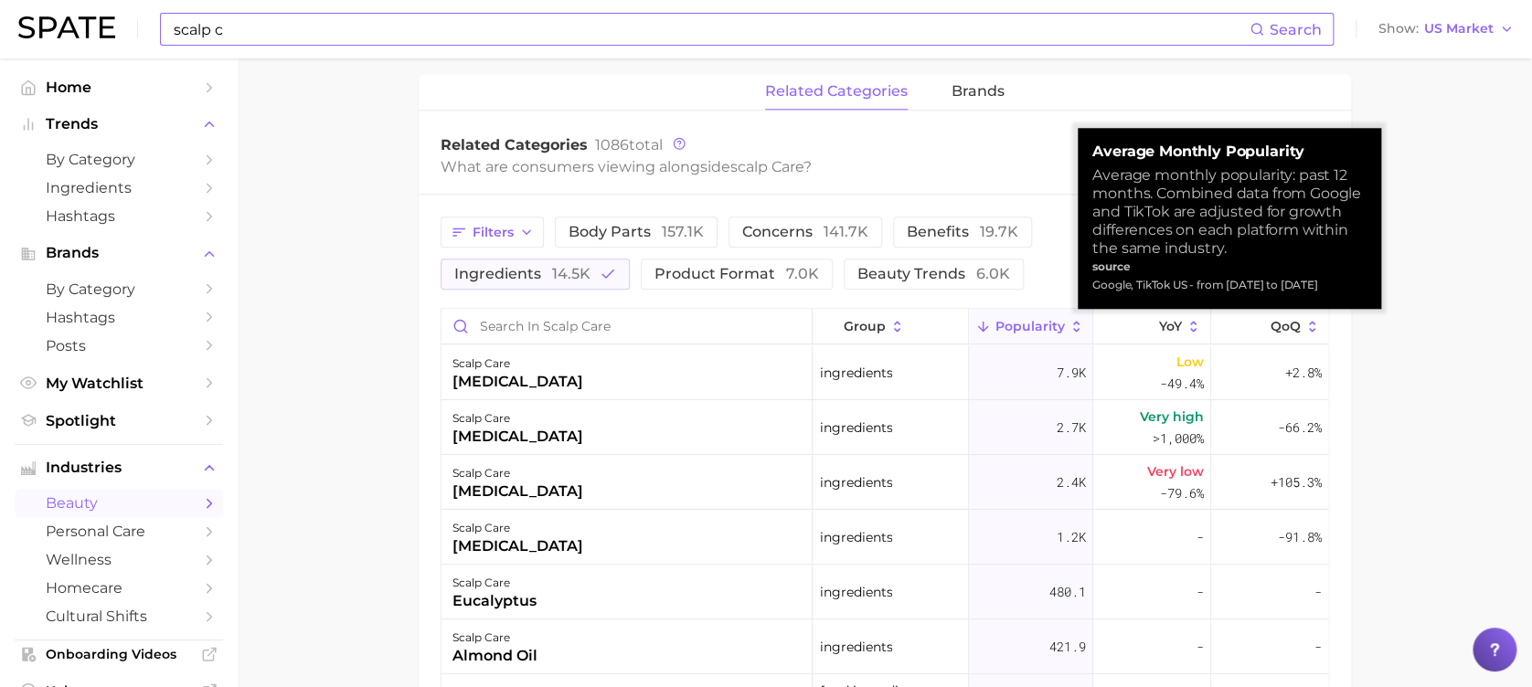
click at [1424, 336] on main "1. hair 2. hair care products 3. scalp products 4. scalp care Overview Google T…" at bounding box center [885, 157] width 1294 height 1903
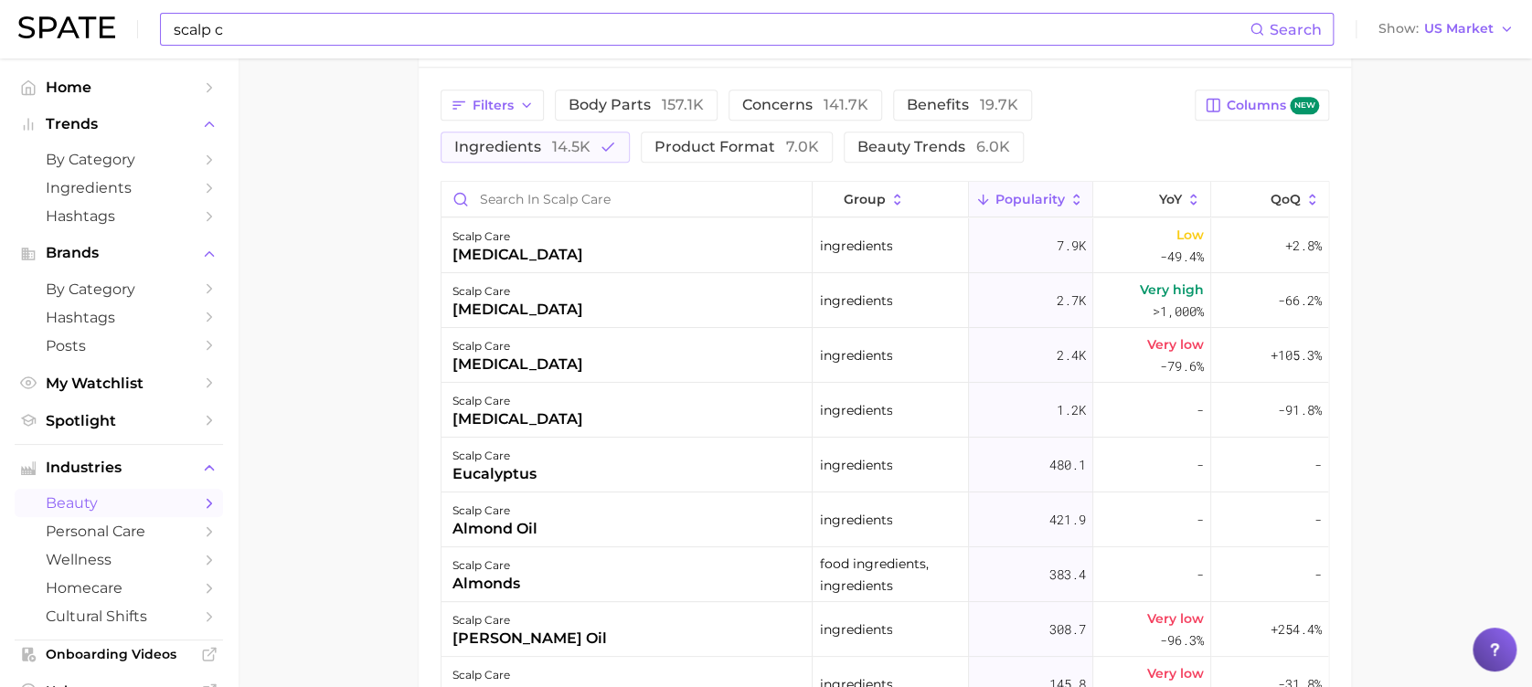
scroll to position [974, 0]
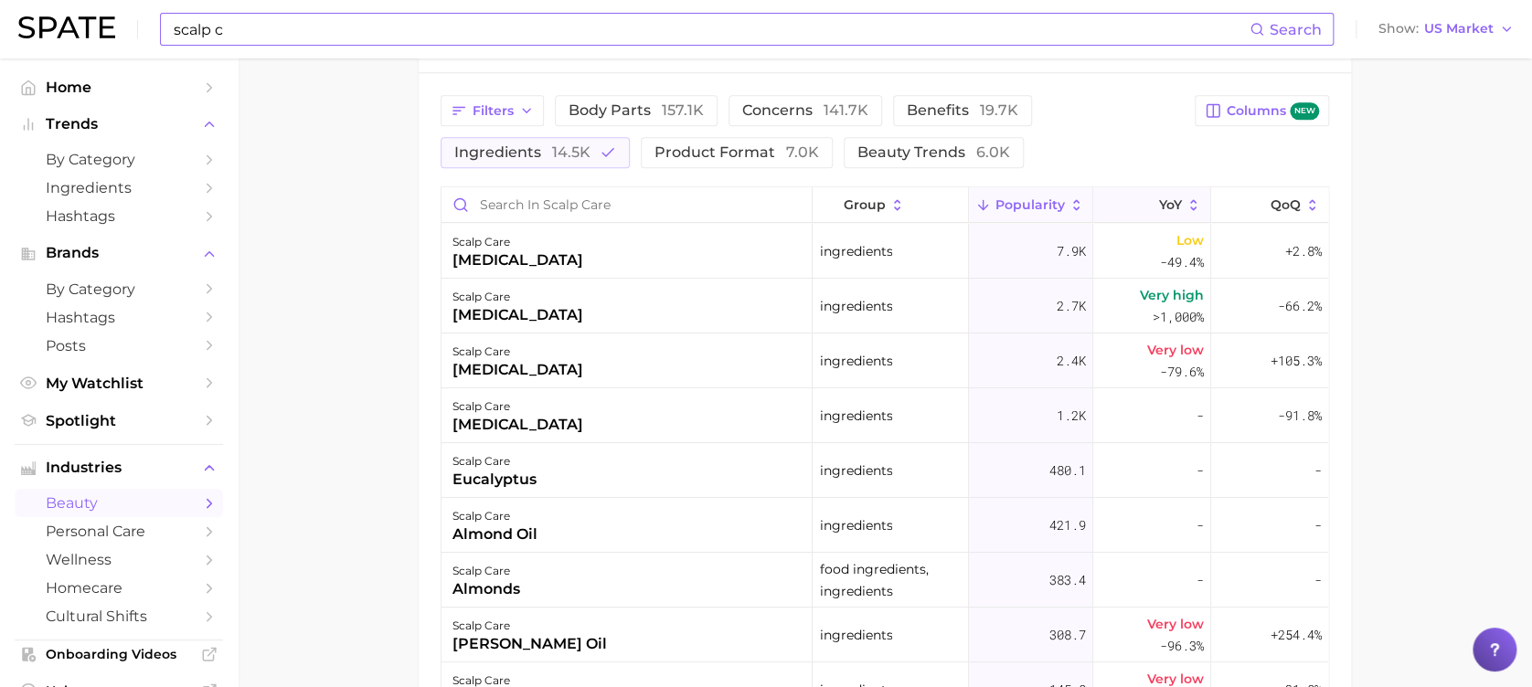
click at [1140, 199] on icon at bounding box center [1148, 205] width 16 height 16
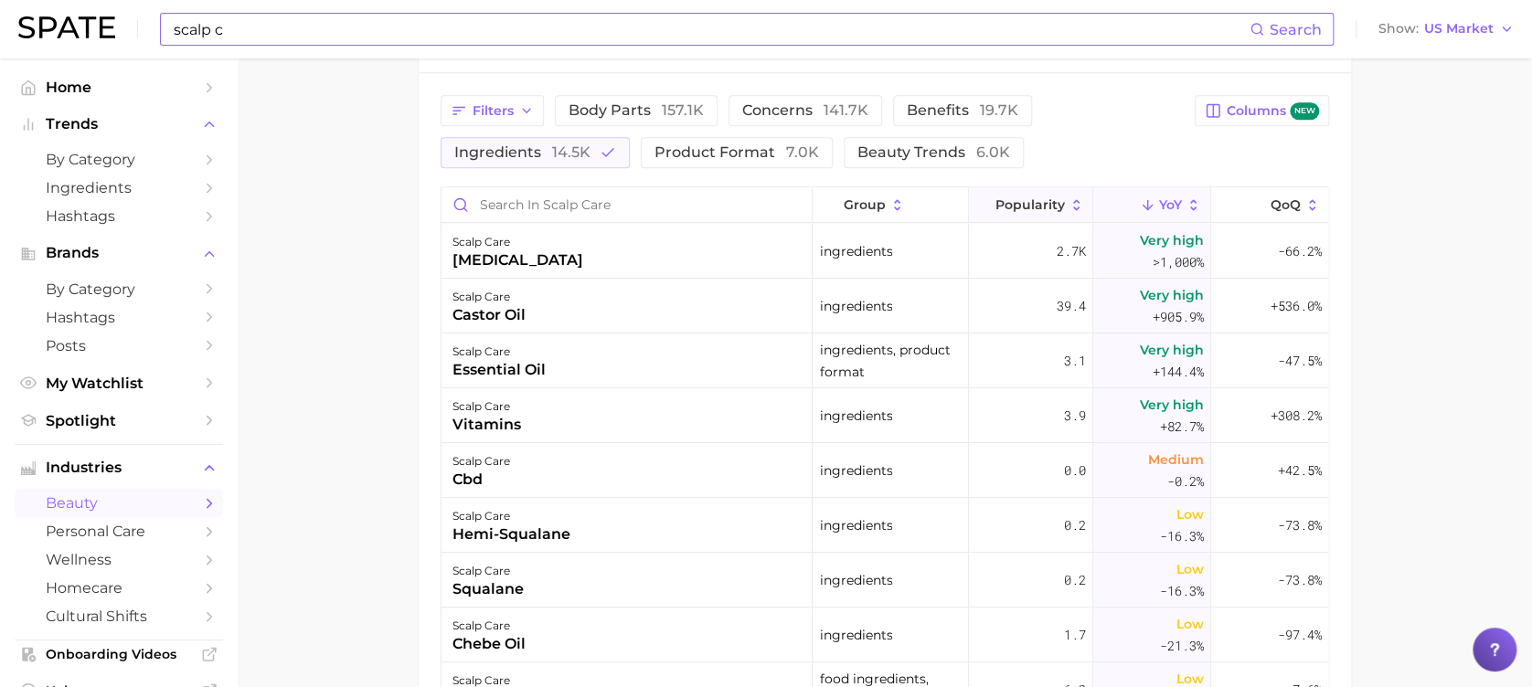
click at [995, 201] on span "Popularity" at bounding box center [1029, 204] width 69 height 15
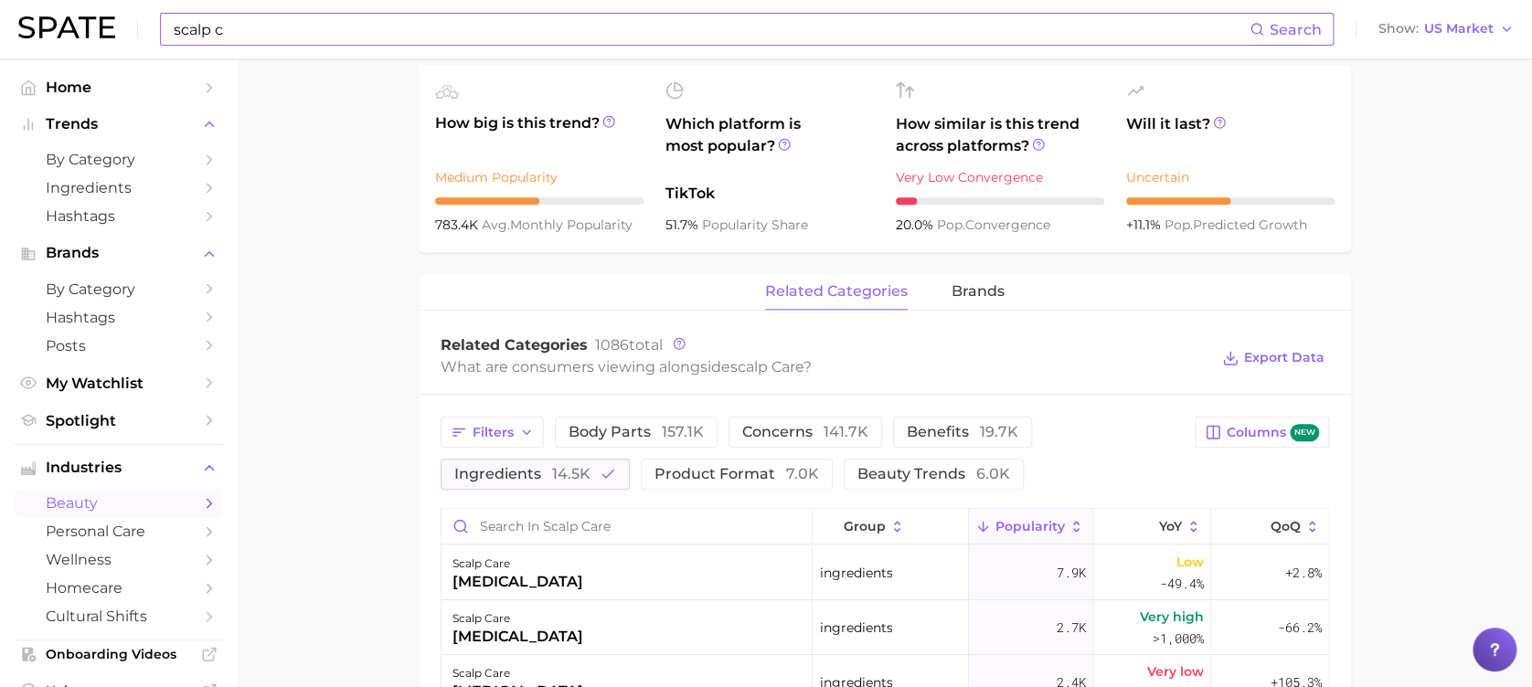
scroll to position [609, 0]
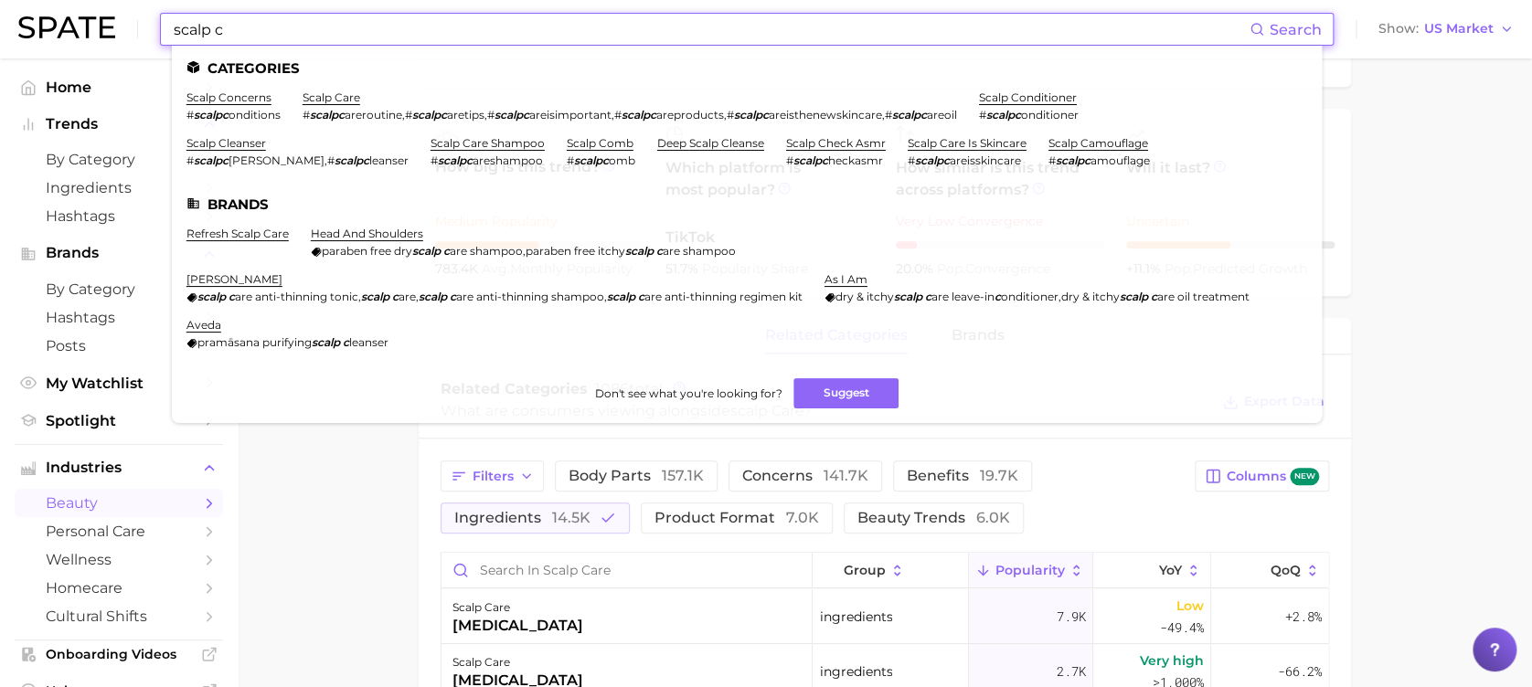
click at [398, 30] on input "scalp c" at bounding box center [711, 29] width 1078 height 31
click at [242, 98] on link "scalp concerns" at bounding box center [228, 97] width 85 height 14
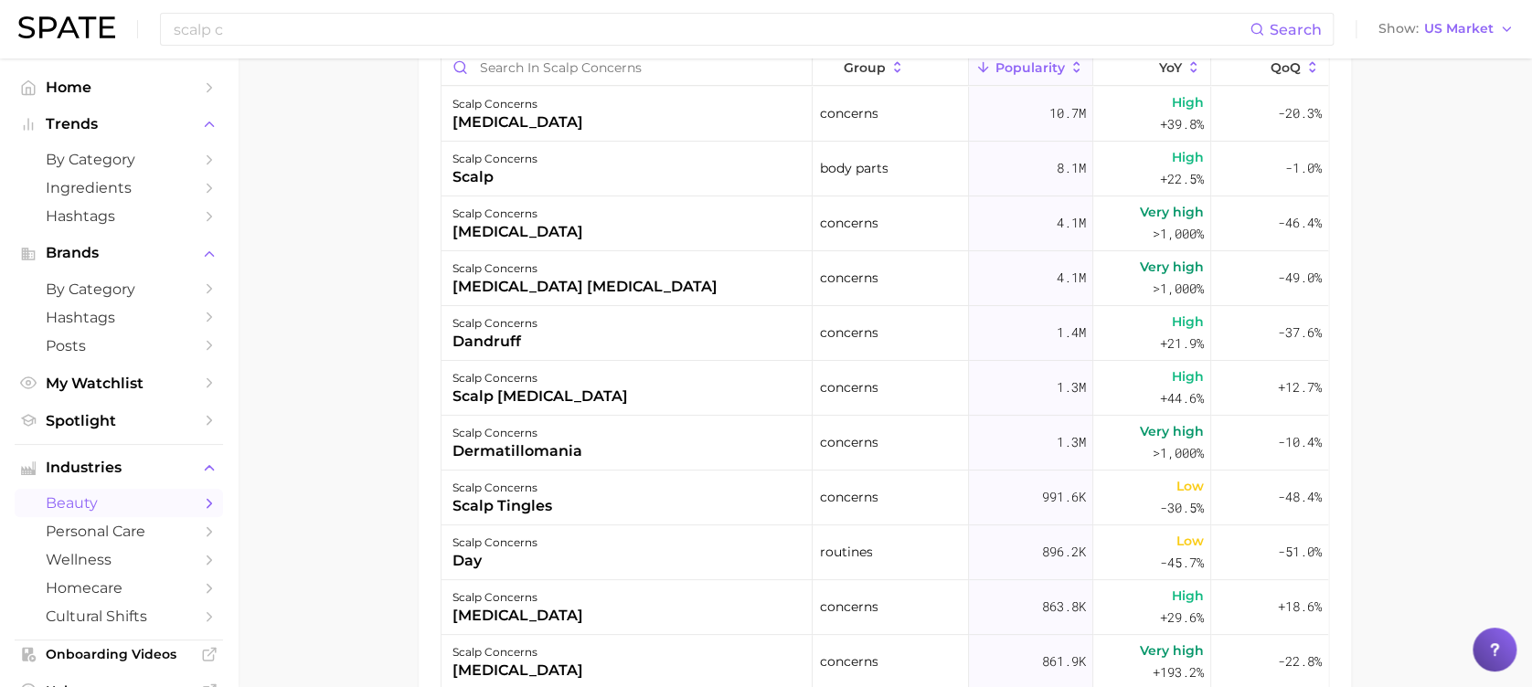
scroll to position [853, 0]
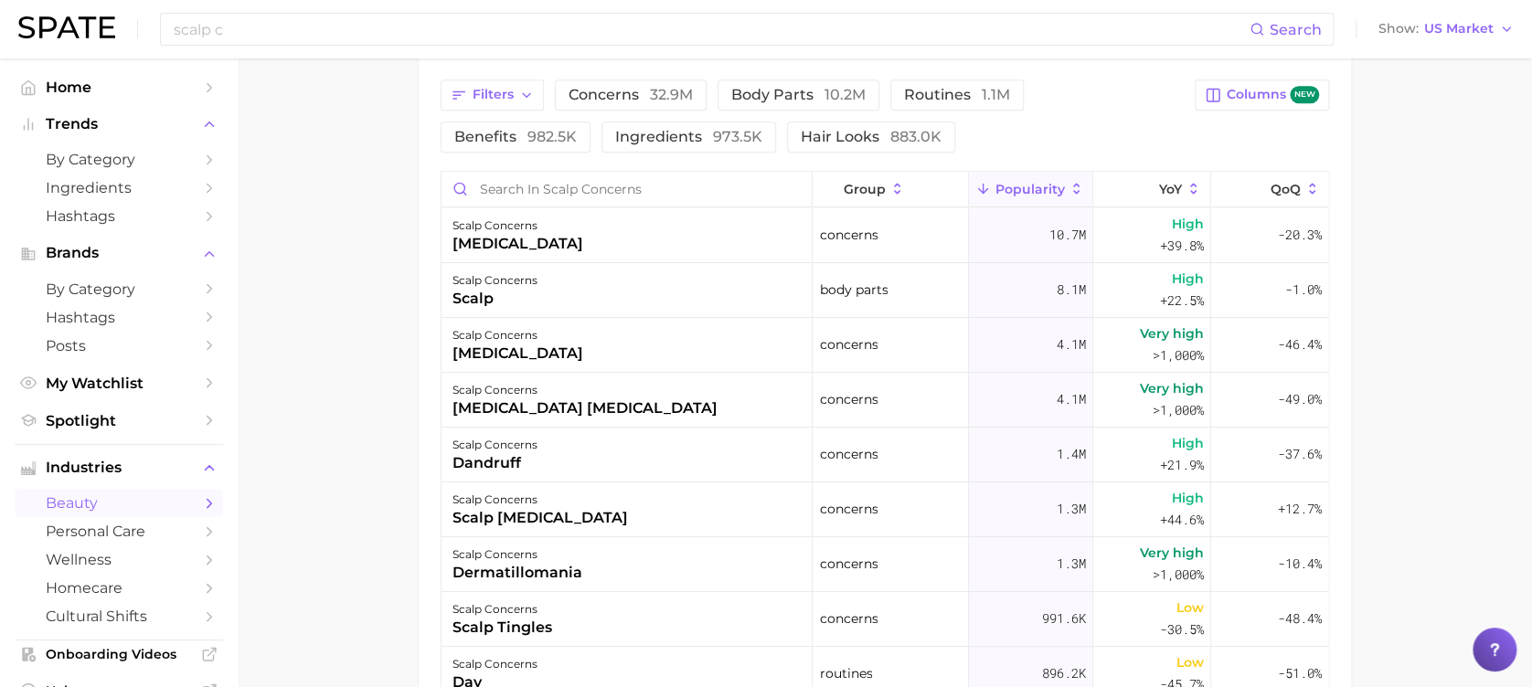
click at [1003, 188] on span "Popularity" at bounding box center [1029, 189] width 69 height 15
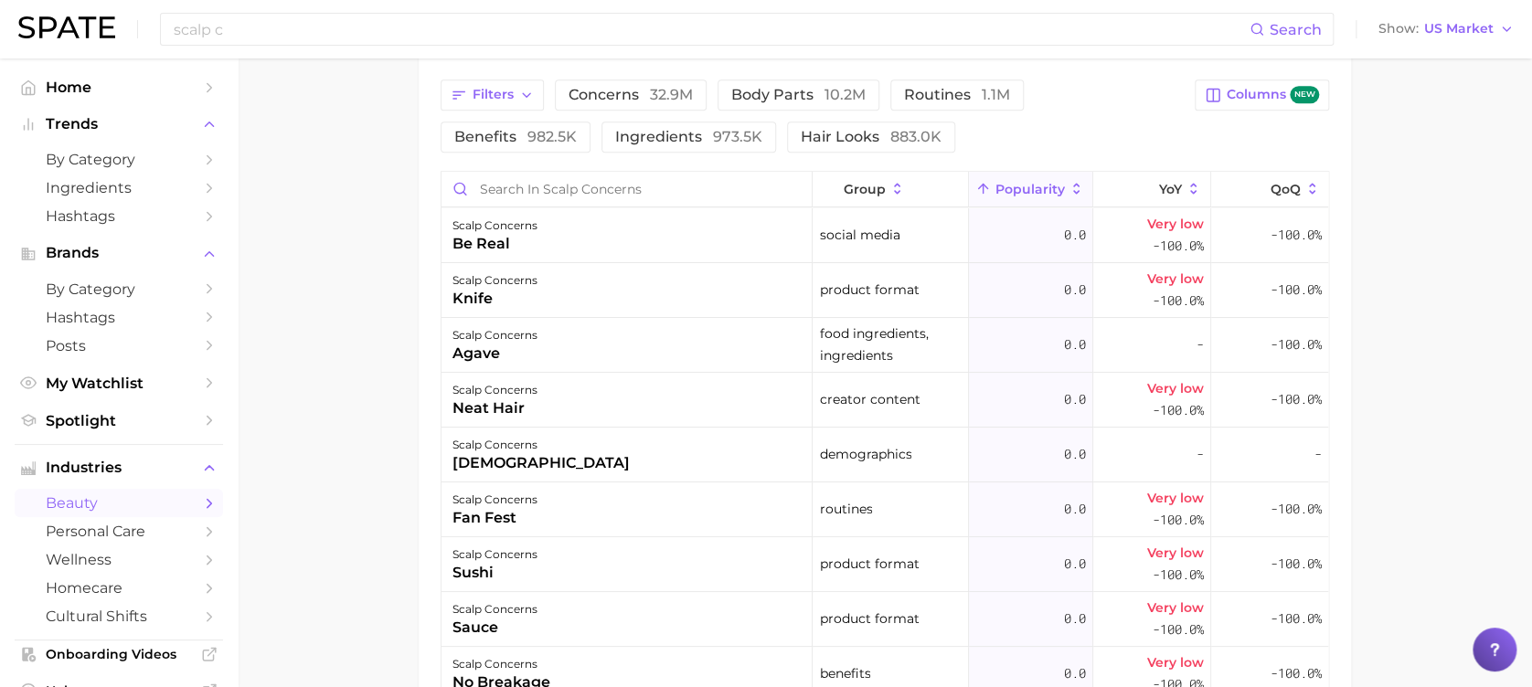
click at [1011, 182] on span "Popularity" at bounding box center [1029, 189] width 69 height 15
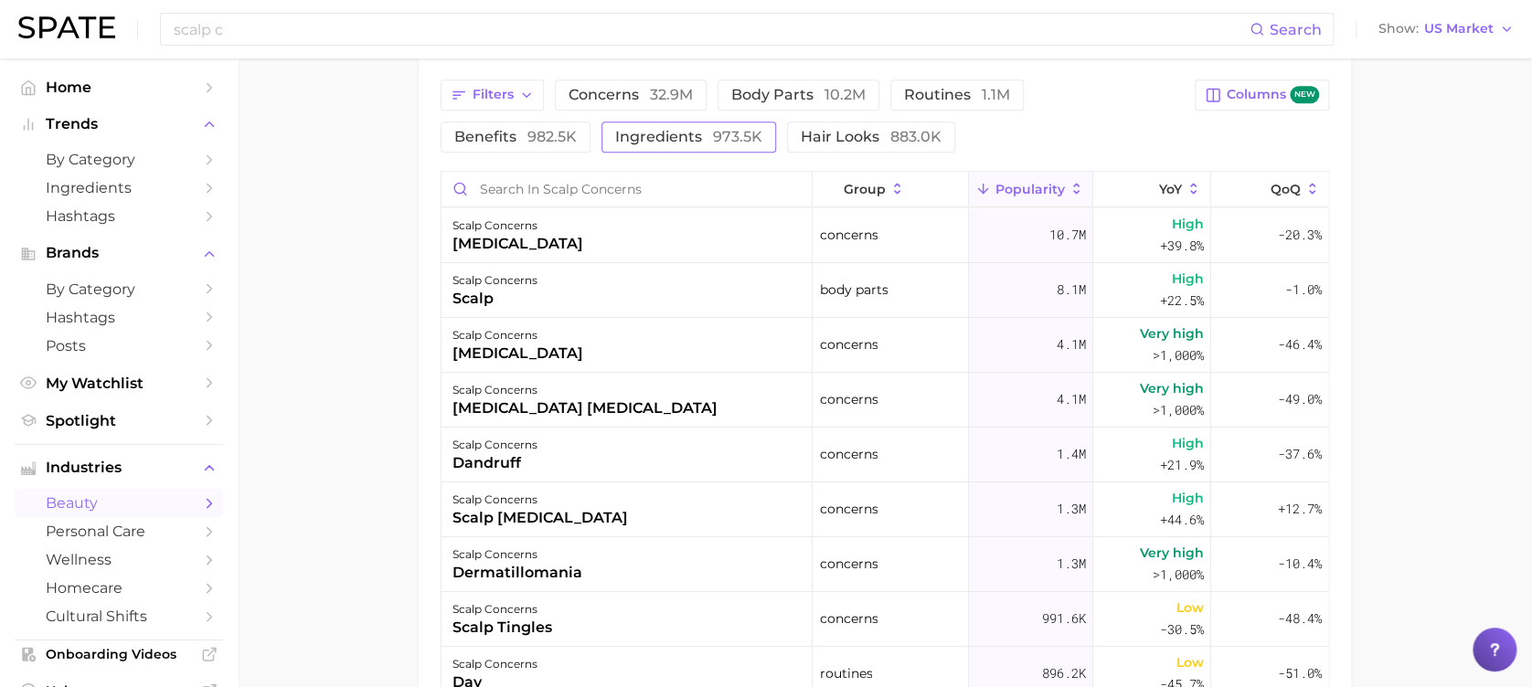
click at [713, 130] on span "973.5k" at bounding box center [737, 136] width 49 height 17
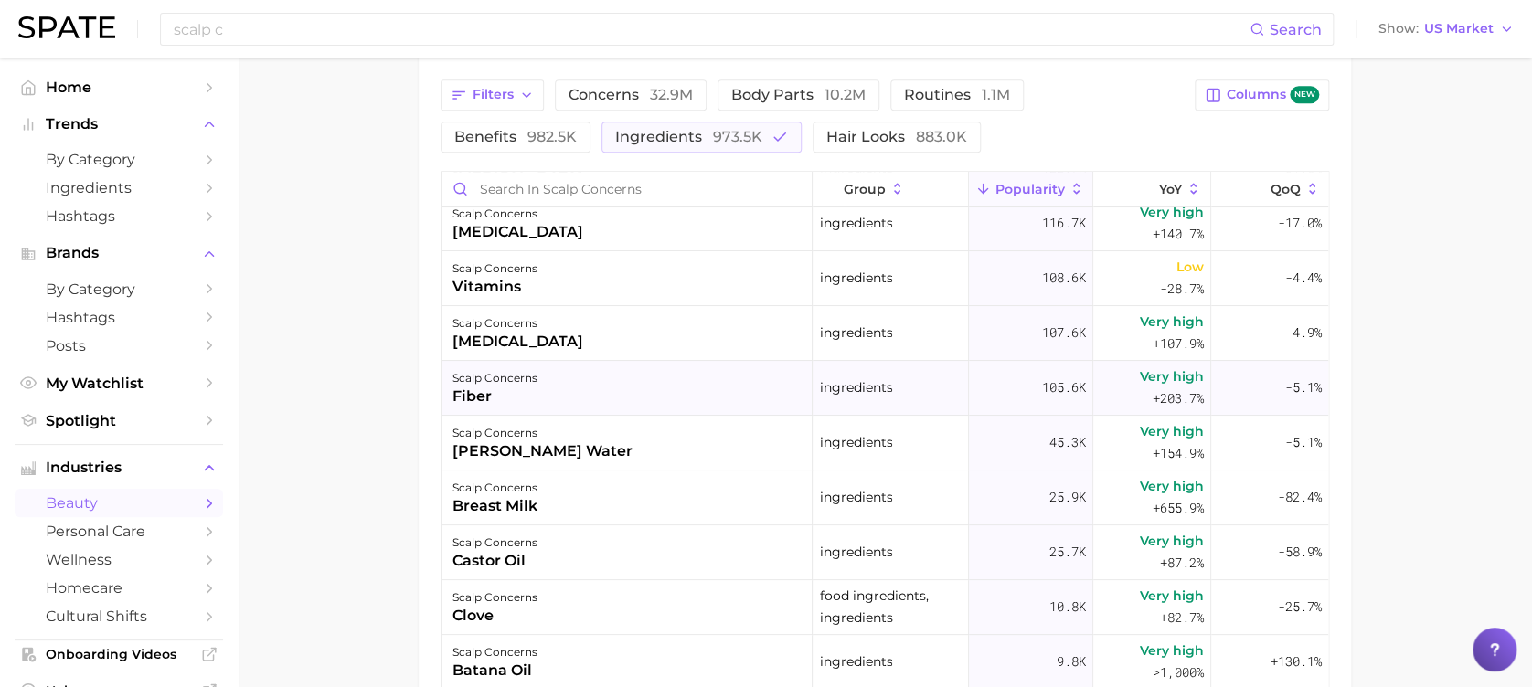
scroll to position [0, 0]
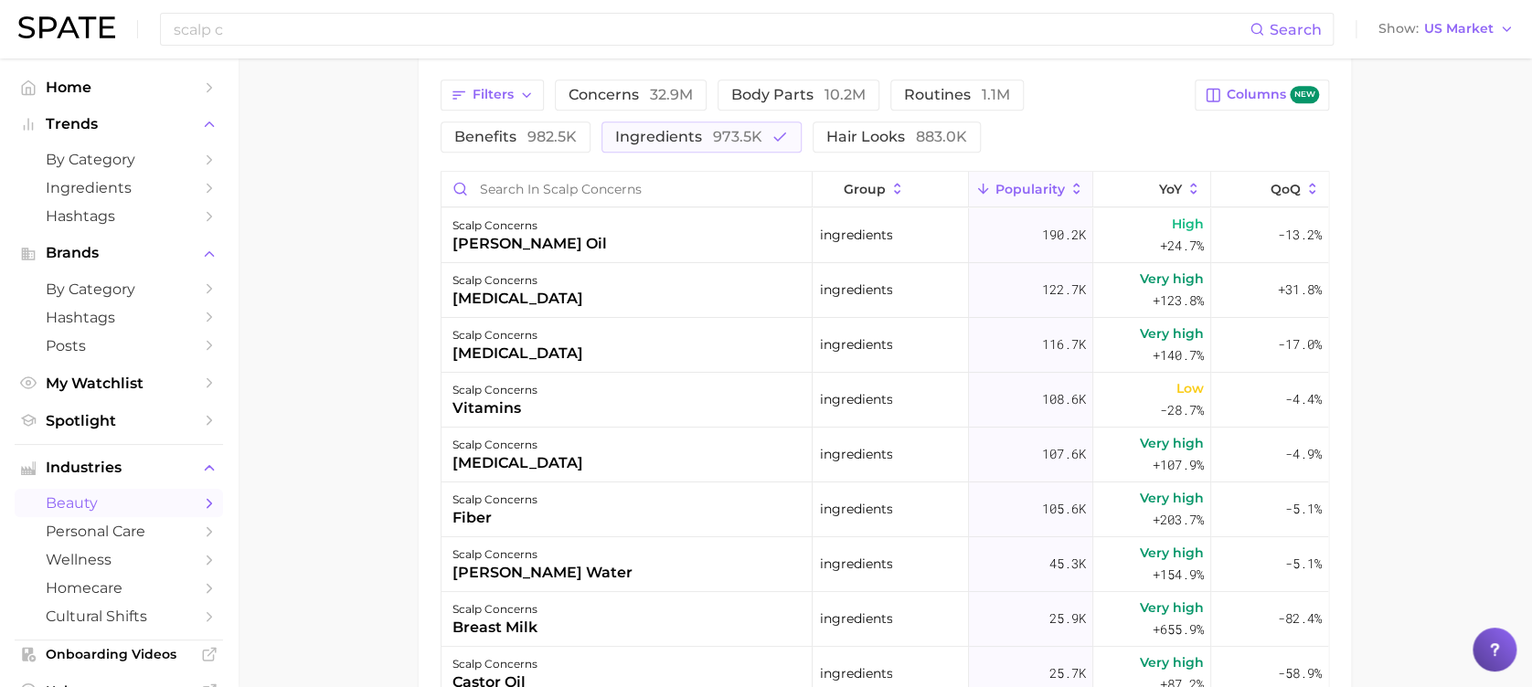
click at [389, 323] on main "1. hair 2. hair concerns 3. scalp concerns 4. Subcategory Overview Google TikTo…" at bounding box center [885, 89] width 1294 height 1766
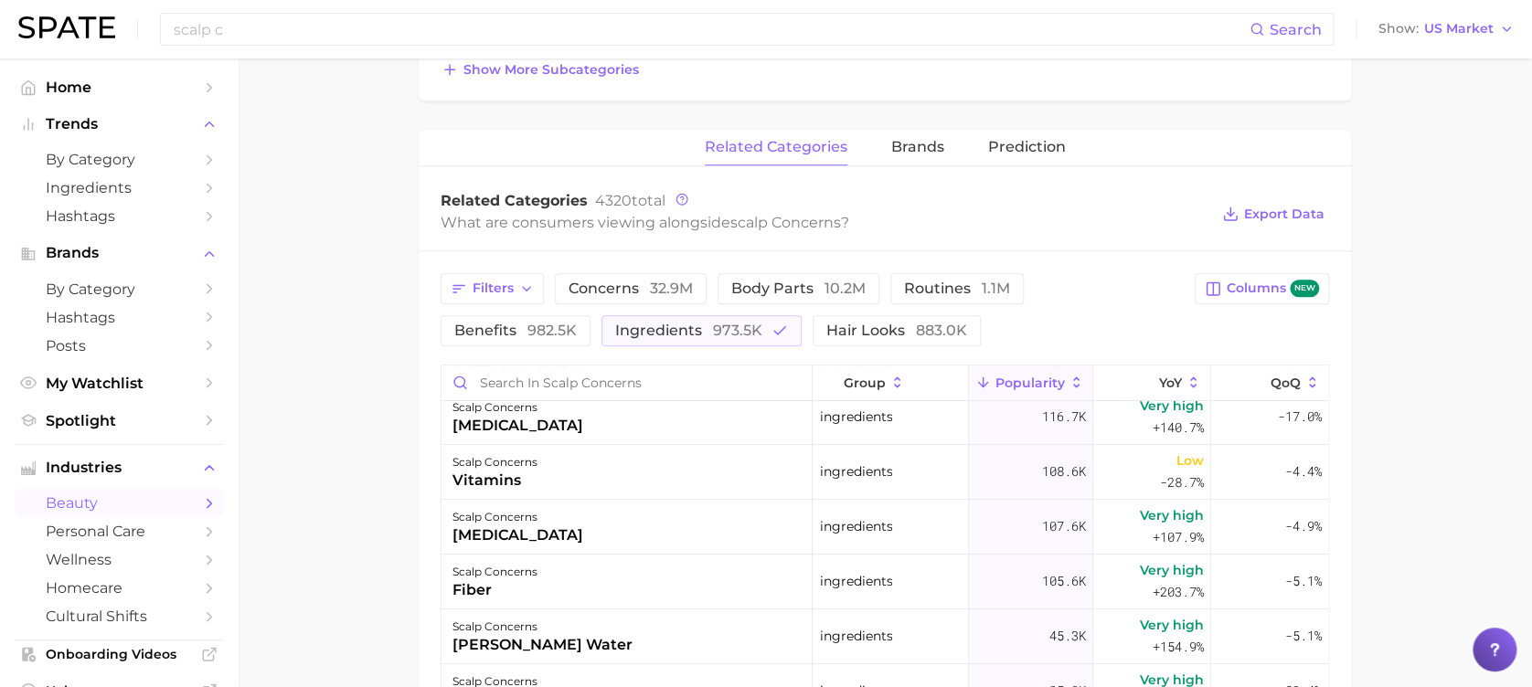
scroll to position [648, 0]
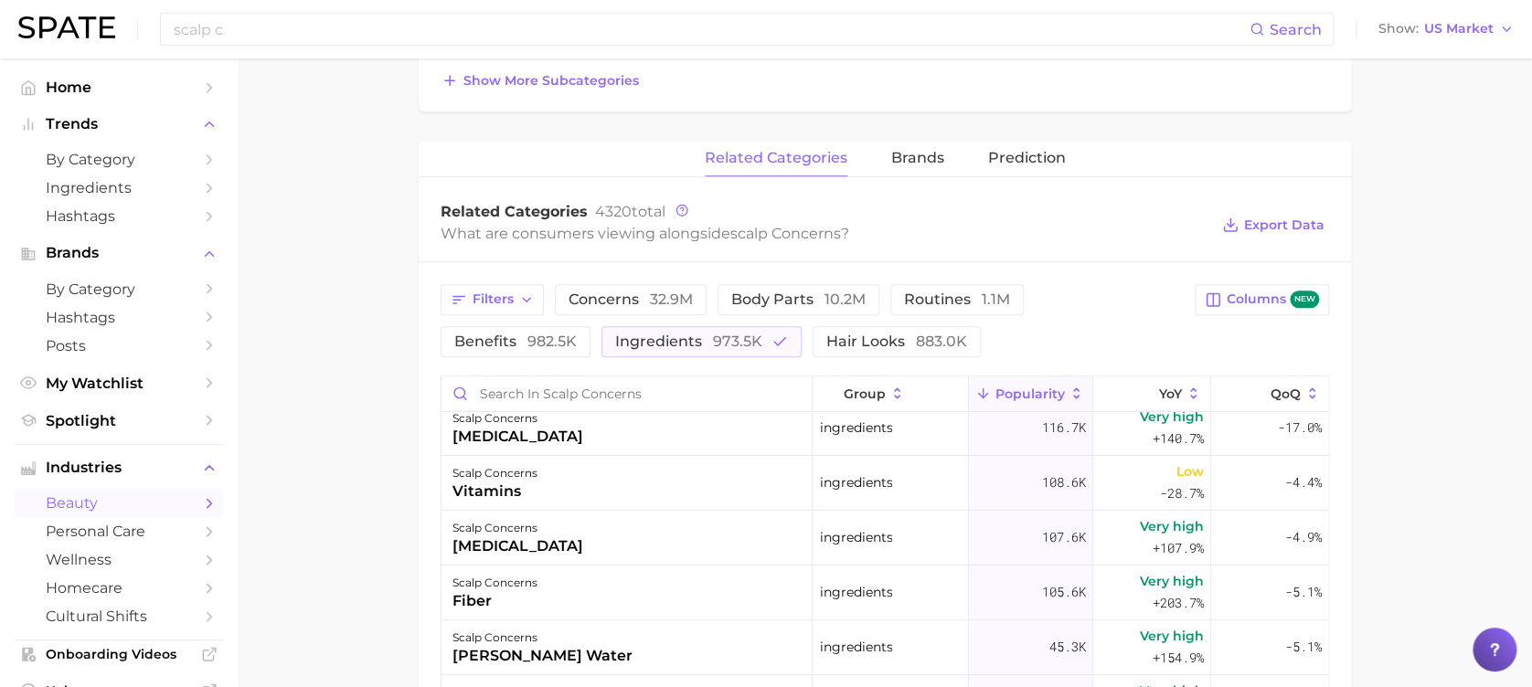
click at [1033, 399] on span "Popularity" at bounding box center [1029, 394] width 69 height 15
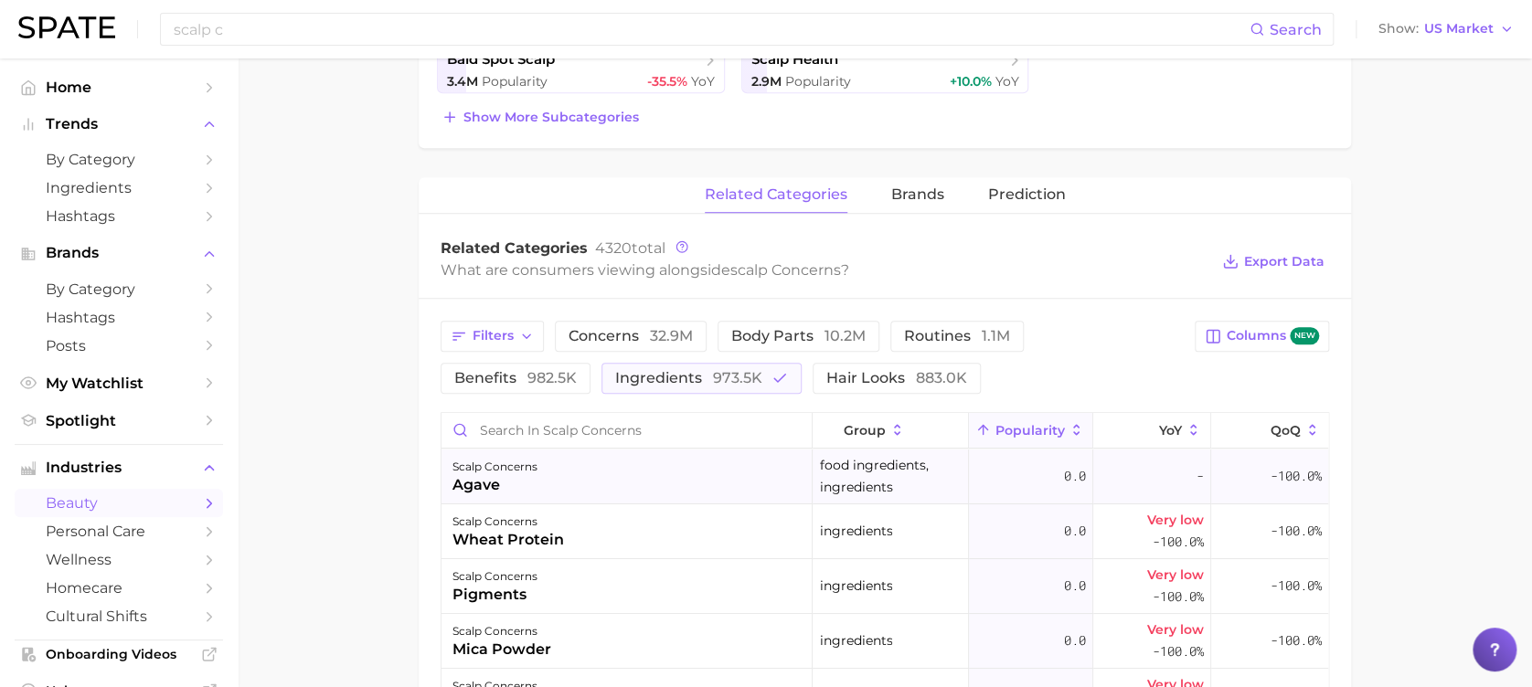
scroll to position [404, 0]
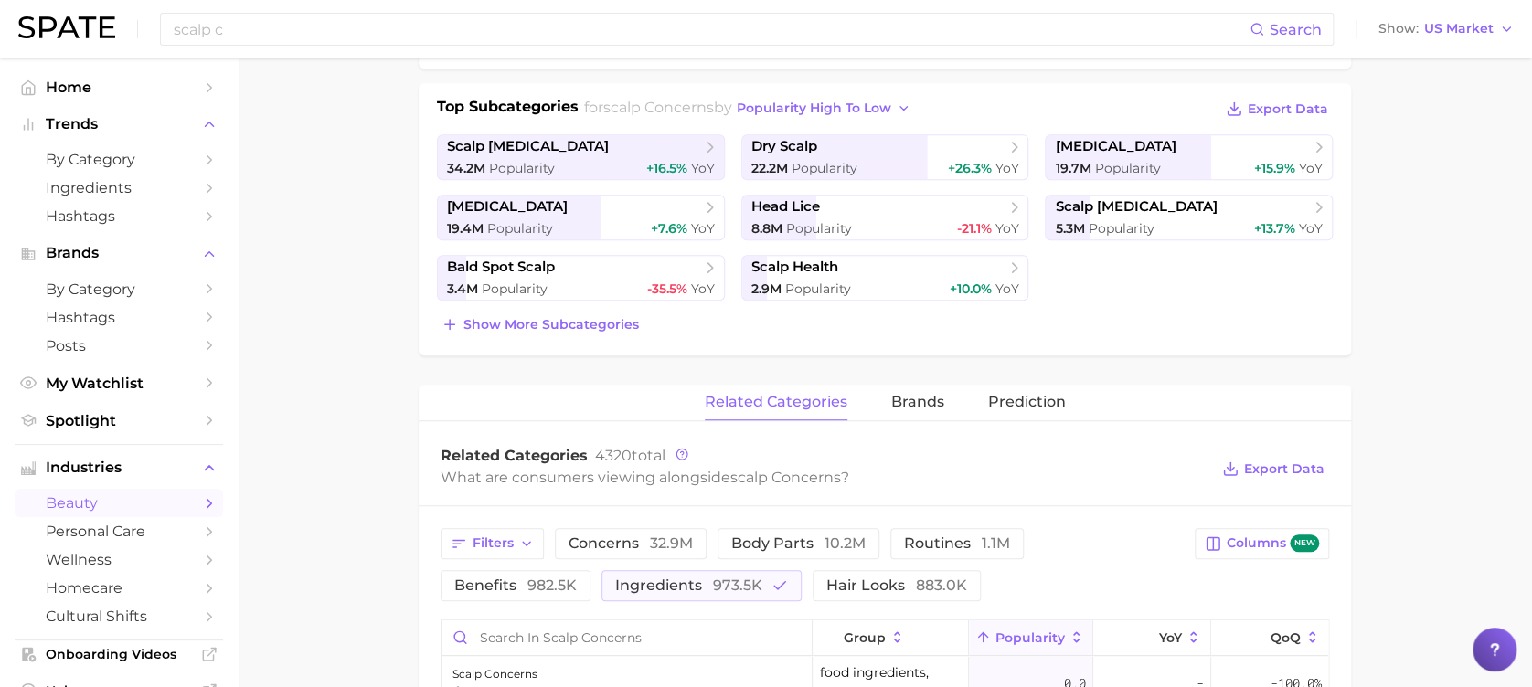
click at [1475, 400] on main "1. hair 2. hair concerns 3. scalp concerns 4. Subcategory Overview Google TikTo…" at bounding box center [885, 537] width 1294 height 1766
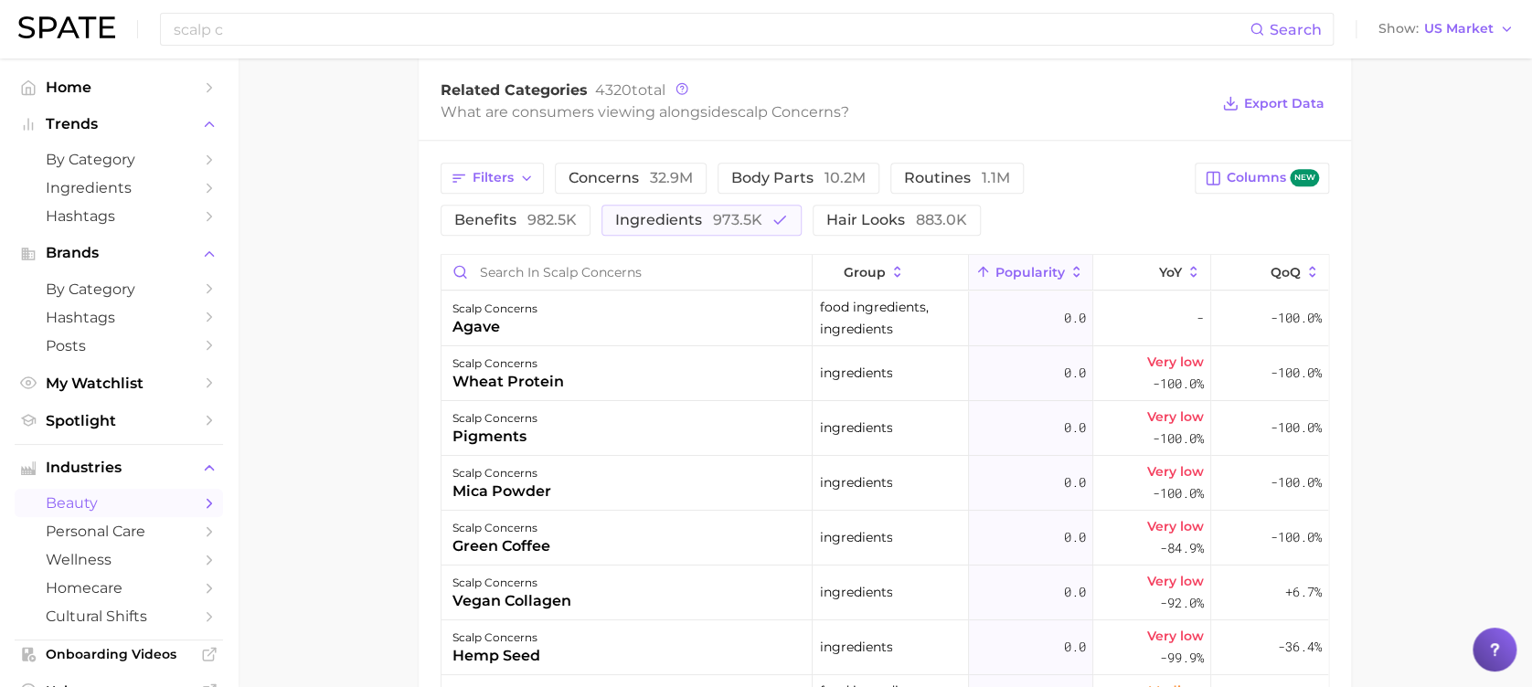
click at [974, 279] on button "Popularity" at bounding box center [1031, 273] width 124 height 36
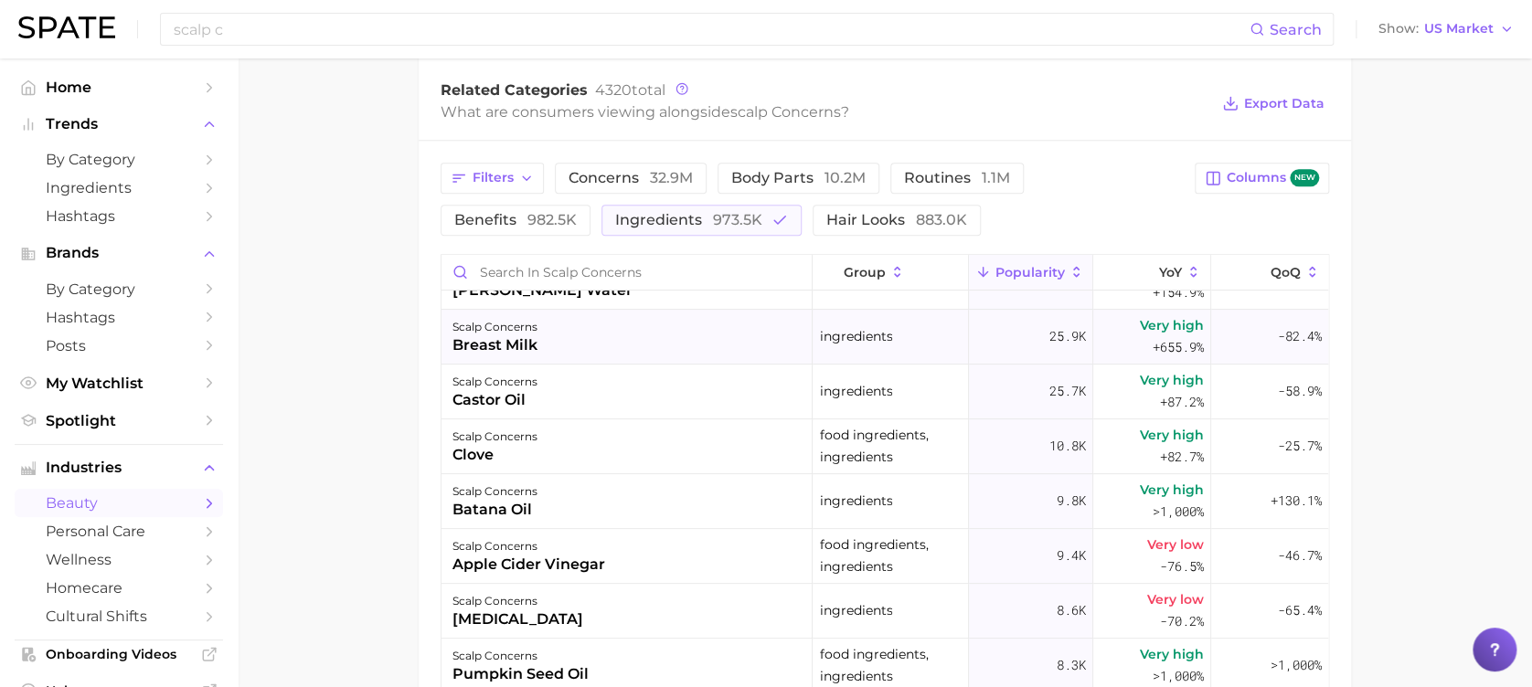
scroll to position [487, 0]
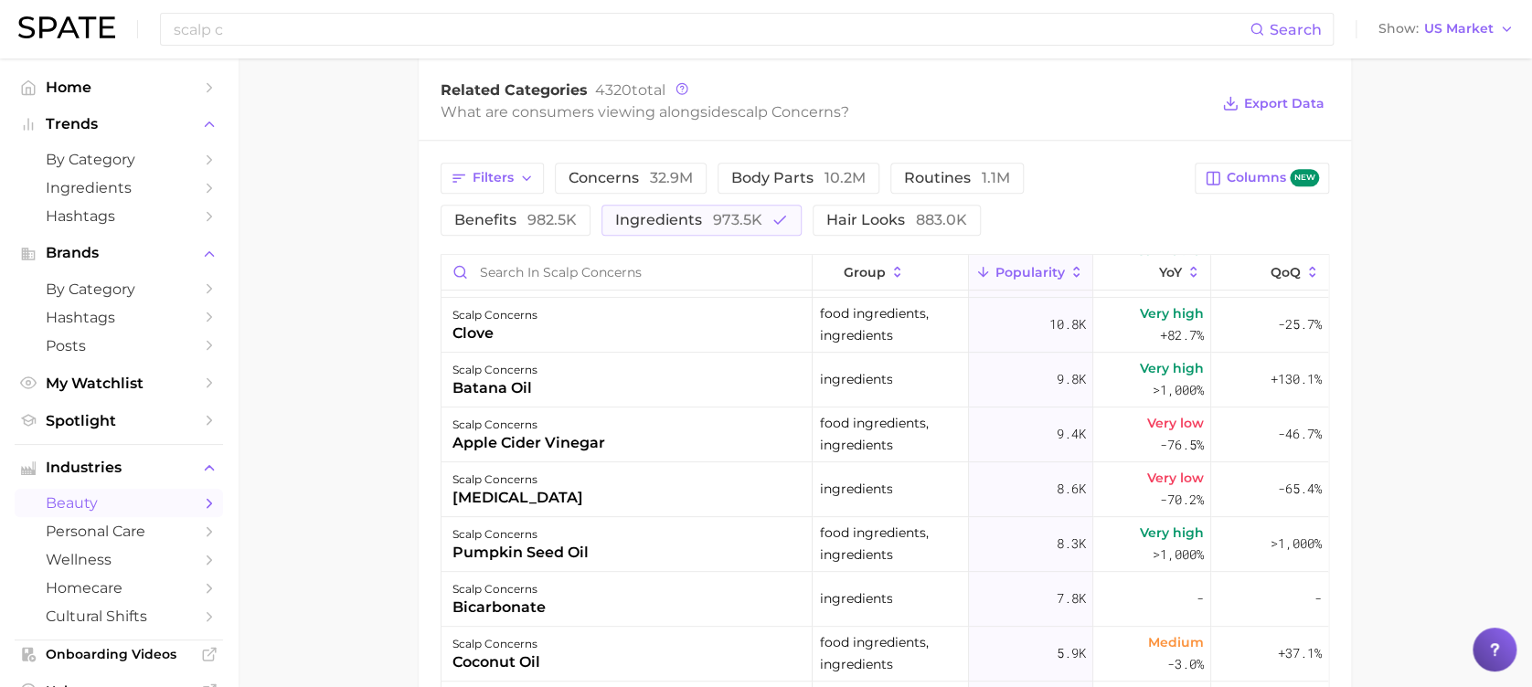
click at [378, 402] on main "1. hair 2. hair concerns 3. scalp concerns 4. Subcategory Overview Google TikTo…" at bounding box center [885, 172] width 1294 height 1766
click at [1119, 239] on div "Filters concerns 32.9m body parts 10.2m routines 1.1m benefits 982.5k ingredien…" at bounding box center [885, 552] width 932 height 823
click at [1140, 264] on icon at bounding box center [1148, 272] width 16 height 16
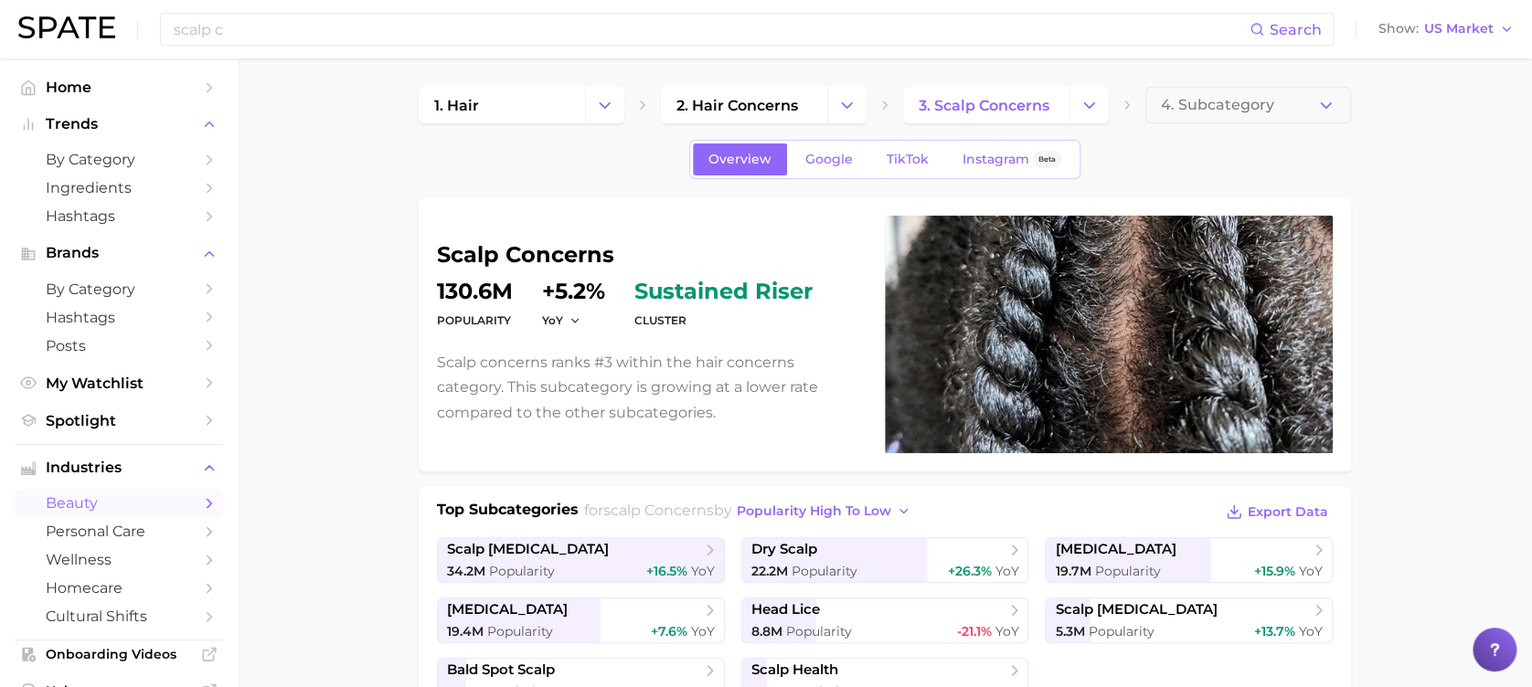
scroll to position [0, 0]
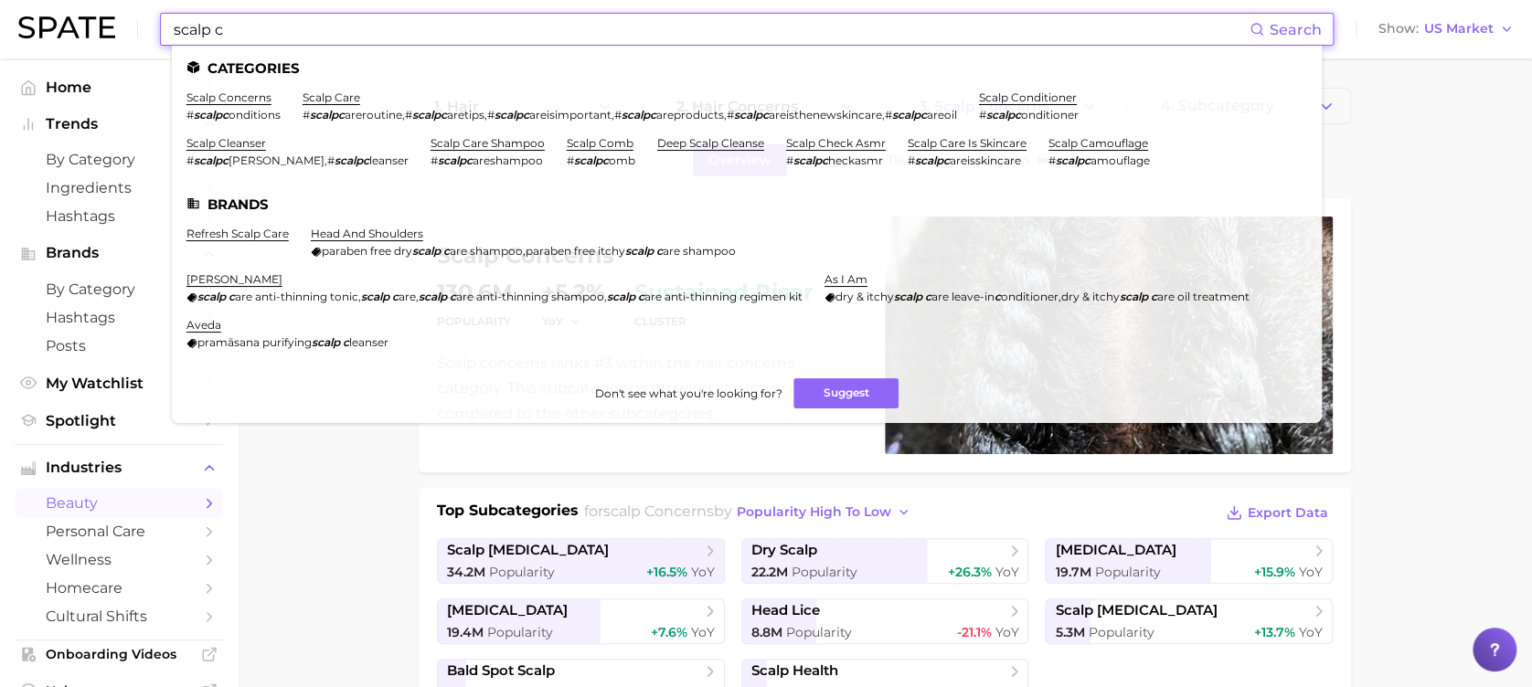
click at [489, 27] on input "scalp c" at bounding box center [711, 29] width 1078 height 31
click at [357, 101] on link "scalp care" at bounding box center [332, 97] width 58 height 14
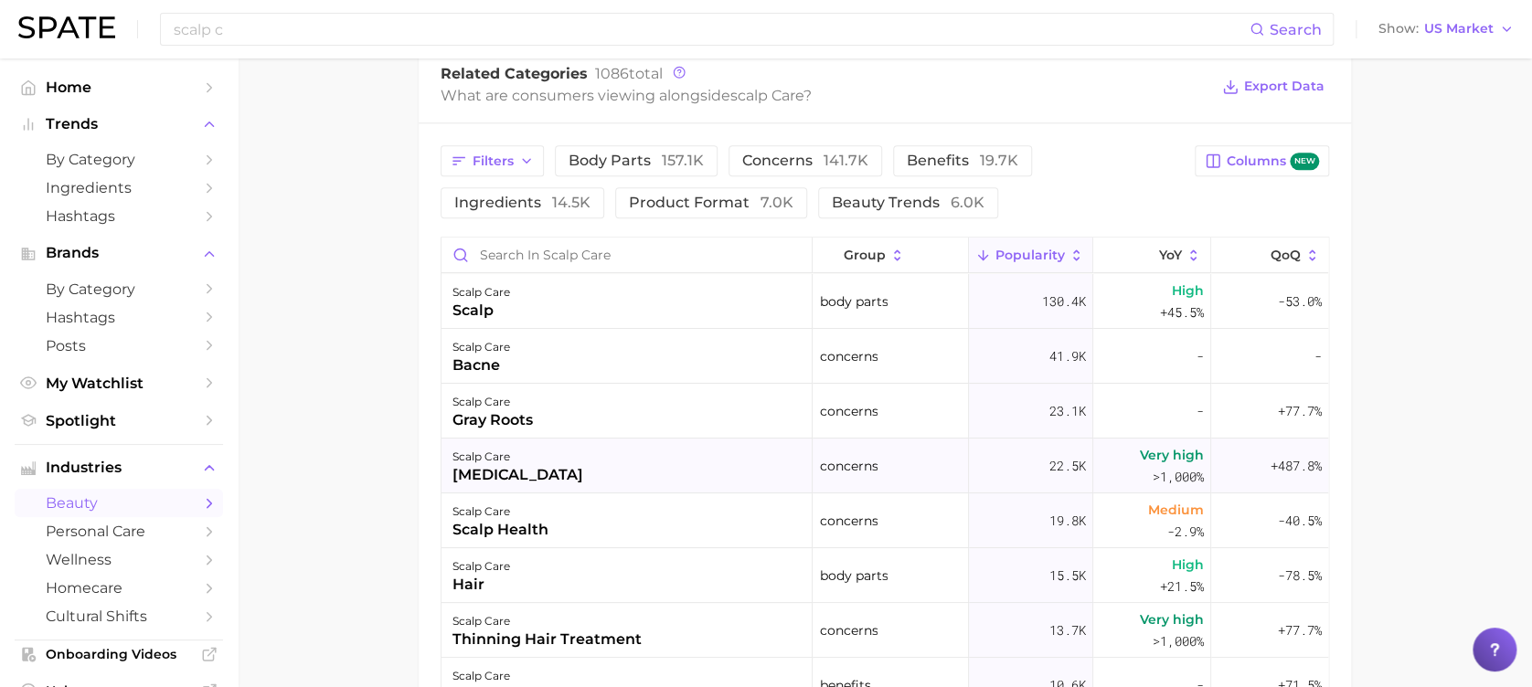
scroll to position [974, 0]
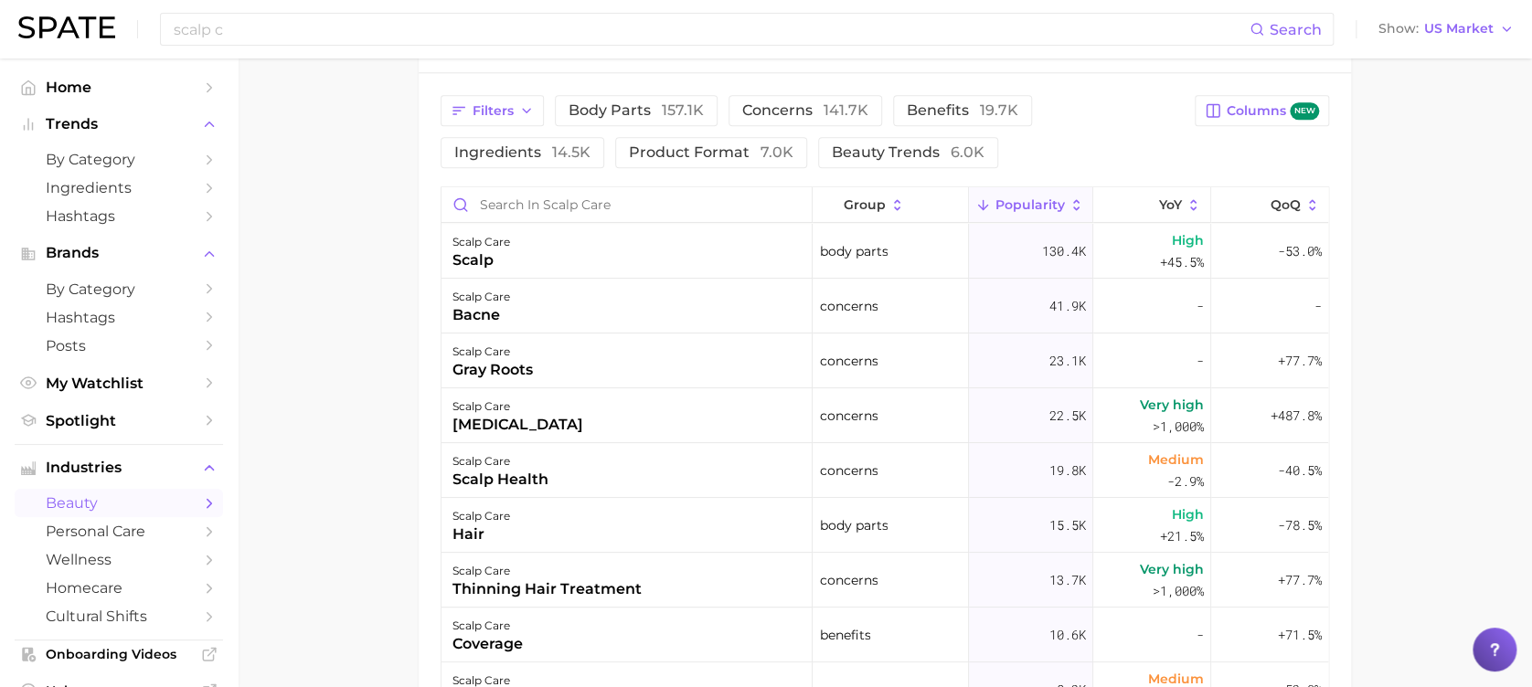
click at [1049, 205] on button "Popularity" at bounding box center [1031, 205] width 124 height 36
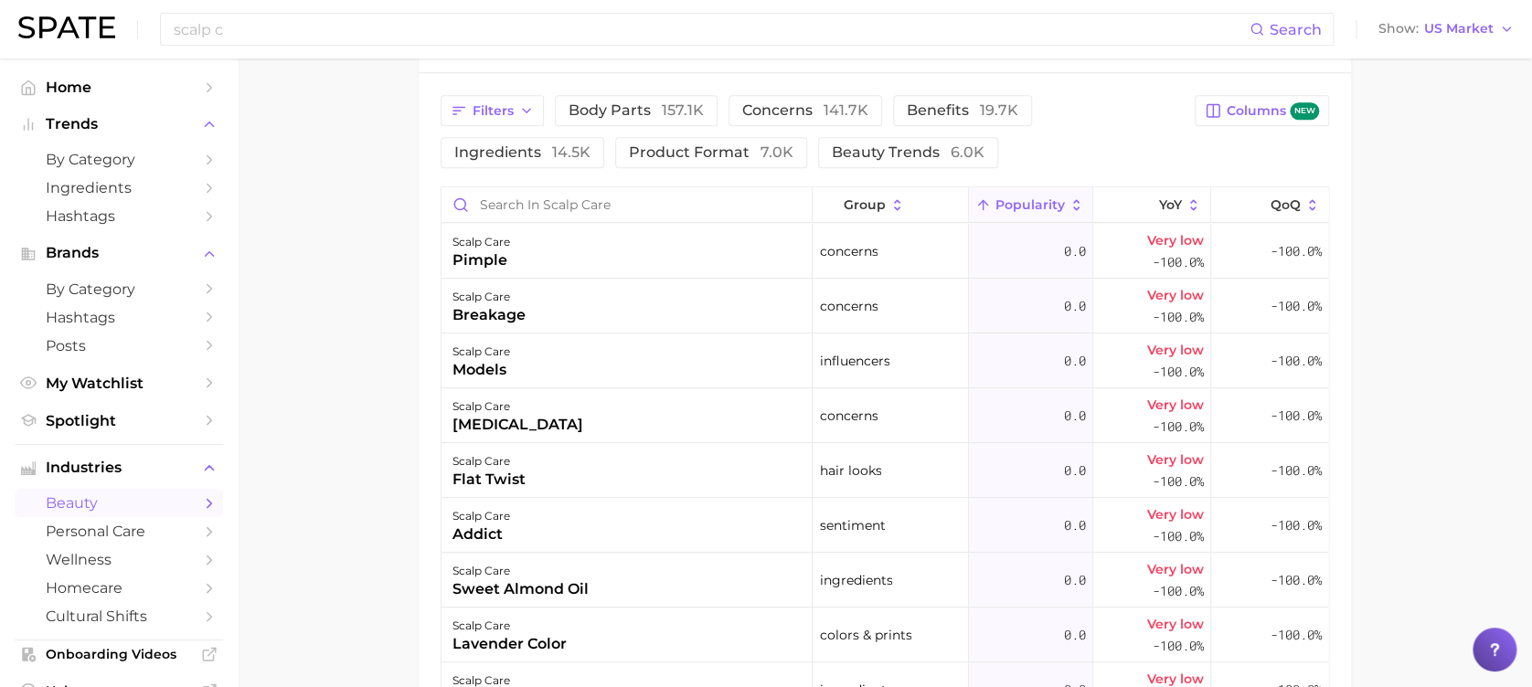
click at [1038, 200] on span "Popularity" at bounding box center [1029, 204] width 69 height 15
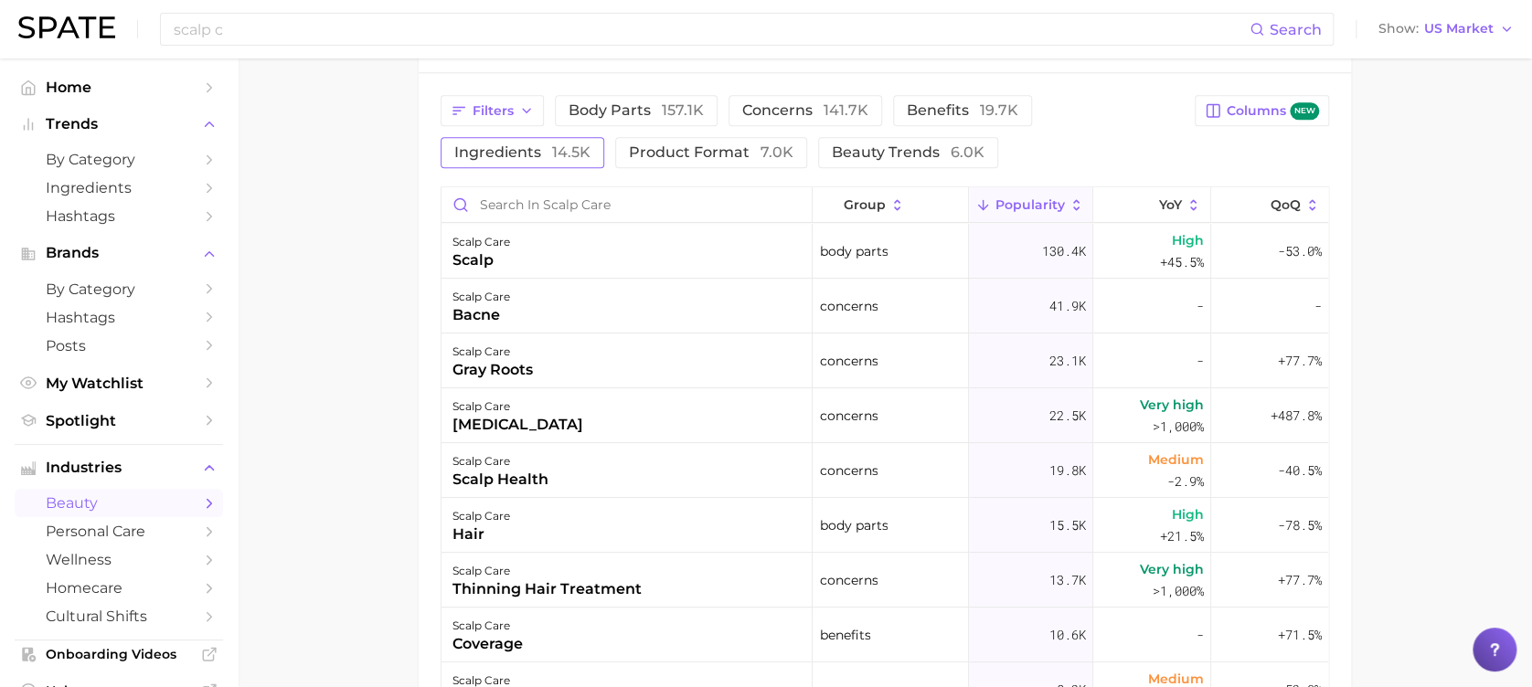
click at [541, 145] on span "ingredients 14.5k" at bounding box center [522, 152] width 136 height 15
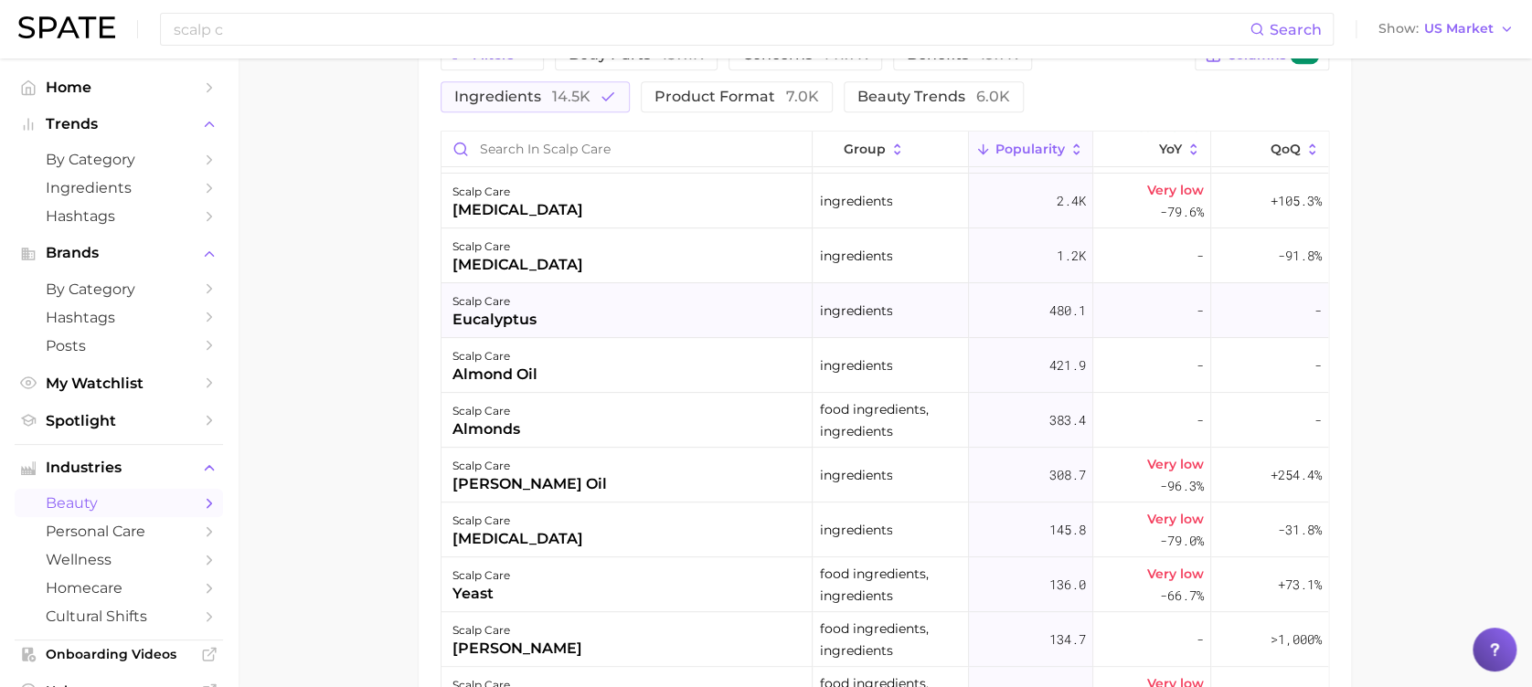
scroll to position [0, 0]
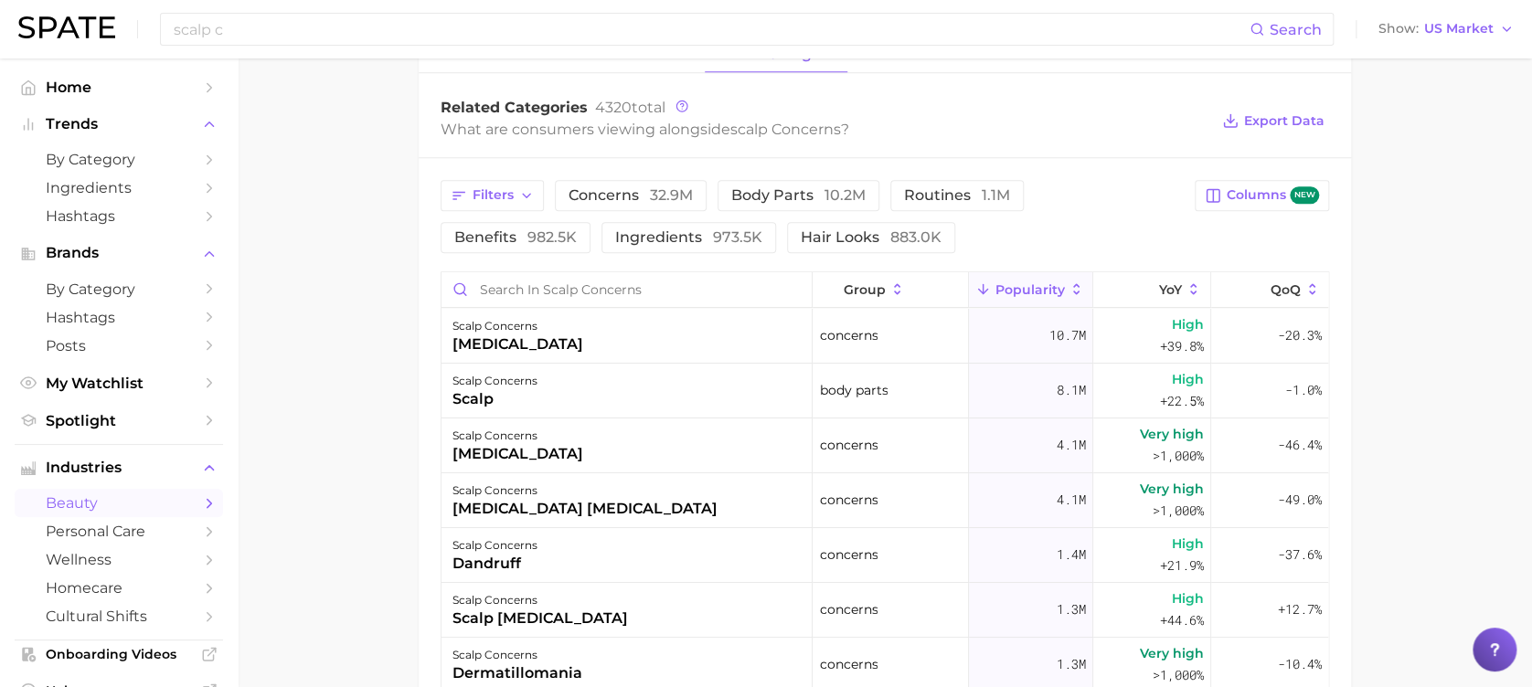
scroll to position [731, 0]
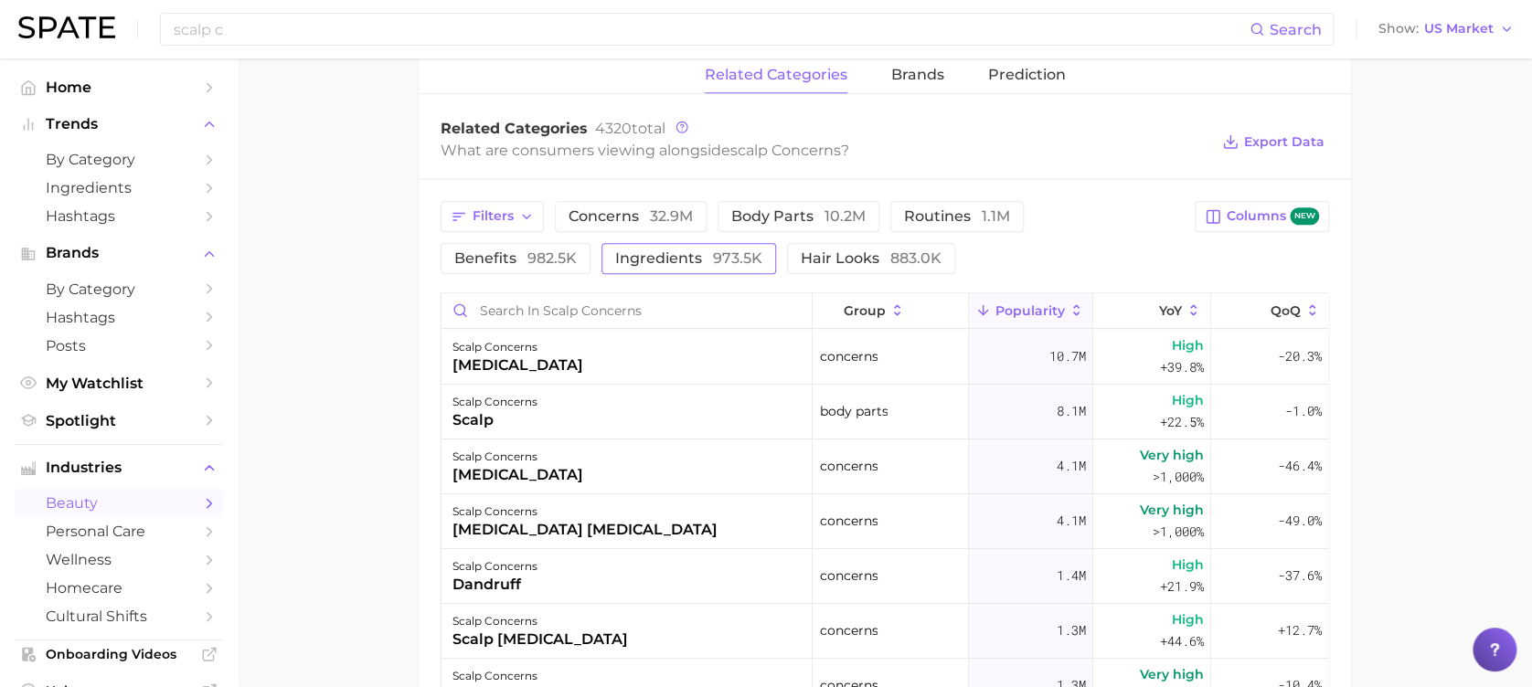
click at [601, 266] on button "ingredients 973.5k" at bounding box center [688, 258] width 175 height 31
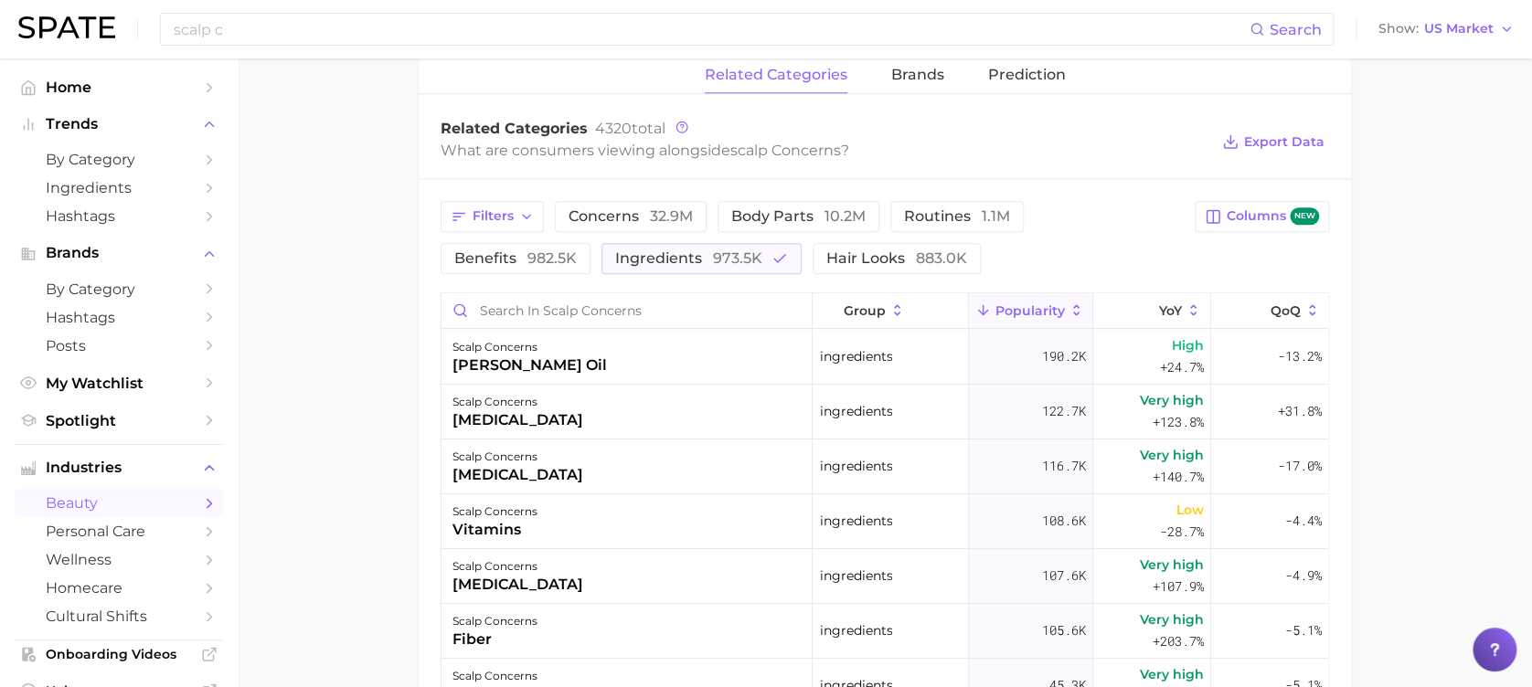
scroll to position [974, 0]
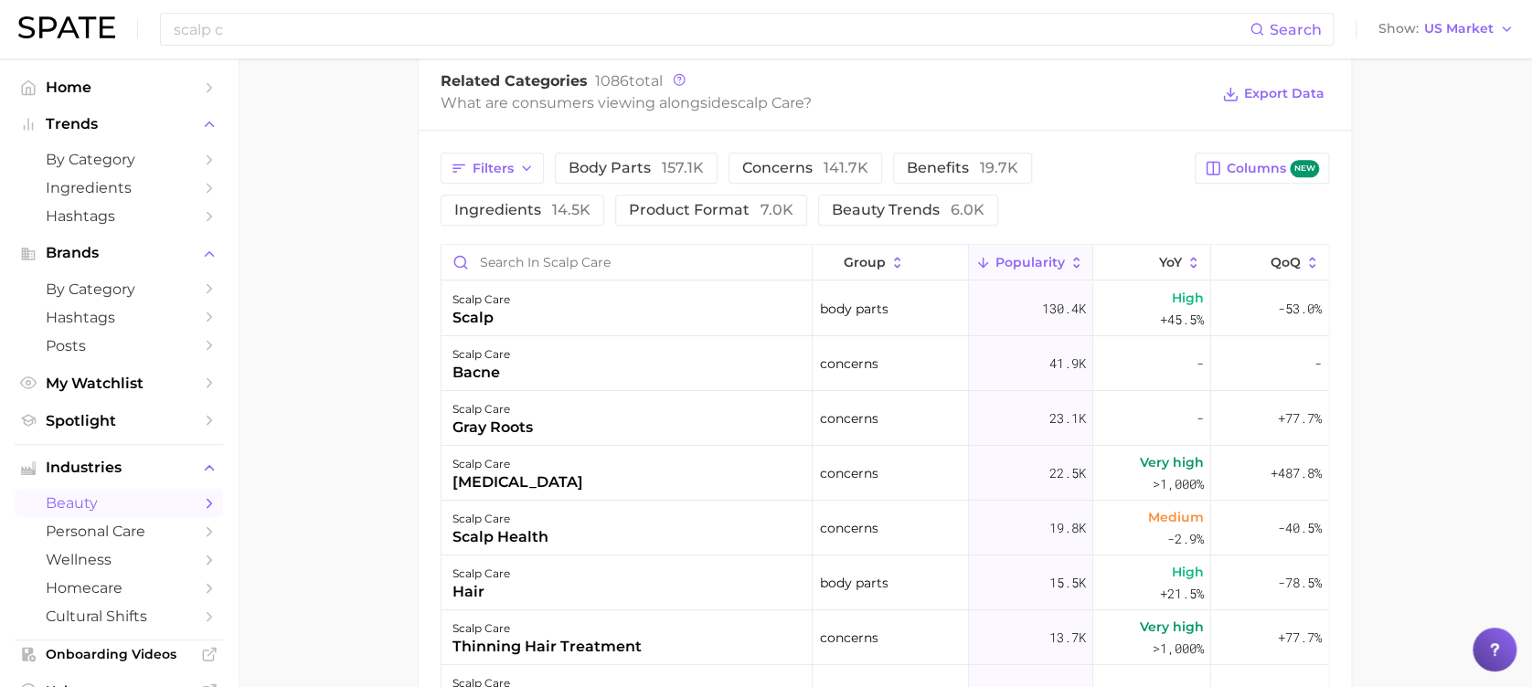
scroll to position [665, 0]
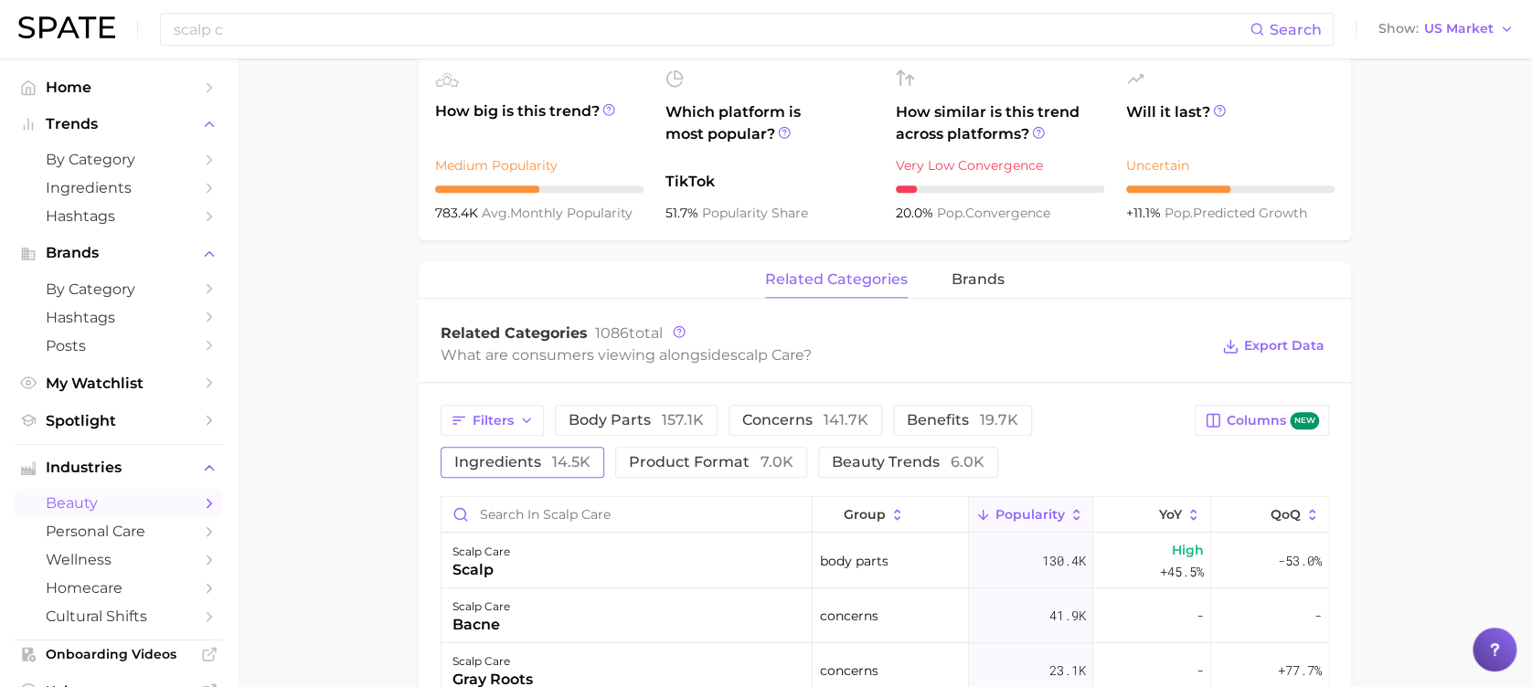
click at [514, 471] on button "ingredients 14.5k" at bounding box center [523, 462] width 164 height 31
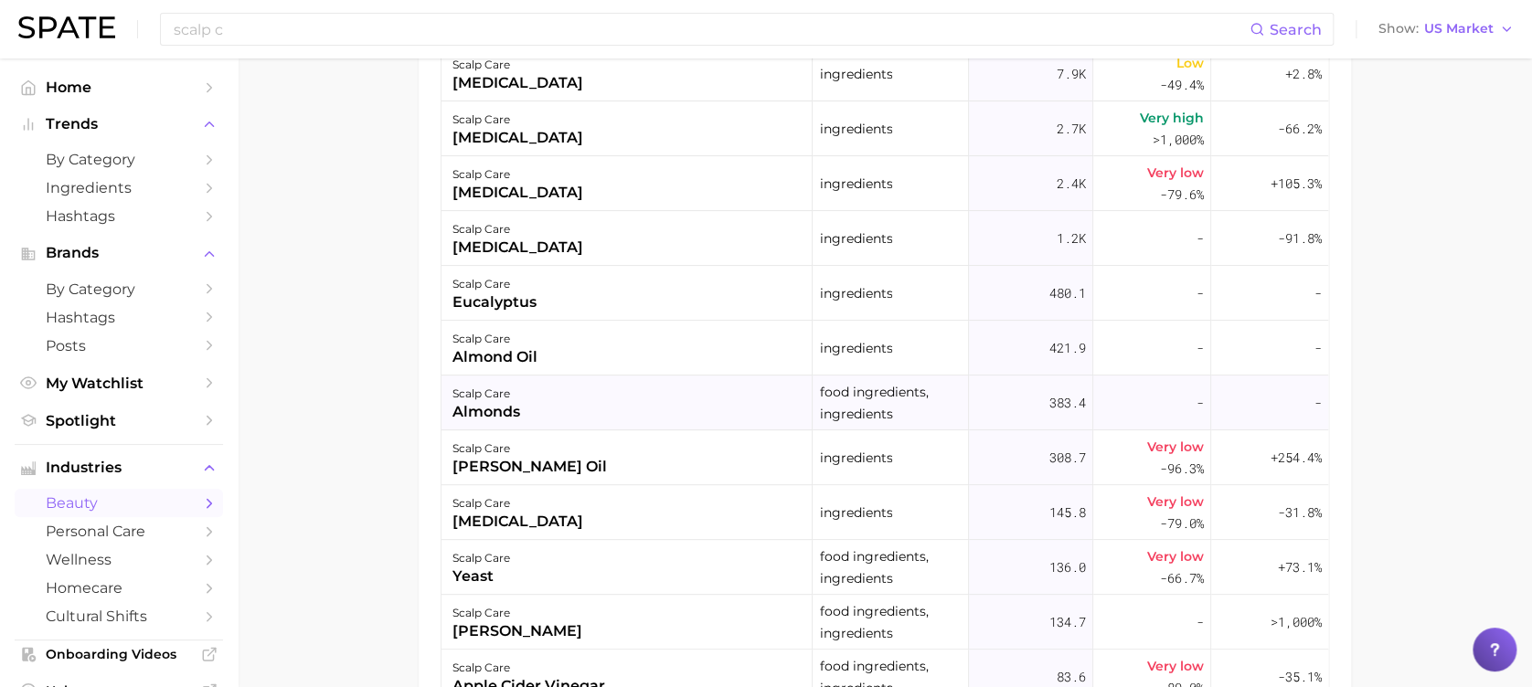
scroll to position [908, 0]
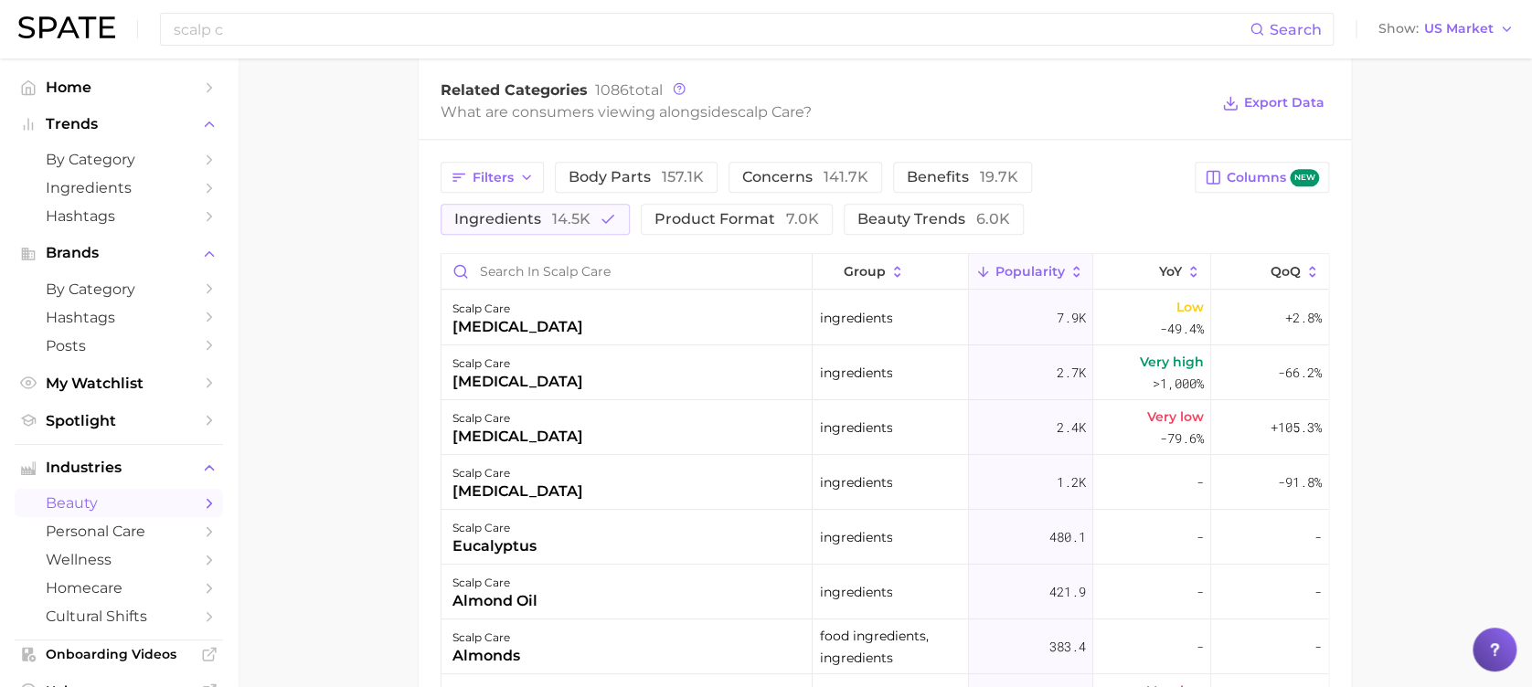
click at [995, 264] on span "Popularity" at bounding box center [1029, 271] width 69 height 15
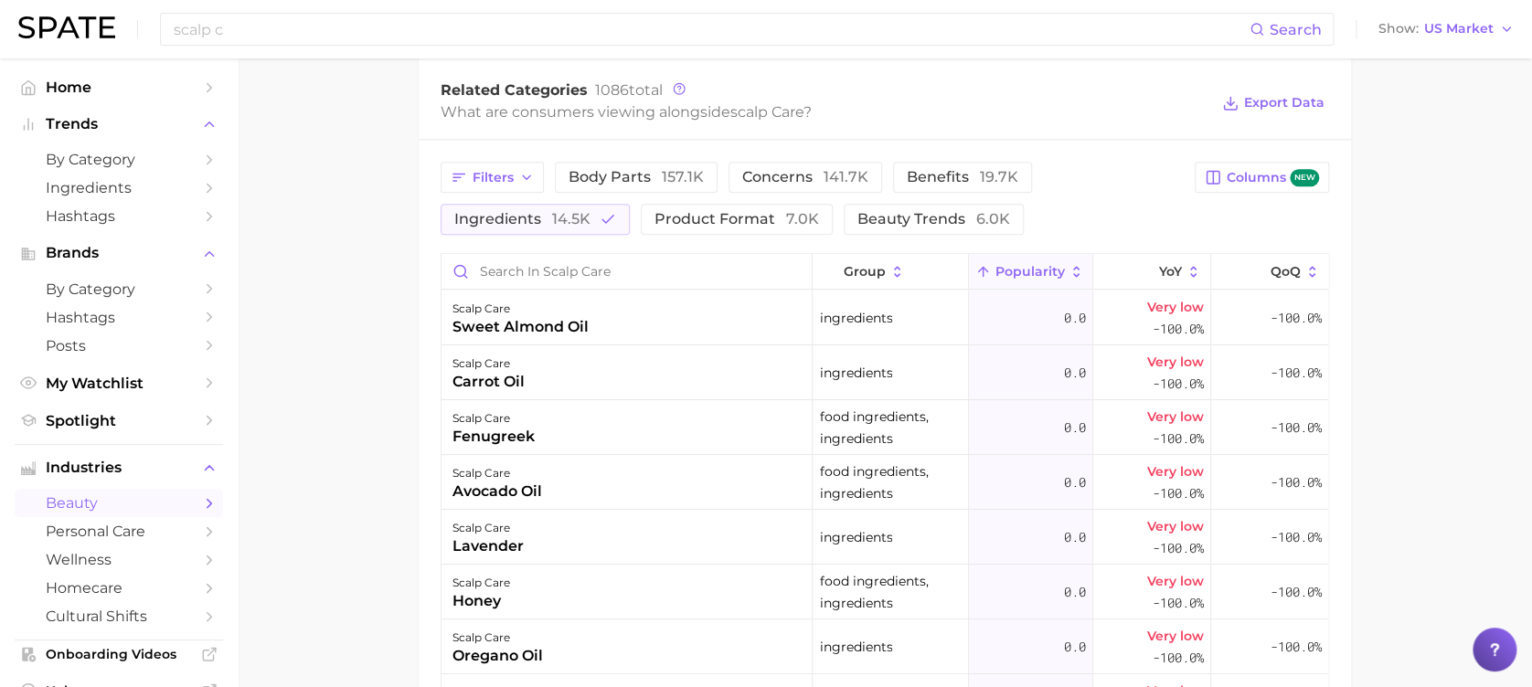
click at [995, 264] on span "Popularity" at bounding box center [1029, 271] width 69 height 15
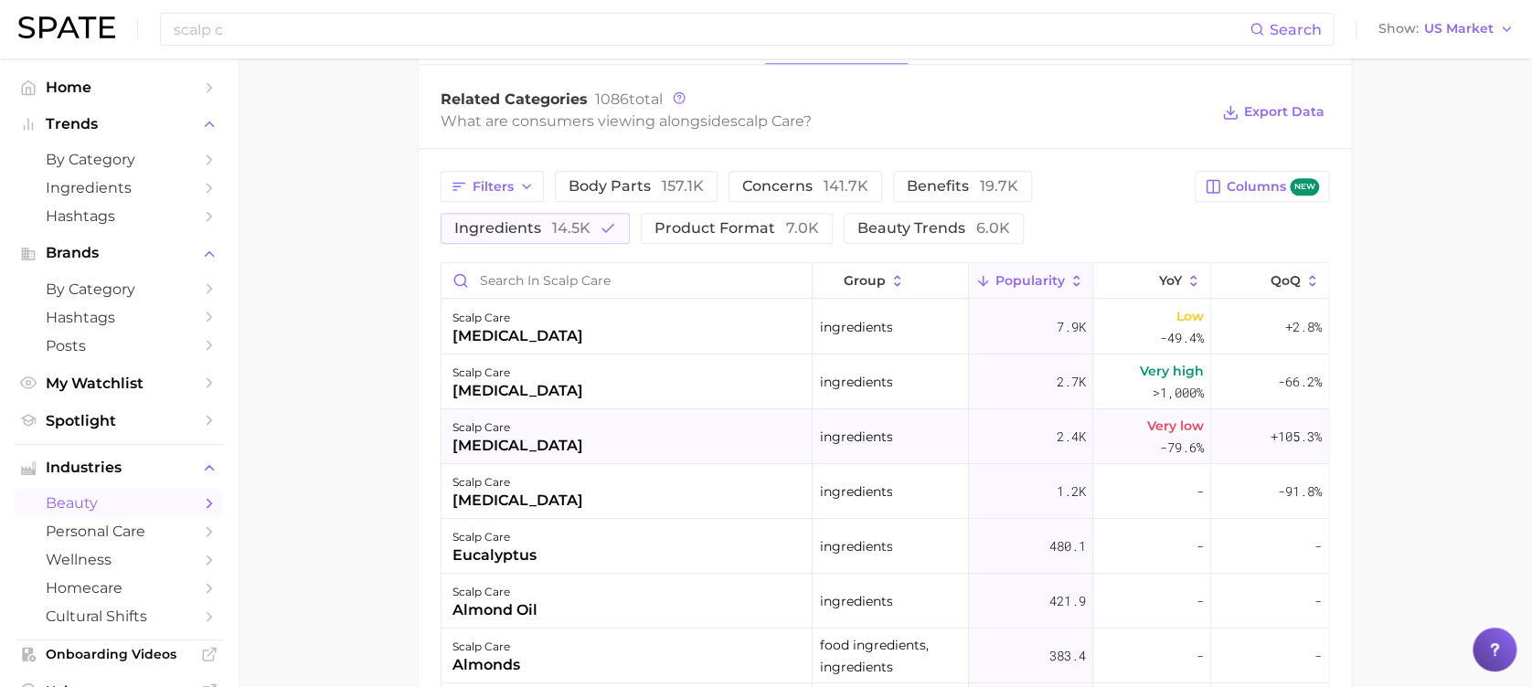
scroll to position [786, 0]
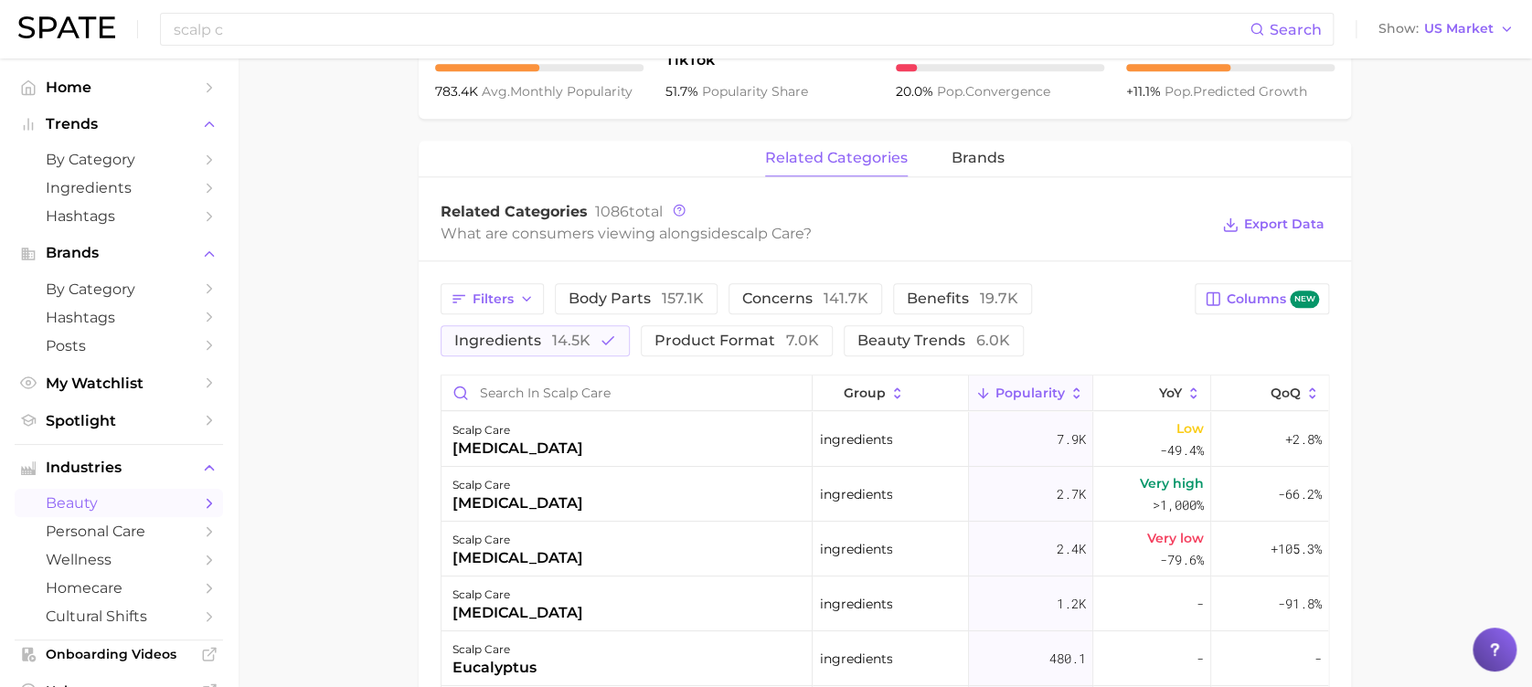
drag, startPoint x: 1378, startPoint y: 434, endPoint x: 1480, endPoint y: 352, distance: 130.6
click at [1378, 434] on main "1. hair 2. hair care products 3. scalp products 4. scalp care Overview Google T…" at bounding box center [885, 223] width 1294 height 1903
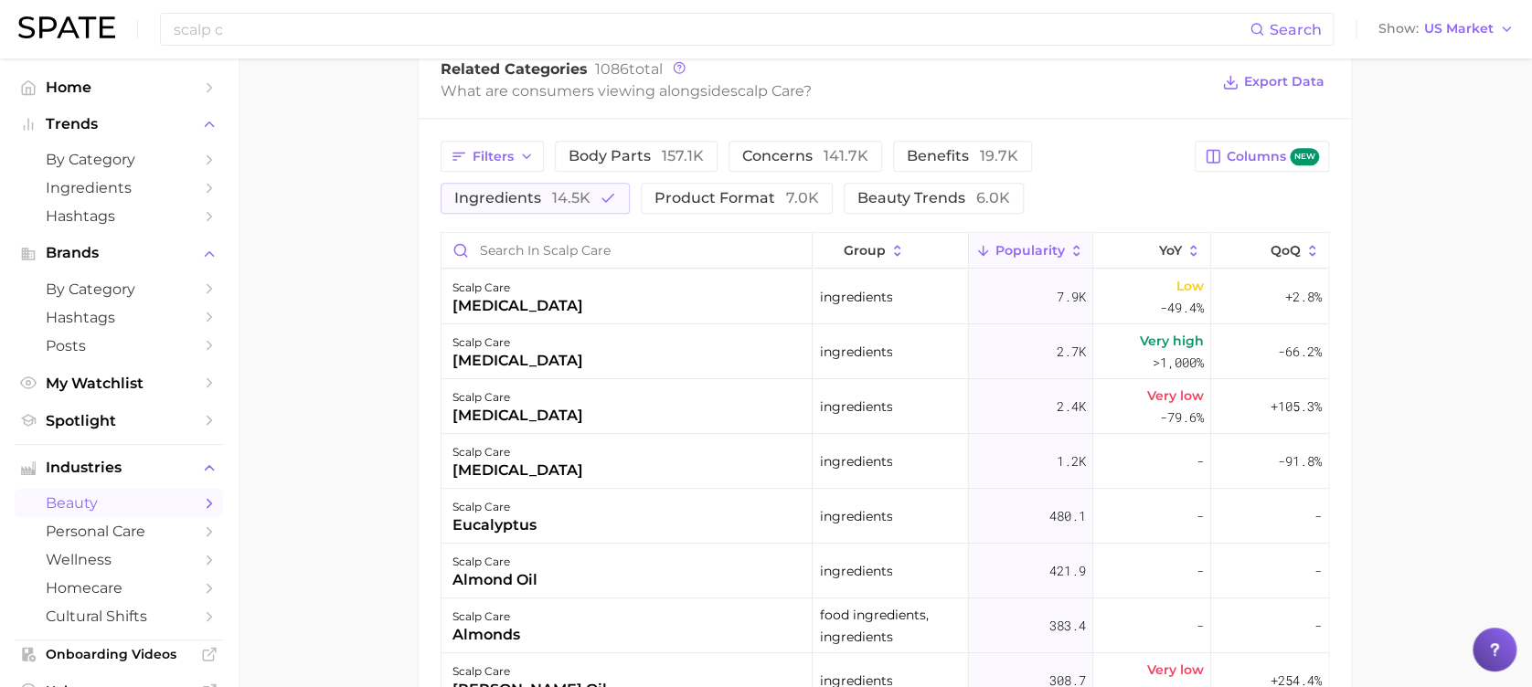
scroll to position [908, 0]
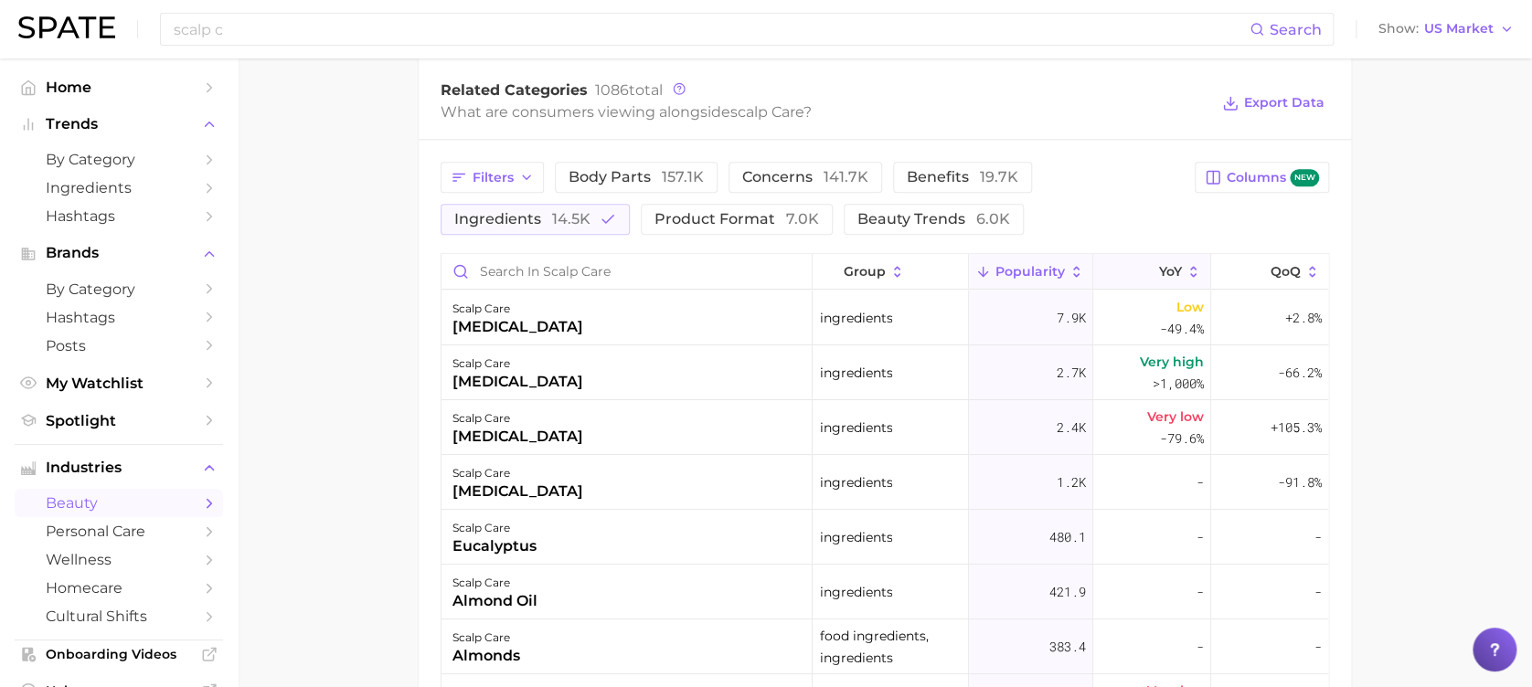
click at [1140, 269] on icon at bounding box center [1148, 272] width 16 height 16
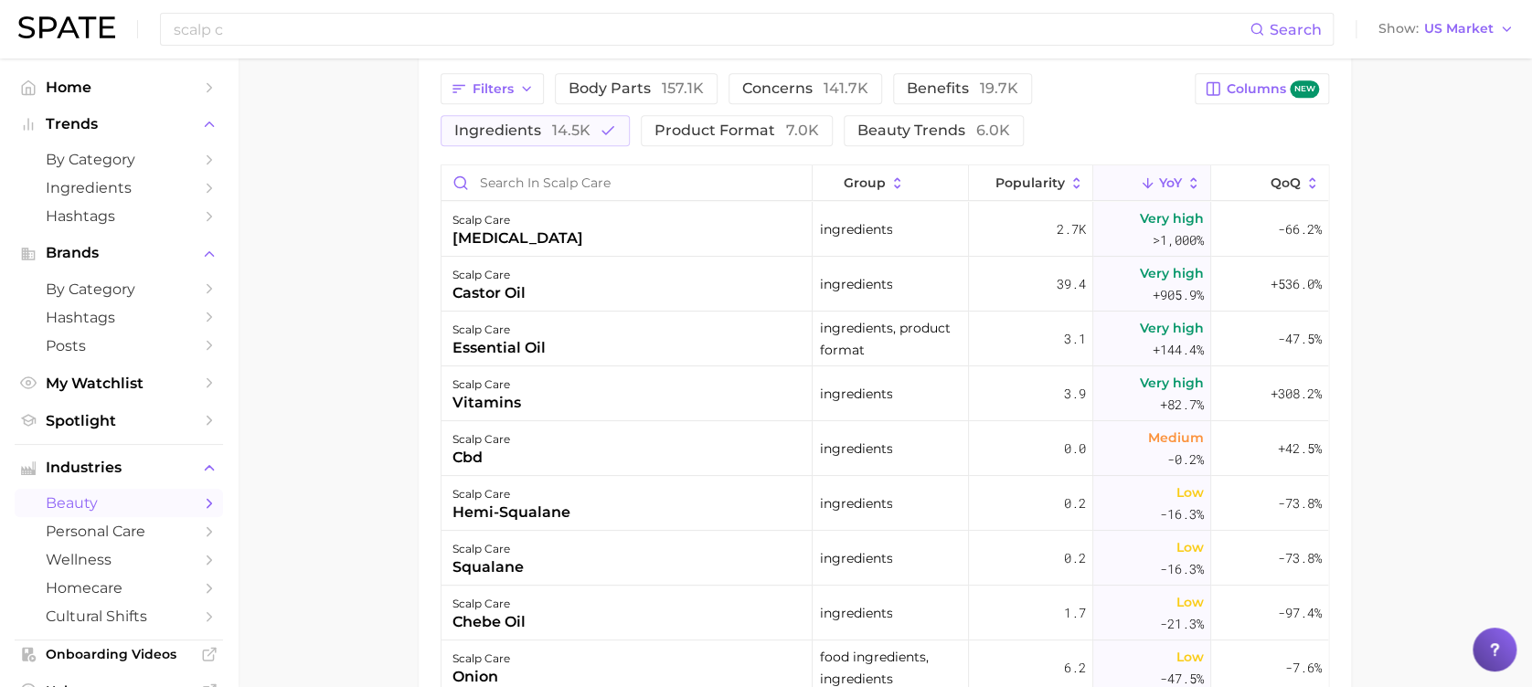
scroll to position [1030, 0]
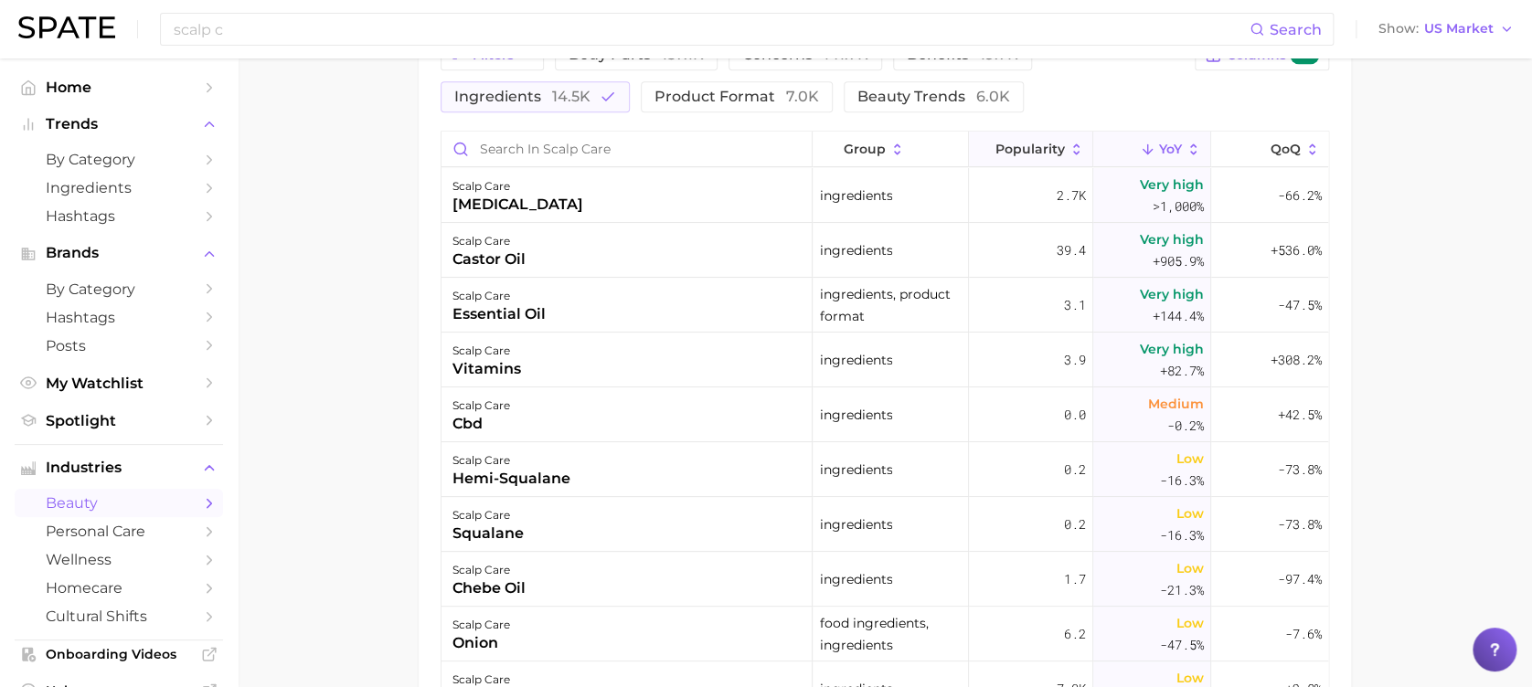
click at [1038, 143] on span "Popularity" at bounding box center [1029, 149] width 69 height 15
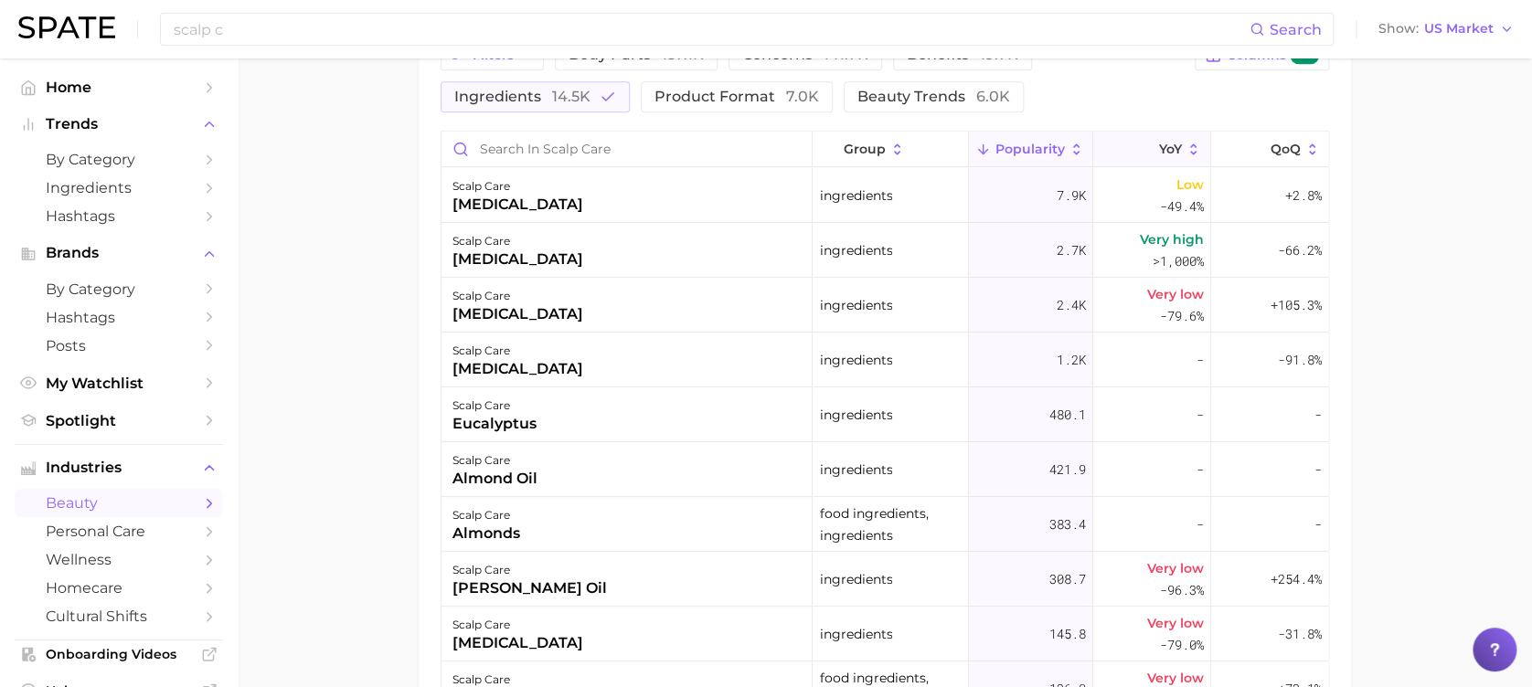
click at [1159, 148] on span "YoY" at bounding box center [1170, 149] width 23 height 15
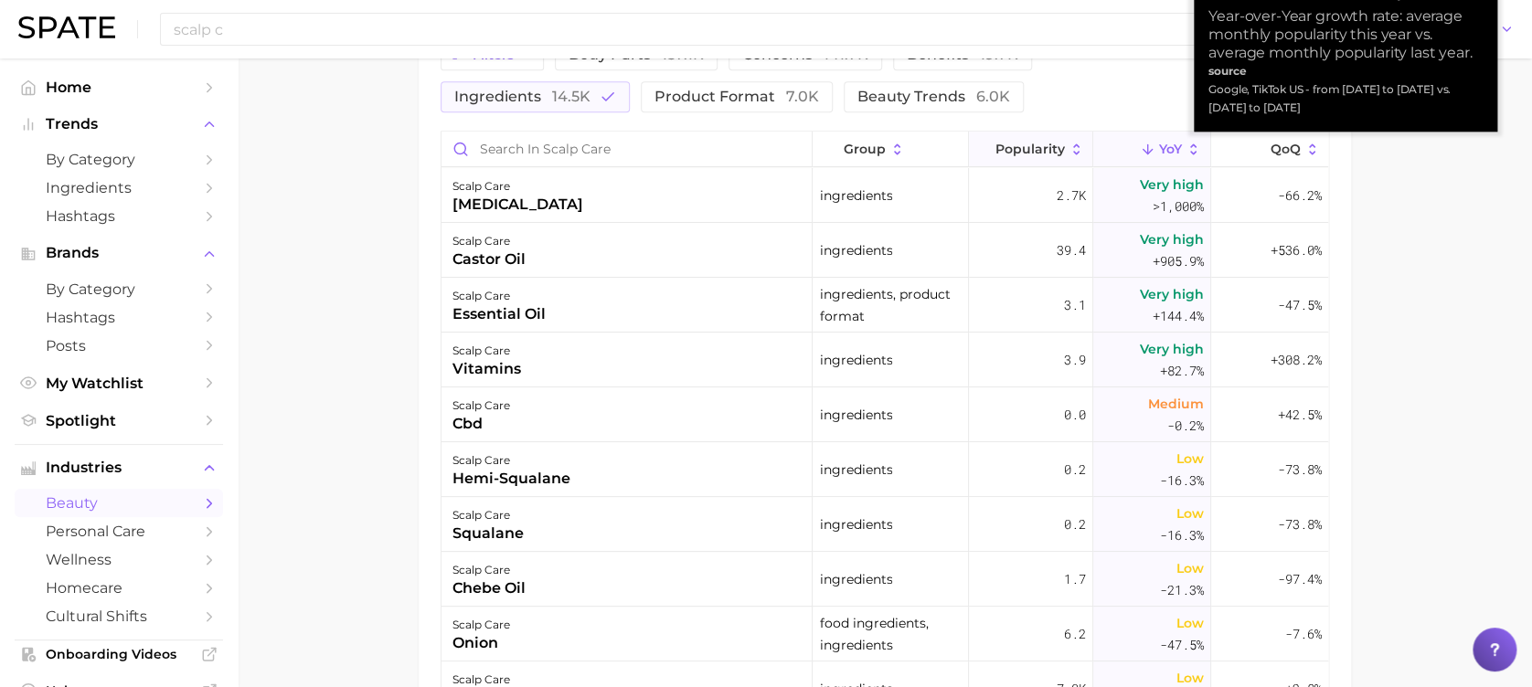
click at [1041, 154] on span "Popularity" at bounding box center [1029, 149] width 69 height 15
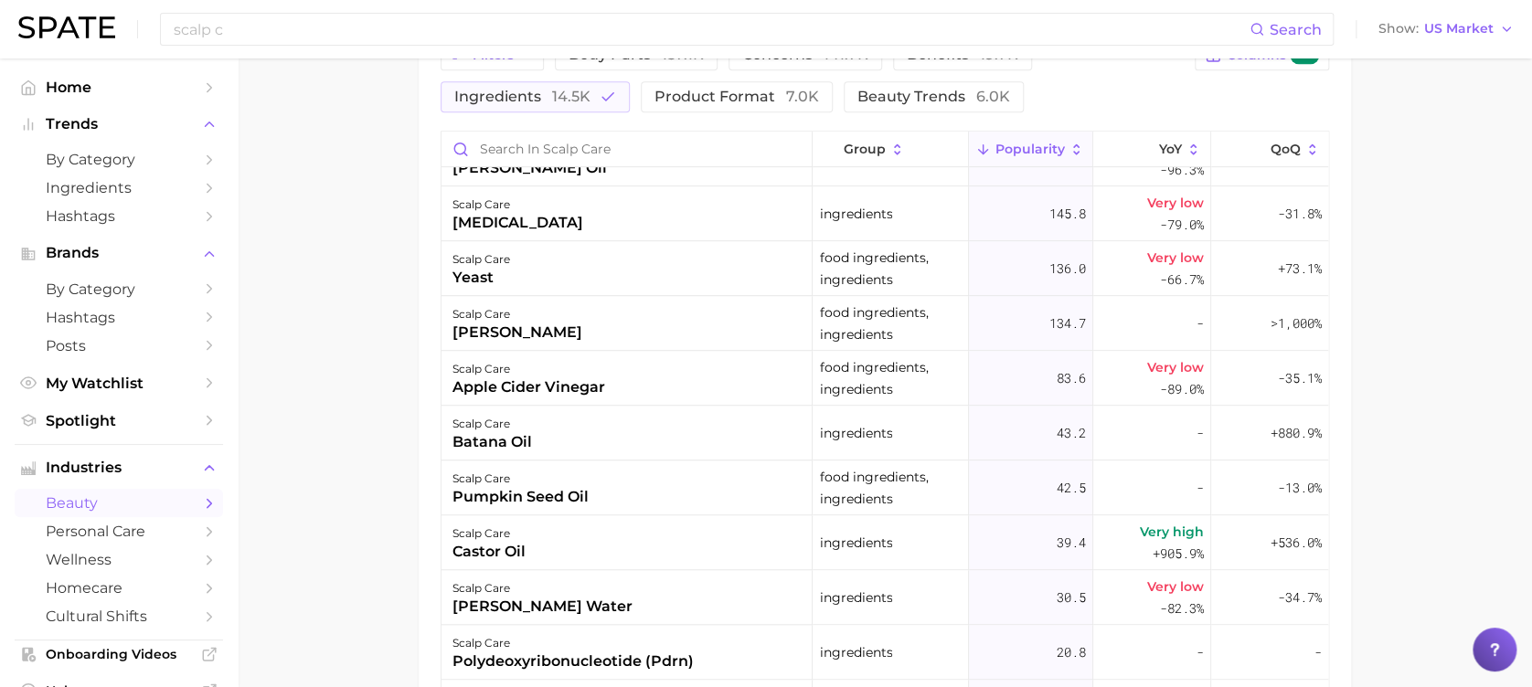
scroll to position [487, 0]
